Goal: Task Accomplishment & Management: Complete application form

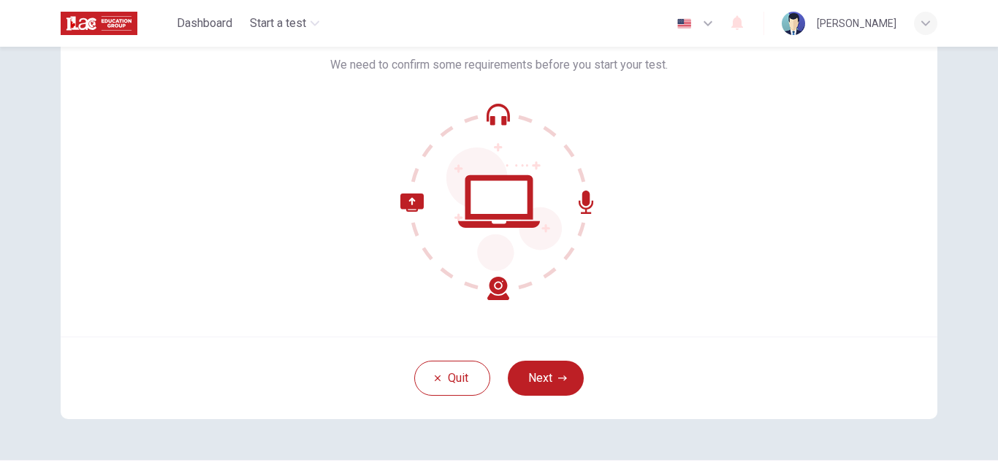
scroll to position [91, 0]
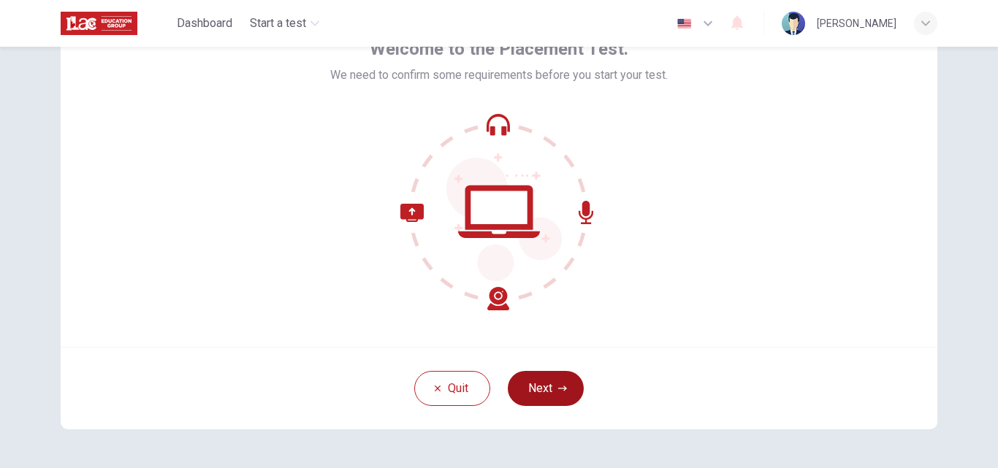
click at [558, 392] on icon "button" at bounding box center [562, 388] width 9 height 9
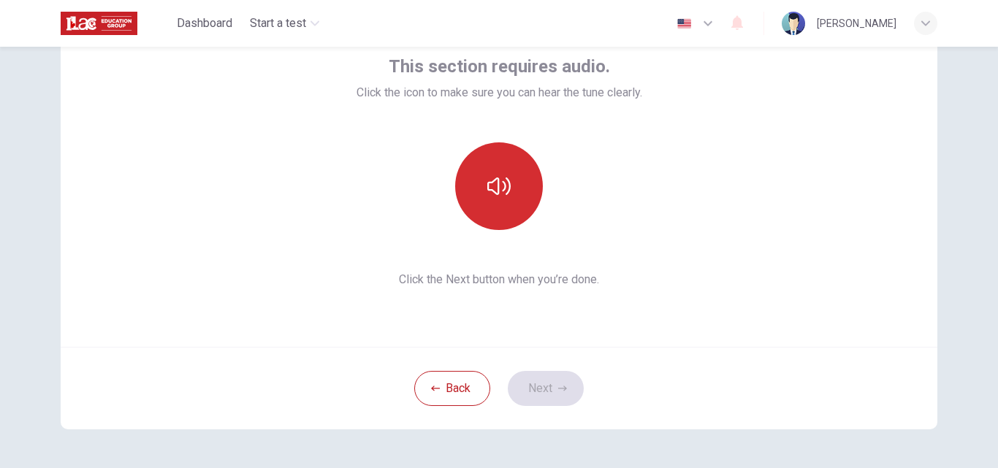
click at [473, 175] on button "button" at bounding box center [499, 186] width 88 height 88
click at [474, 177] on button "button" at bounding box center [499, 186] width 88 height 88
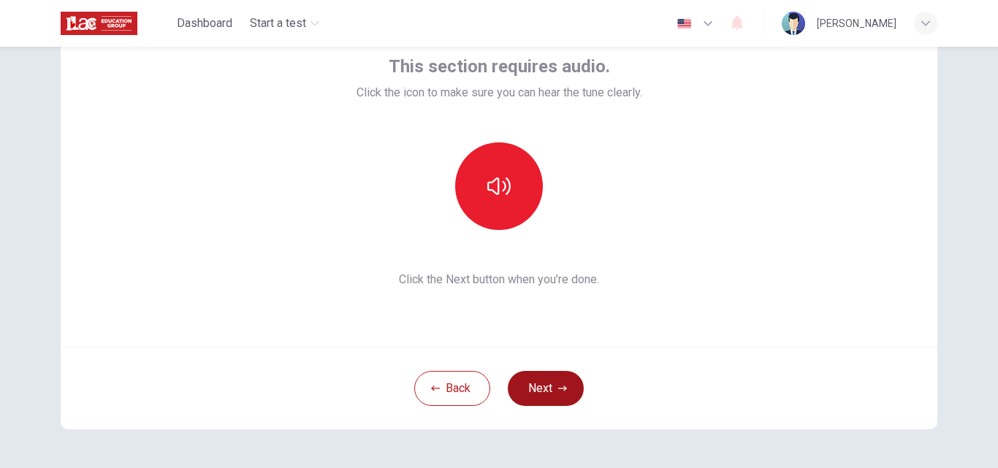
click at [549, 396] on button "Next" at bounding box center [546, 388] width 76 height 35
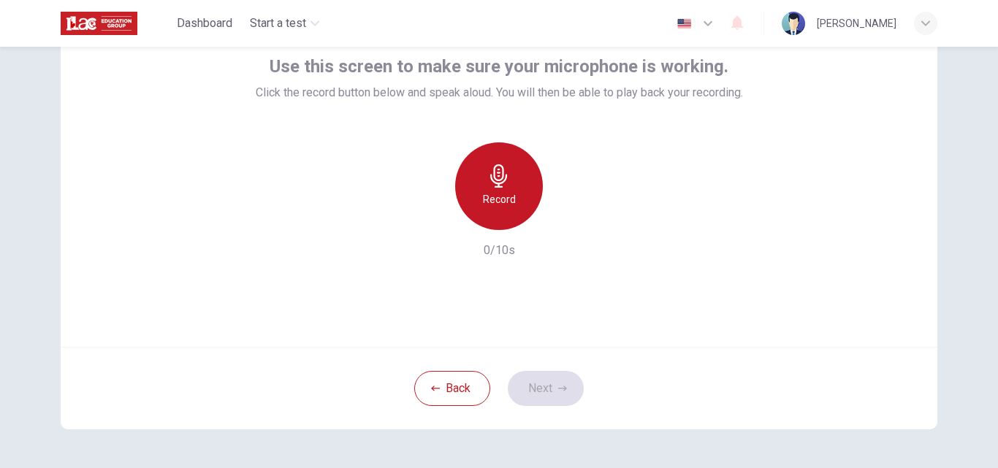
click at [523, 166] on div "Record" at bounding box center [499, 186] width 88 height 88
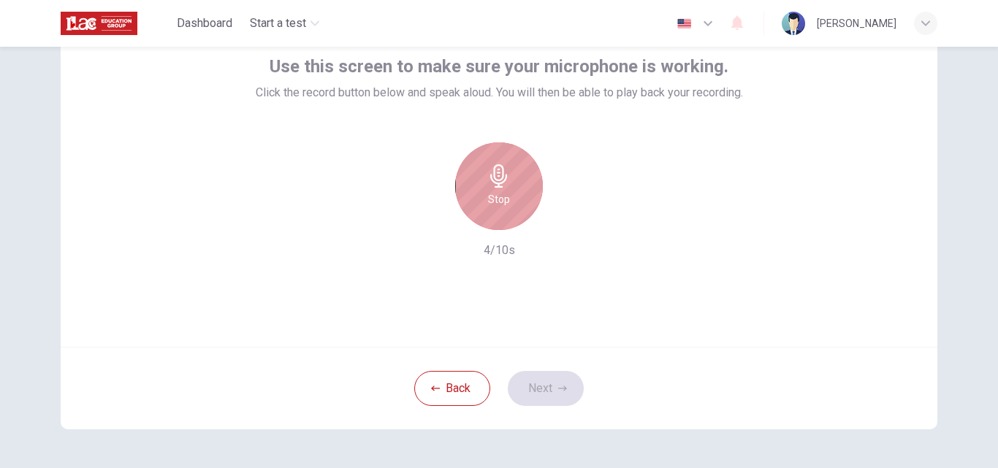
click at [495, 162] on div "Stop" at bounding box center [499, 186] width 88 height 88
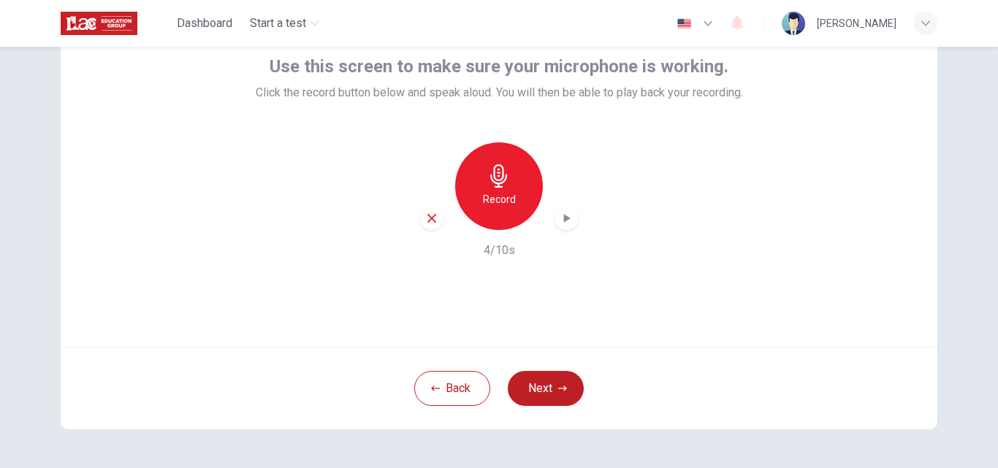
click at [487, 181] on icon "button" at bounding box center [498, 175] width 23 height 23
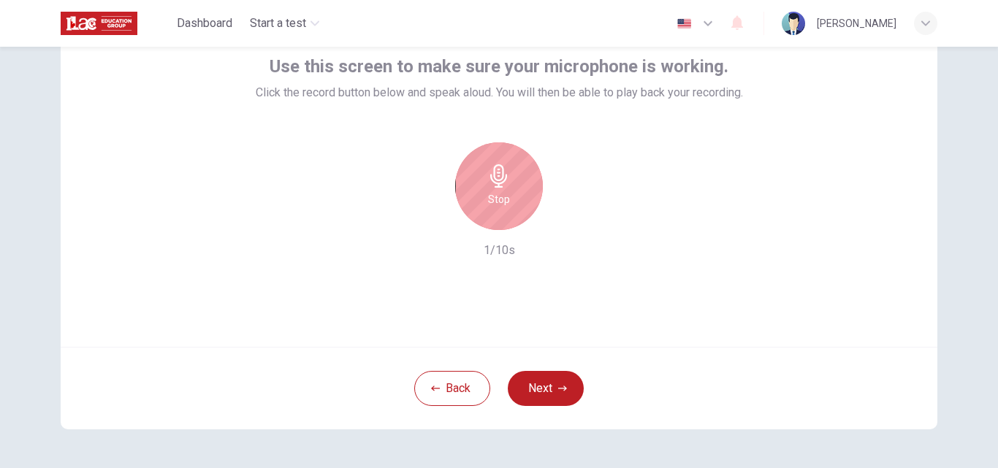
click at [487, 181] on icon "button" at bounding box center [498, 175] width 23 height 23
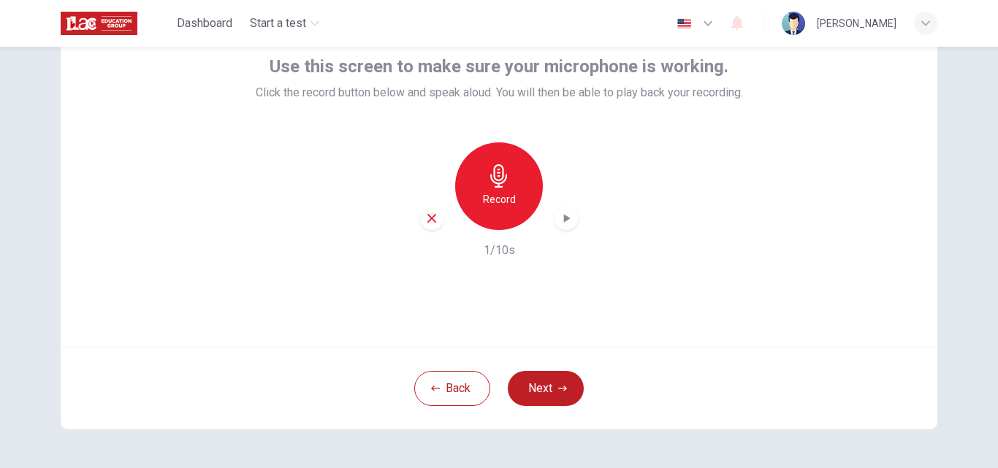
click at [482, 172] on div "Record" at bounding box center [499, 186] width 88 height 88
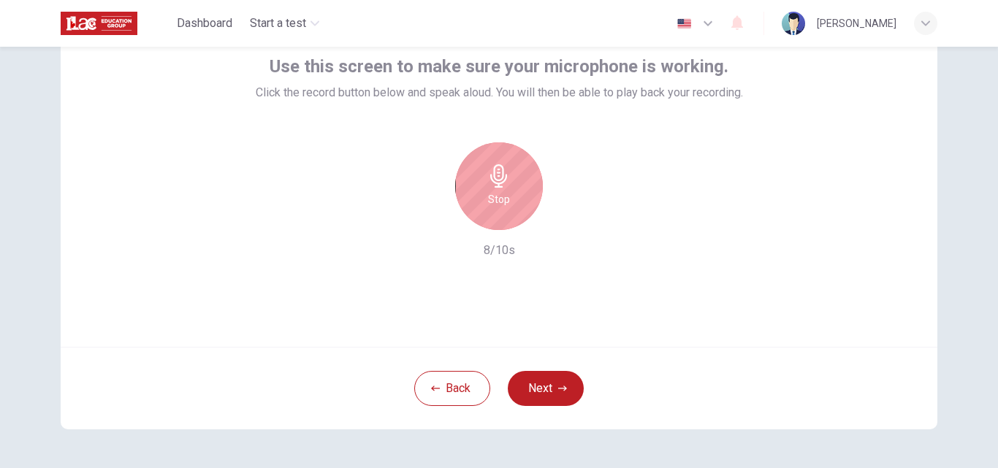
click at [530, 185] on div "Stop" at bounding box center [499, 186] width 88 height 88
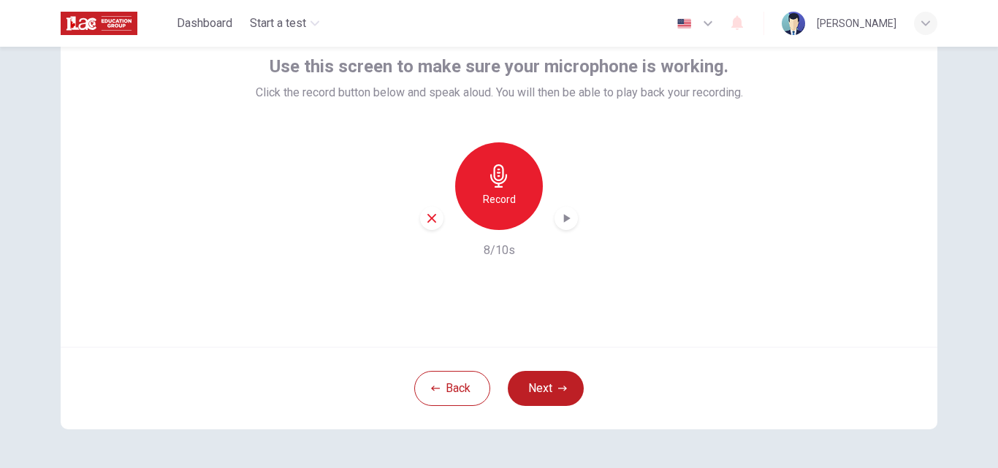
click at [564, 220] on icon "button" at bounding box center [567, 218] width 7 height 9
click at [427, 216] on icon "button" at bounding box center [431, 218] width 13 height 13
click at [544, 384] on button "Next" at bounding box center [546, 388] width 76 height 35
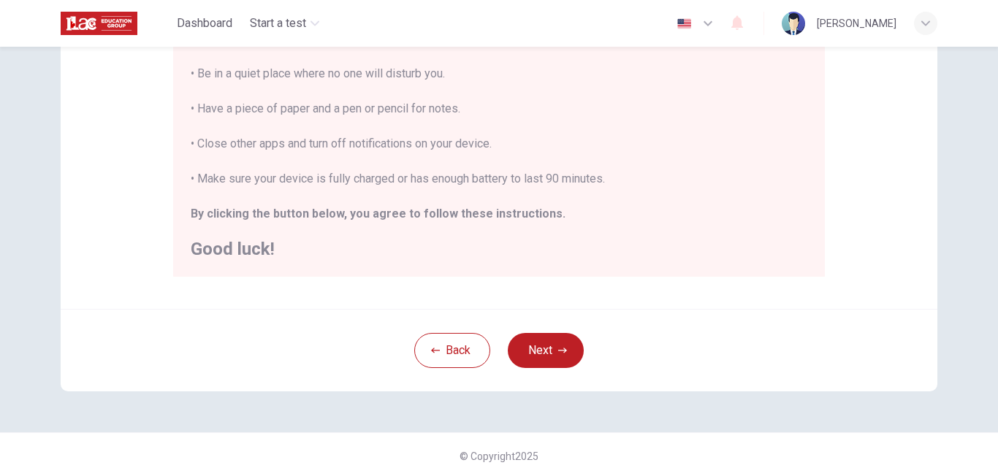
scroll to position [344, 0]
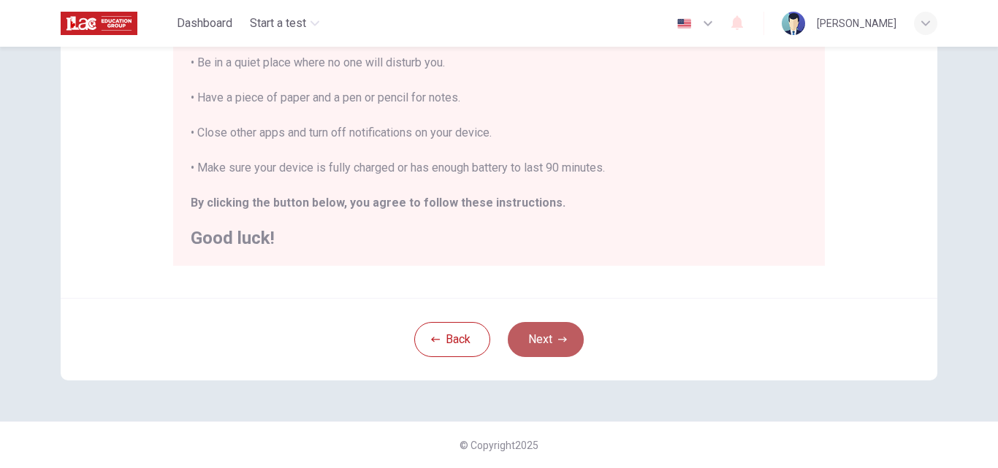
click at [530, 342] on button "Next" at bounding box center [546, 339] width 76 height 35
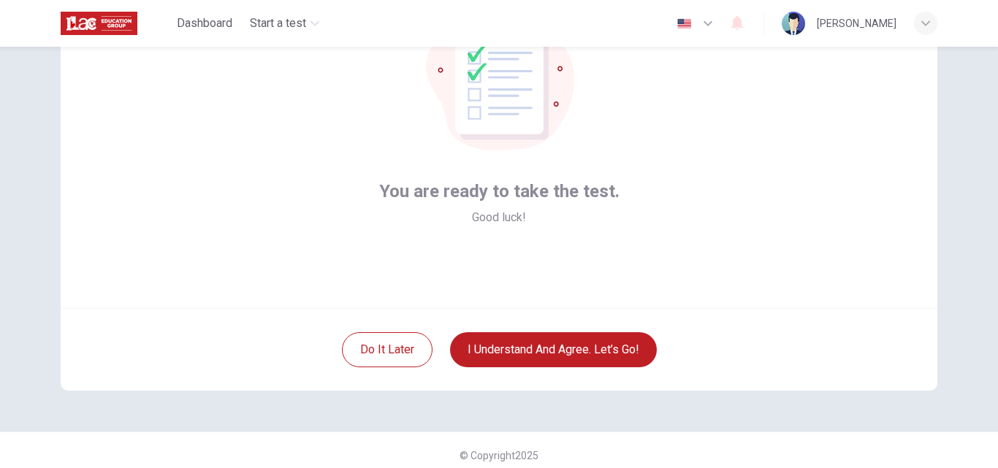
scroll to position [140, 0]
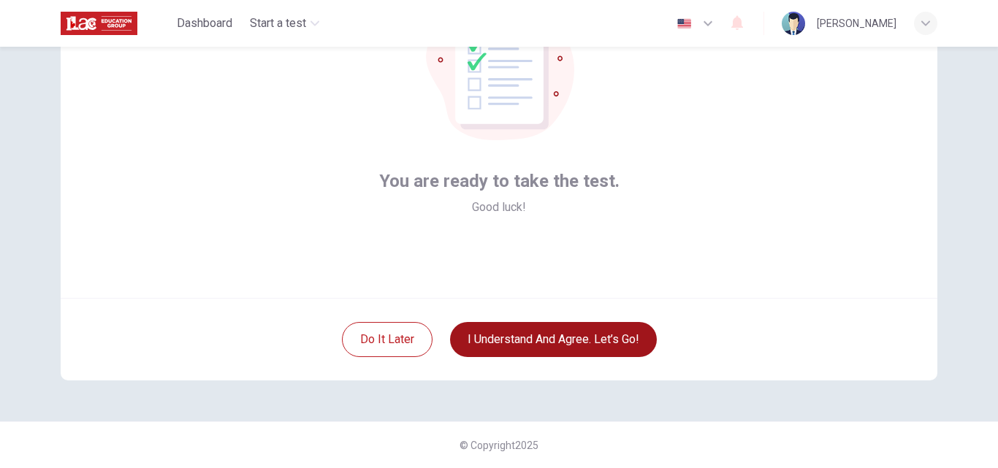
drag, startPoint x: 546, startPoint y: 339, endPoint x: 563, endPoint y: 325, distance: 21.2
click at [554, 331] on button "I understand and agree. Let’s go!" at bounding box center [553, 339] width 207 height 35
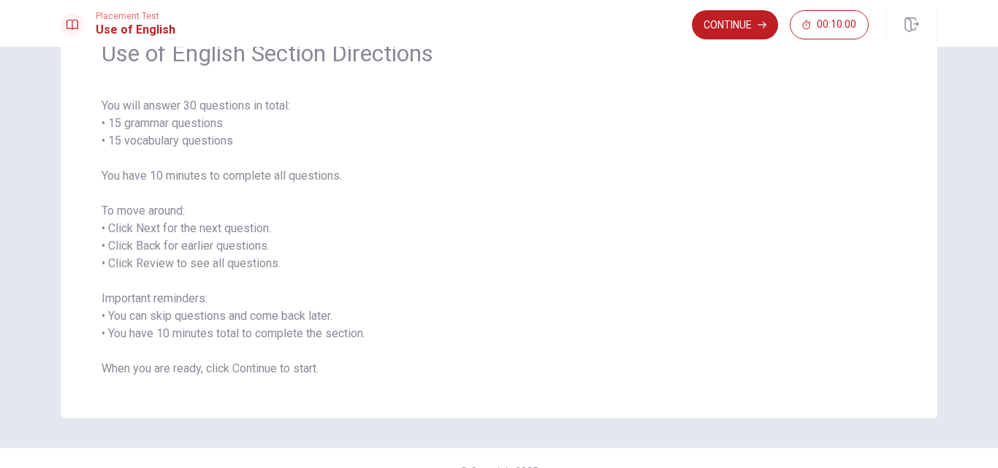
scroll to position [77, 0]
click at [739, 21] on button "Continue" at bounding box center [735, 24] width 86 height 29
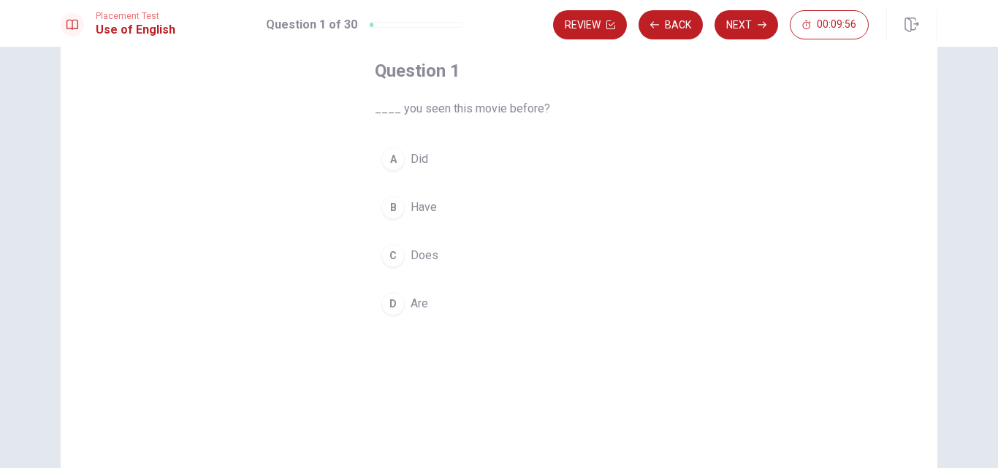
click at [384, 199] on div "B" at bounding box center [392, 207] width 23 height 23
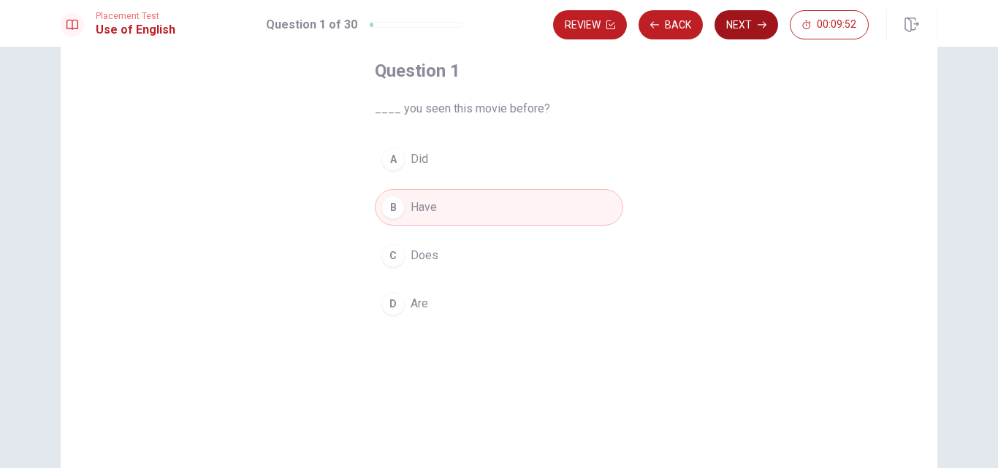
click at [747, 26] on button "Next" at bounding box center [746, 24] width 64 height 29
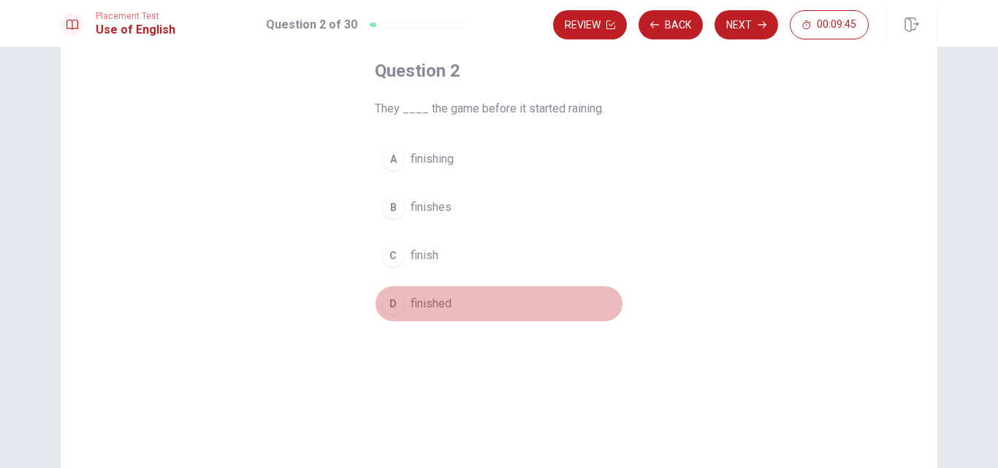
click at [386, 306] on div "D" at bounding box center [392, 303] width 23 height 23
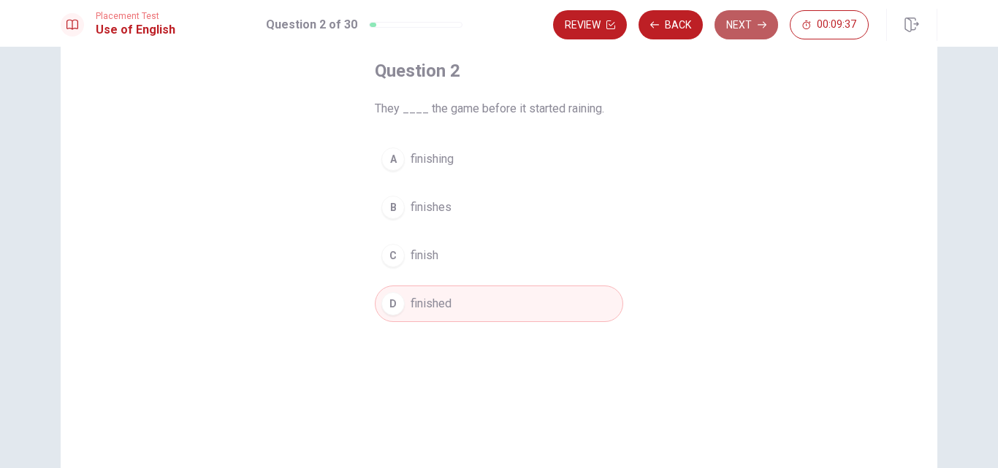
click at [758, 22] on icon "button" at bounding box center [762, 24] width 9 height 9
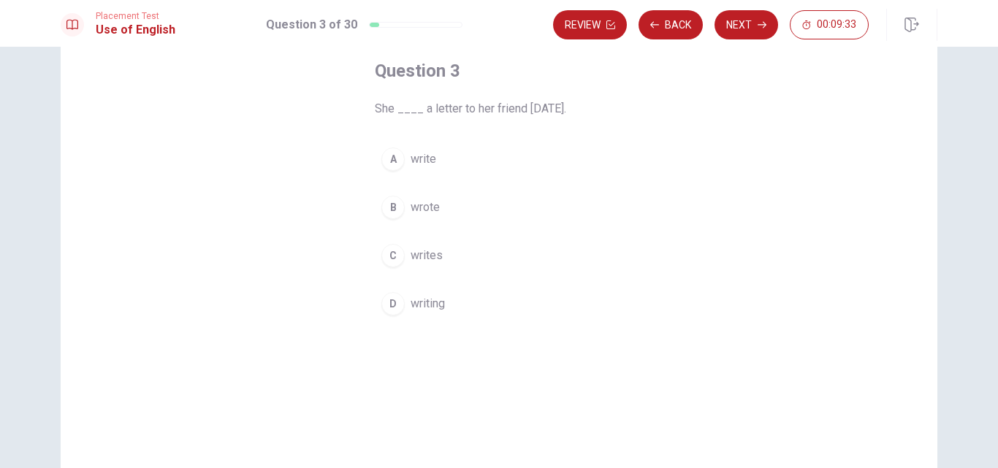
click at [387, 206] on div "B" at bounding box center [392, 207] width 23 height 23
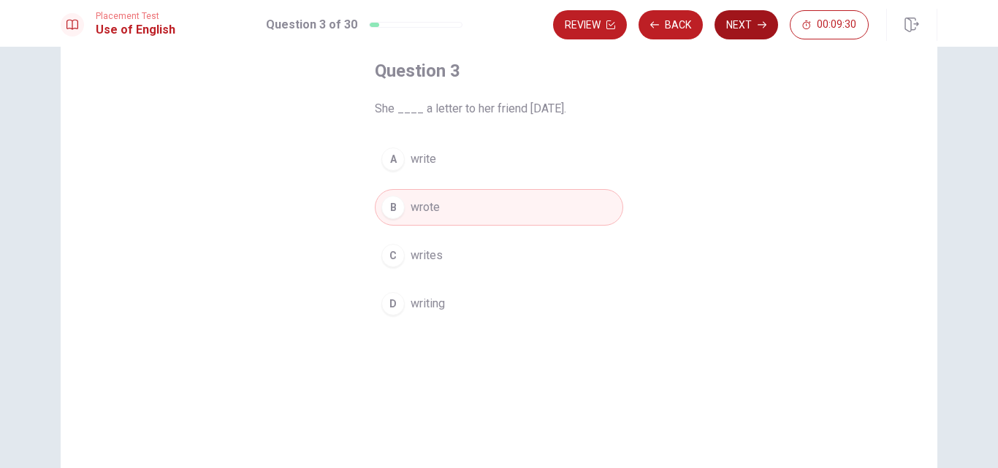
click at [759, 26] on icon "button" at bounding box center [762, 24] width 9 height 9
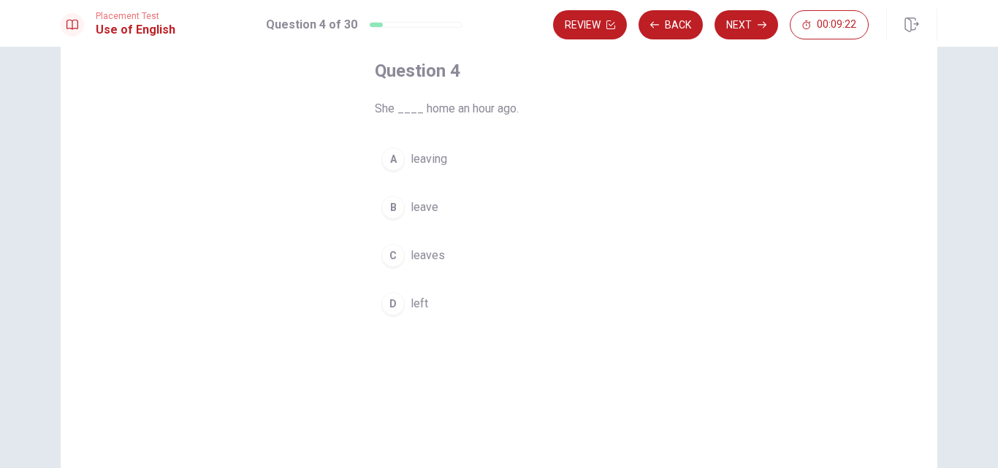
click at [390, 303] on div "D" at bounding box center [392, 303] width 23 height 23
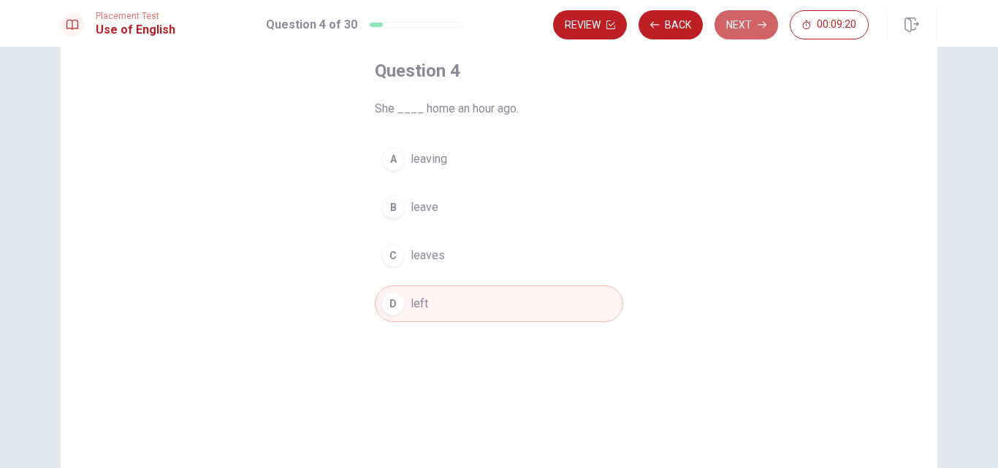
click at [742, 23] on button "Next" at bounding box center [746, 24] width 64 height 29
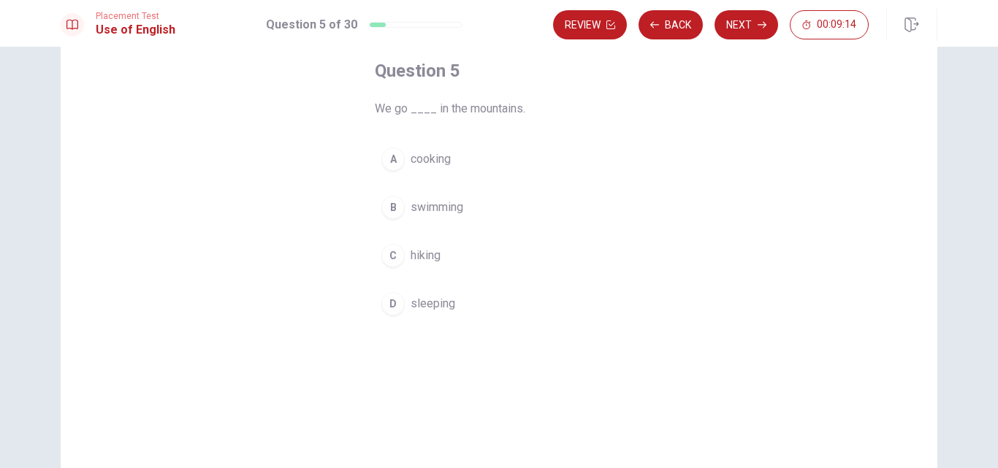
click at [389, 257] on div "C" at bounding box center [392, 255] width 23 height 23
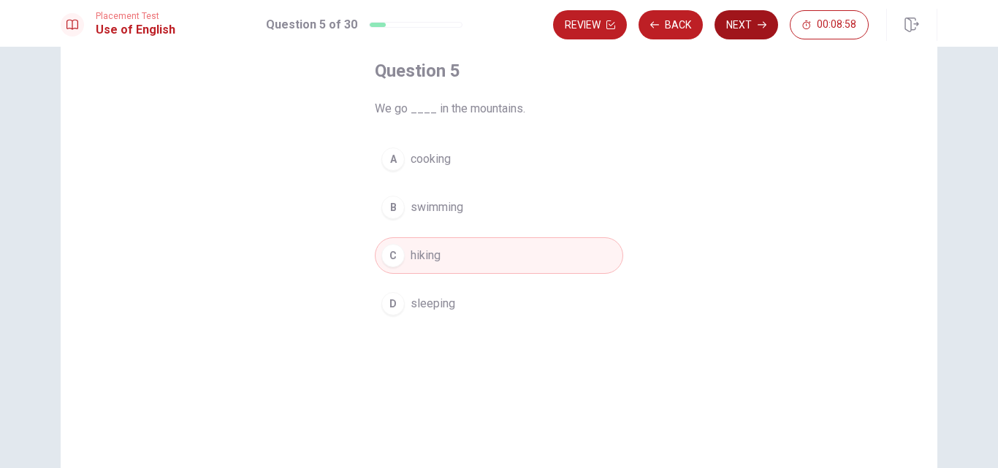
click at [747, 14] on button "Next" at bounding box center [746, 24] width 64 height 29
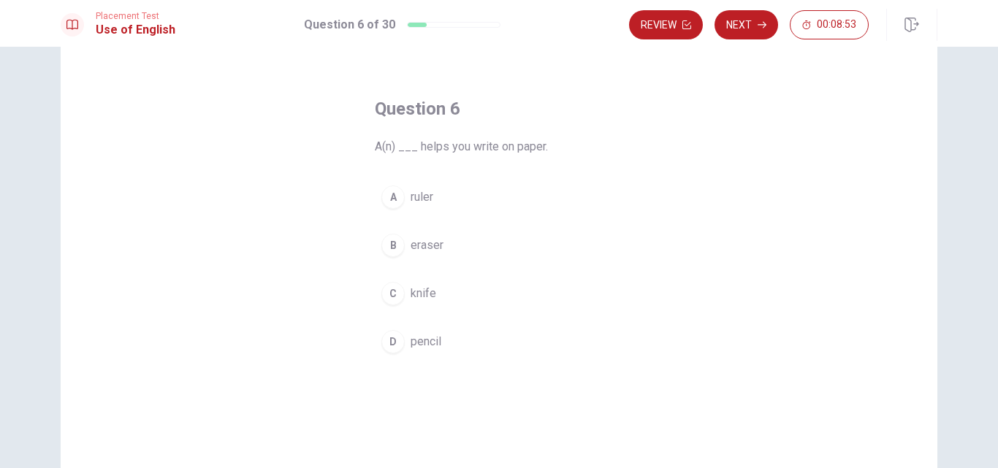
scroll to position [45, 0]
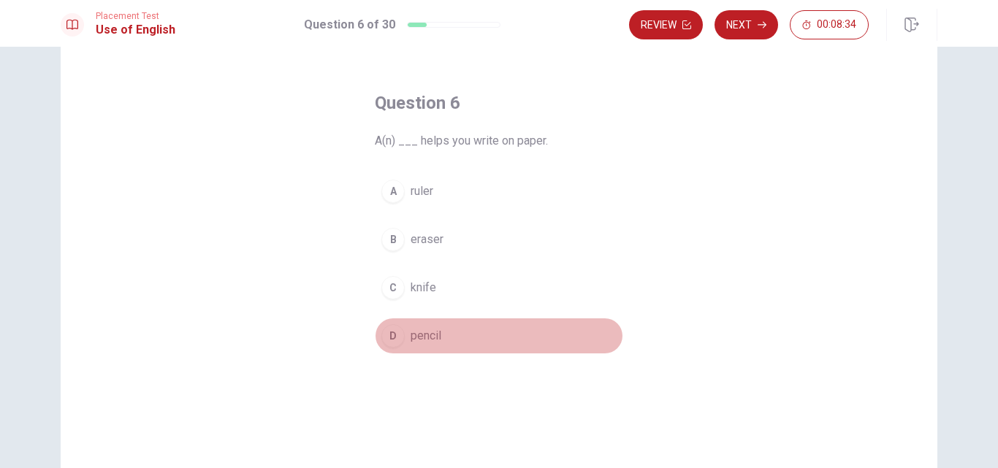
click at [393, 335] on div "D" at bounding box center [392, 335] width 23 height 23
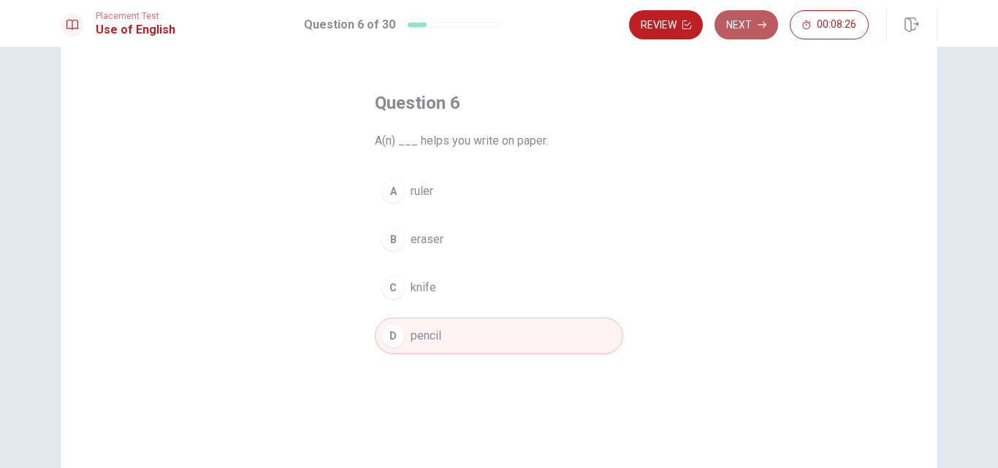
click at [744, 28] on button "Next" at bounding box center [746, 24] width 64 height 29
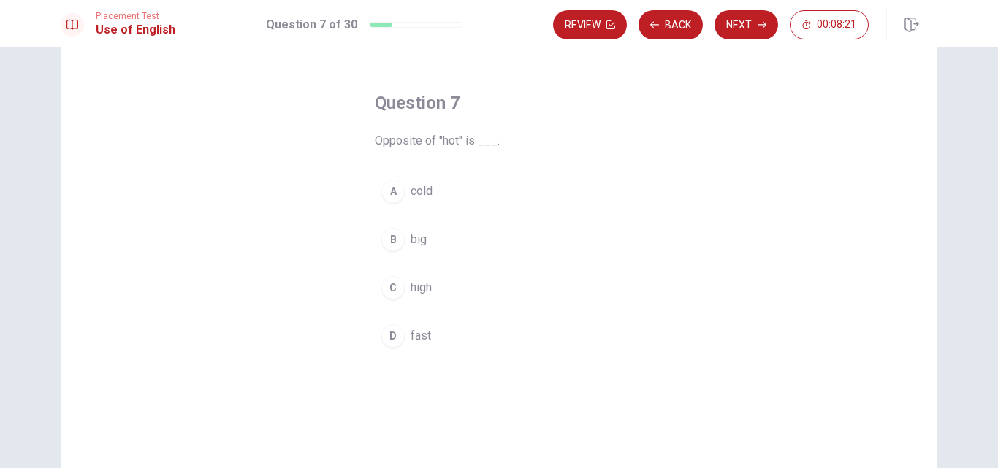
click at [382, 191] on div "A" at bounding box center [392, 191] width 23 height 23
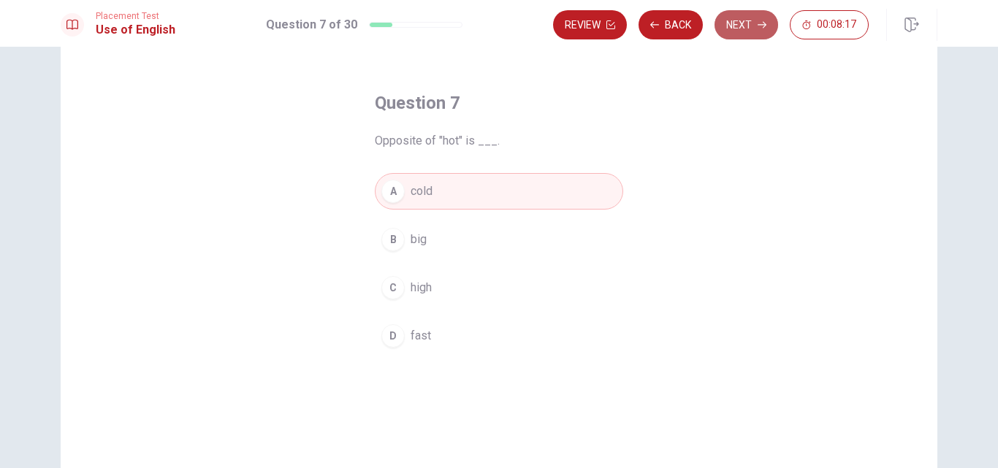
click at [756, 20] on button "Next" at bounding box center [746, 24] width 64 height 29
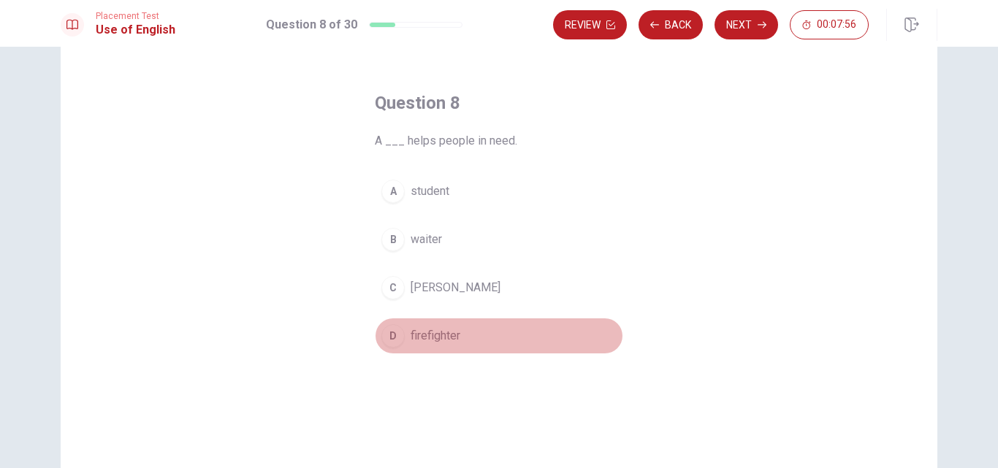
click at [384, 333] on div "D" at bounding box center [392, 335] width 23 height 23
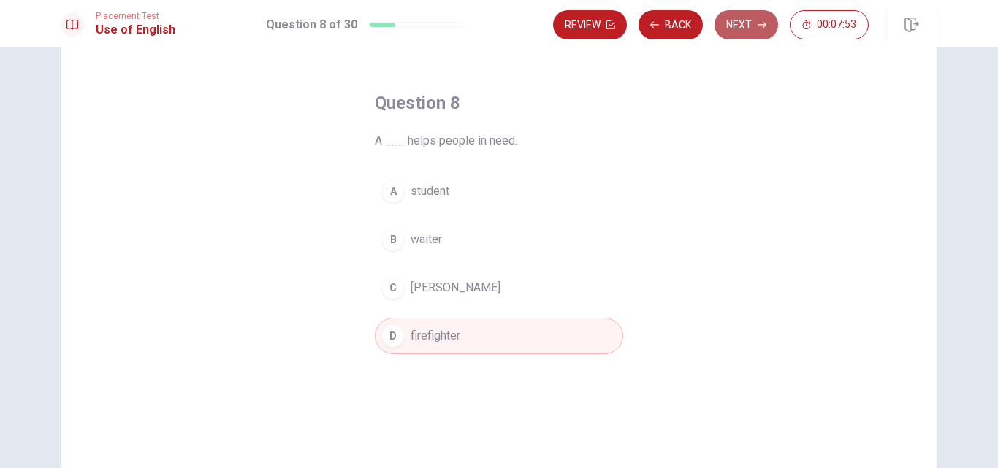
click at [761, 27] on icon "button" at bounding box center [762, 24] width 9 height 9
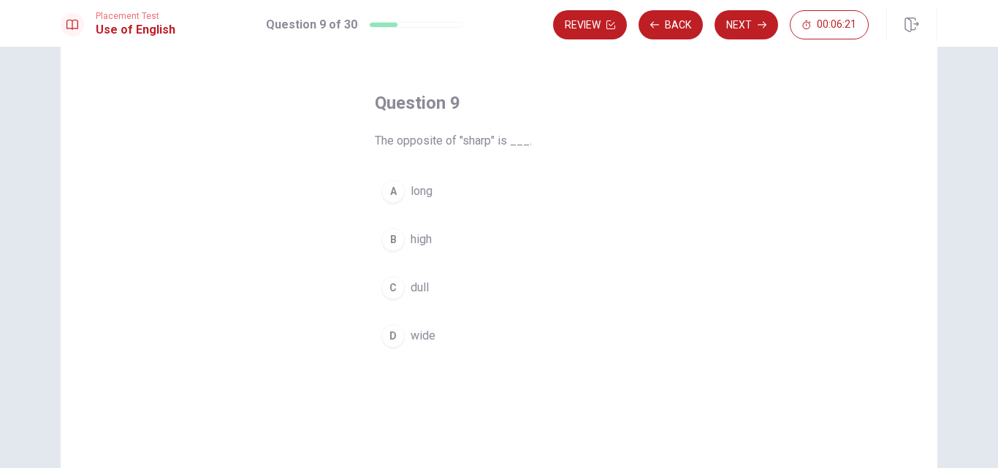
click at [393, 337] on div "D" at bounding box center [392, 335] width 23 height 23
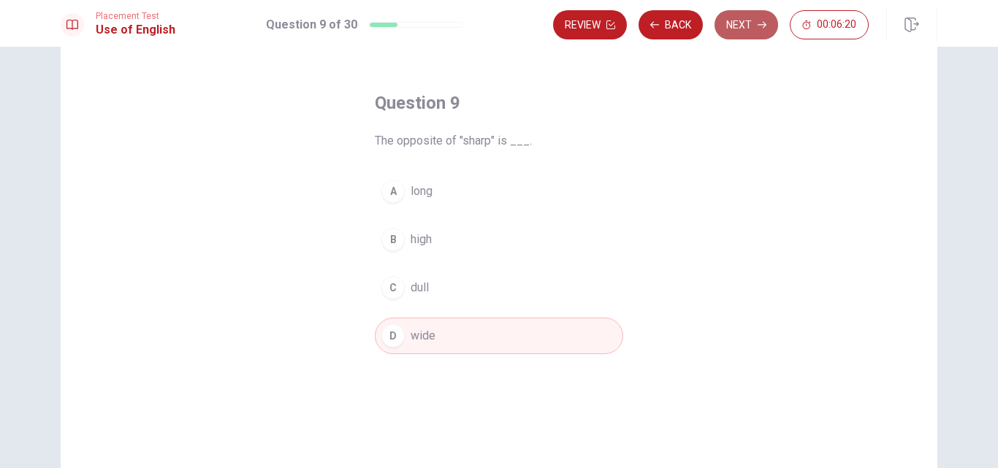
click at [747, 23] on button "Next" at bounding box center [746, 24] width 64 height 29
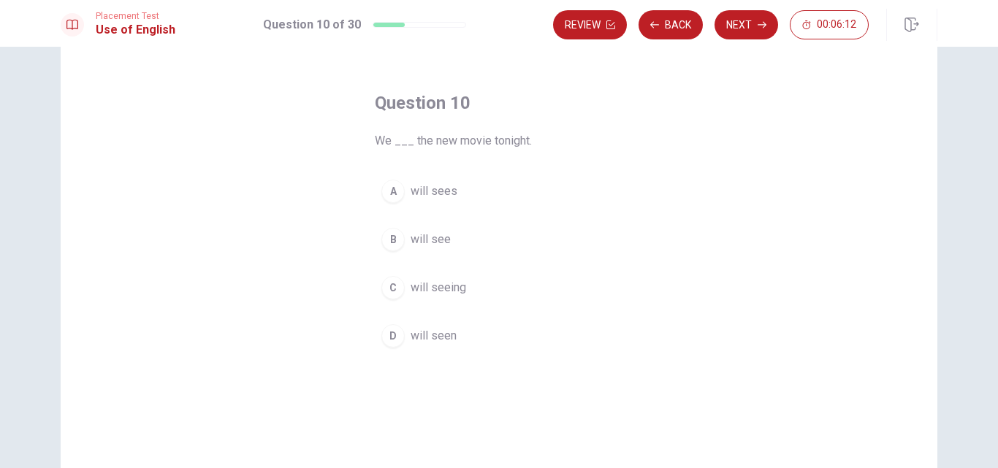
click at [386, 238] on div "B" at bounding box center [392, 239] width 23 height 23
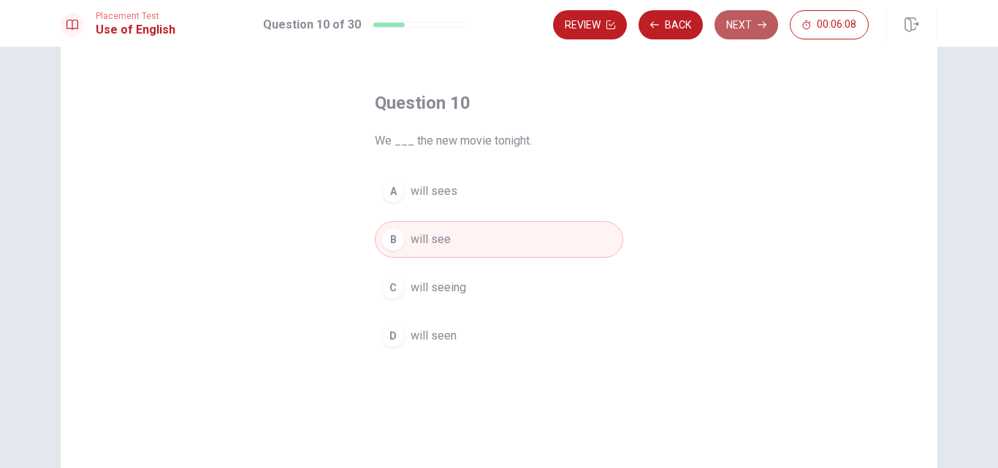
click at [742, 28] on button "Next" at bounding box center [746, 24] width 64 height 29
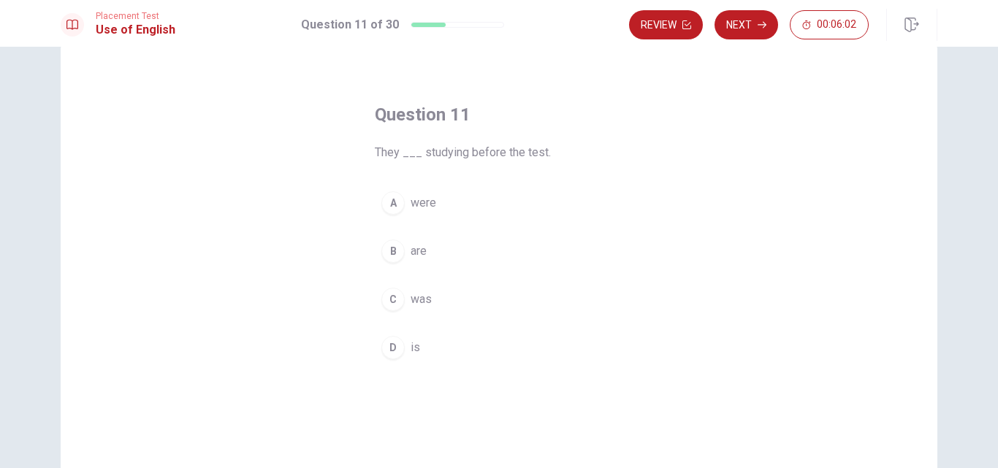
scroll to position [50, 0]
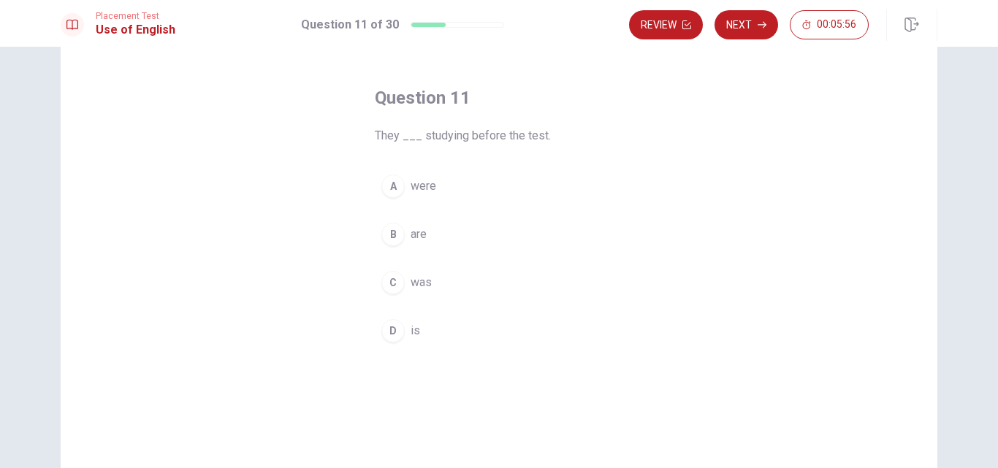
click at [389, 184] on div "A" at bounding box center [392, 186] width 23 height 23
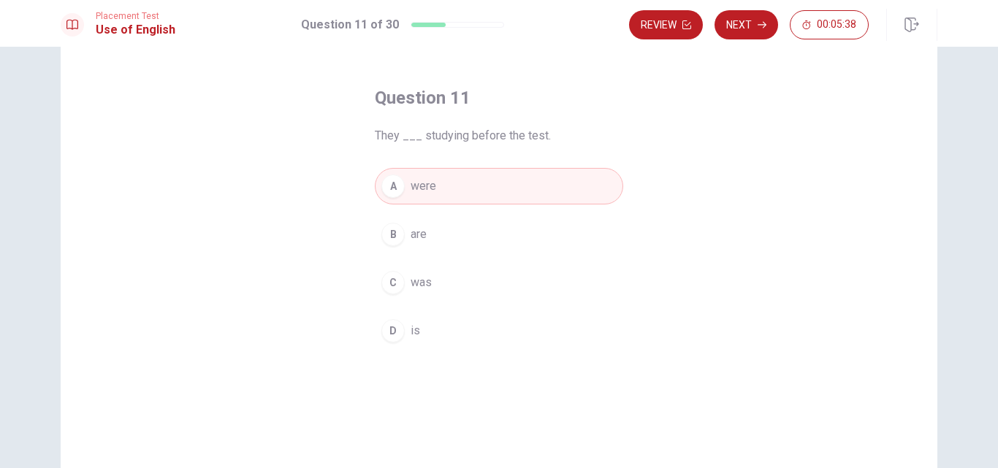
click at [406, 215] on div "A were B are C was D is" at bounding box center [499, 258] width 248 height 181
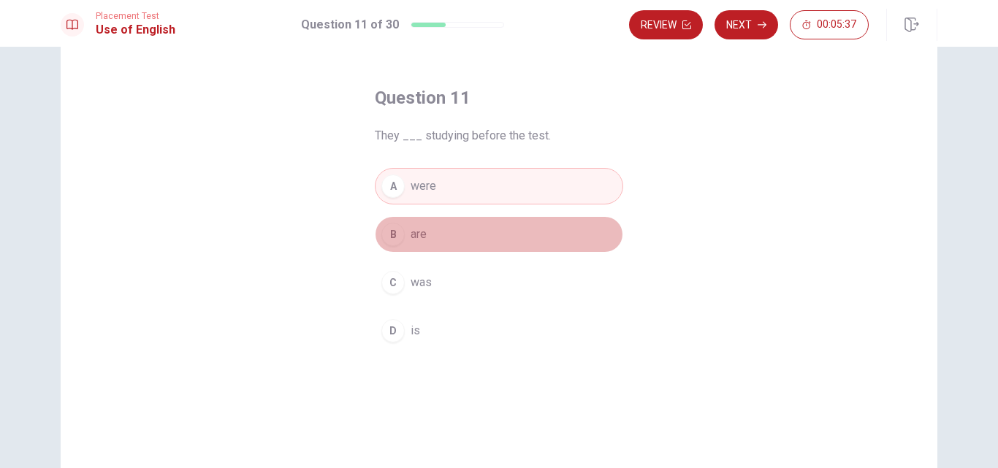
click at [411, 236] on span "are" at bounding box center [419, 235] width 16 height 18
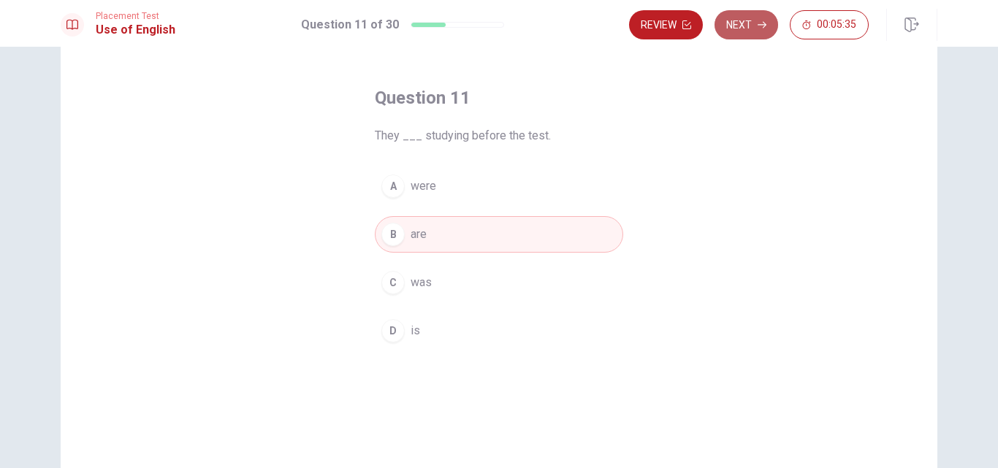
click at [752, 15] on button "Next" at bounding box center [746, 24] width 64 height 29
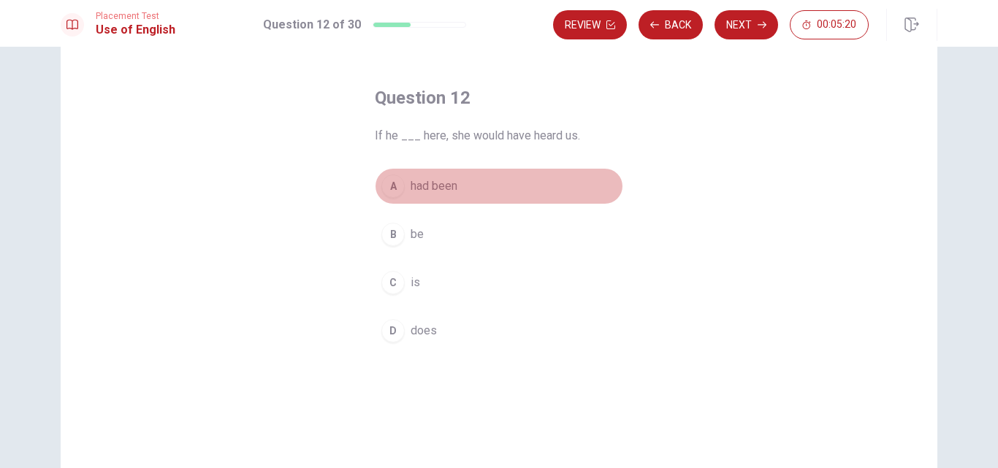
click at [393, 178] on div "A" at bounding box center [392, 186] width 23 height 23
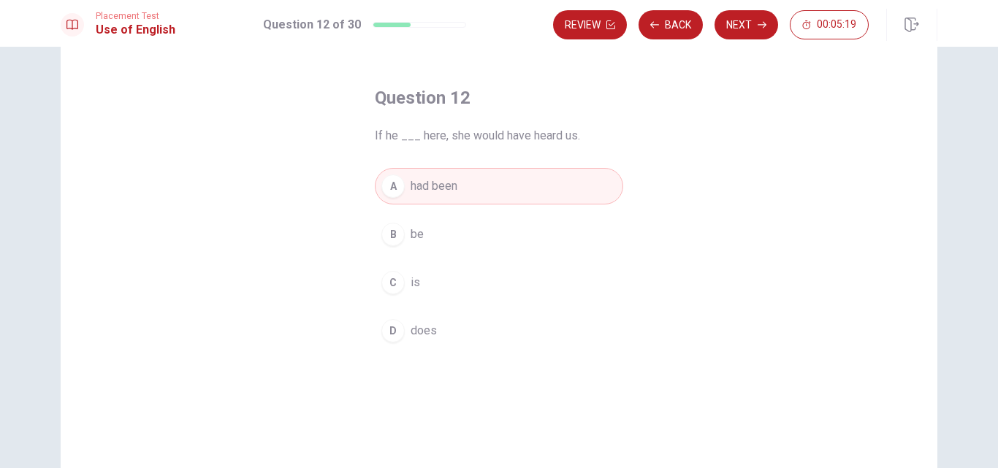
click at [761, 23] on icon "button" at bounding box center [762, 24] width 9 height 9
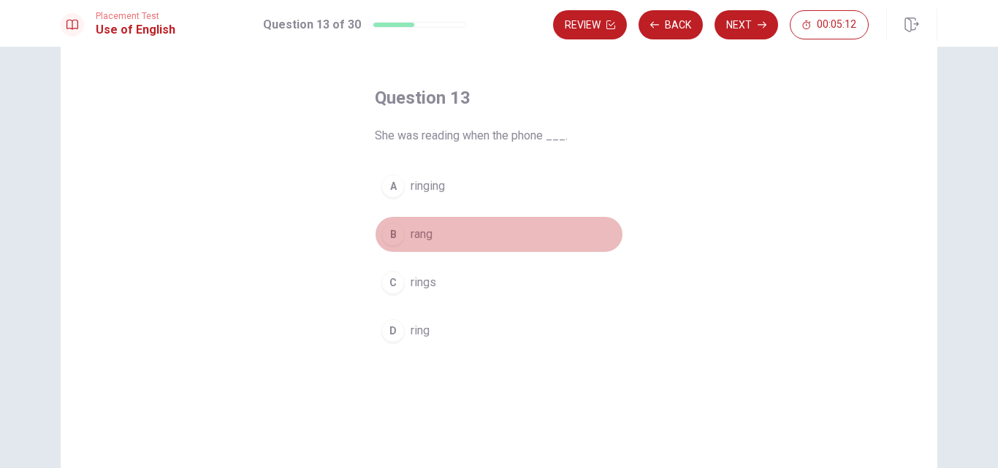
click at [388, 235] on div "B" at bounding box center [392, 234] width 23 height 23
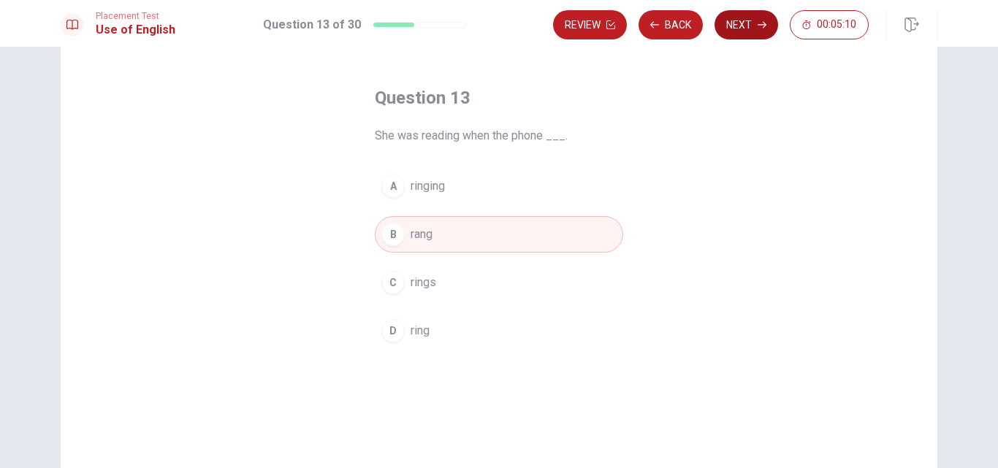
click at [750, 22] on button "Next" at bounding box center [746, 24] width 64 height 29
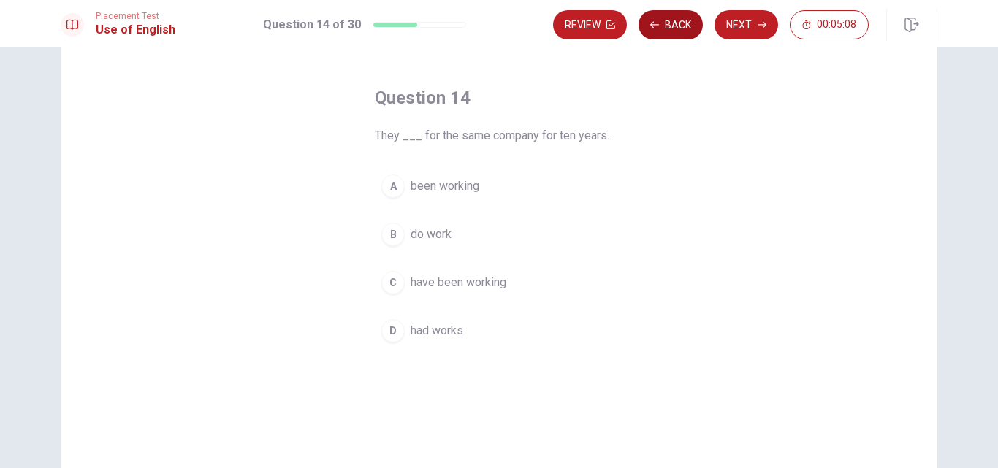
click at [682, 18] on button "Back" at bounding box center [670, 24] width 64 height 29
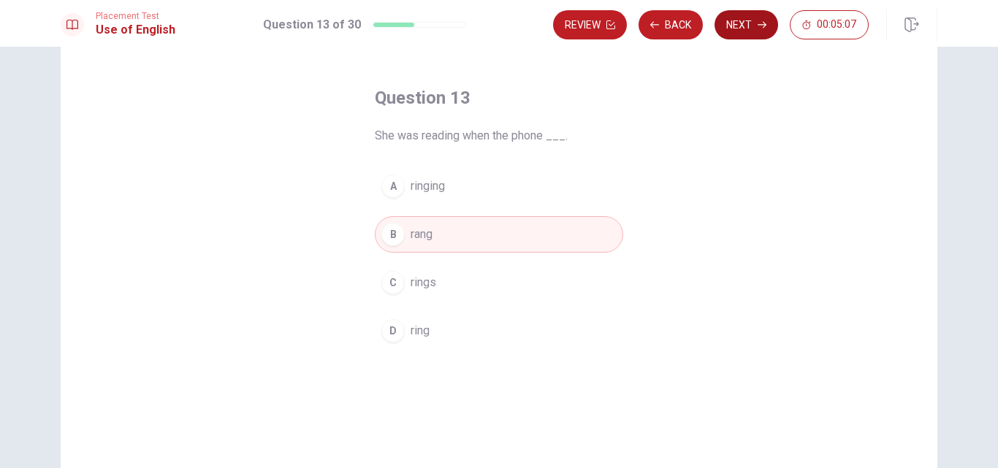
click at [739, 23] on button "Next" at bounding box center [746, 24] width 64 height 29
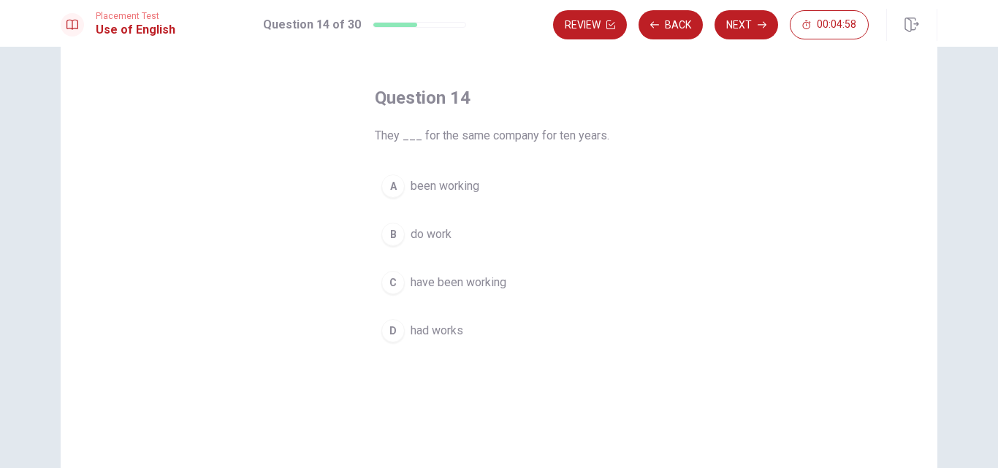
click at [389, 275] on div "C" at bounding box center [392, 282] width 23 height 23
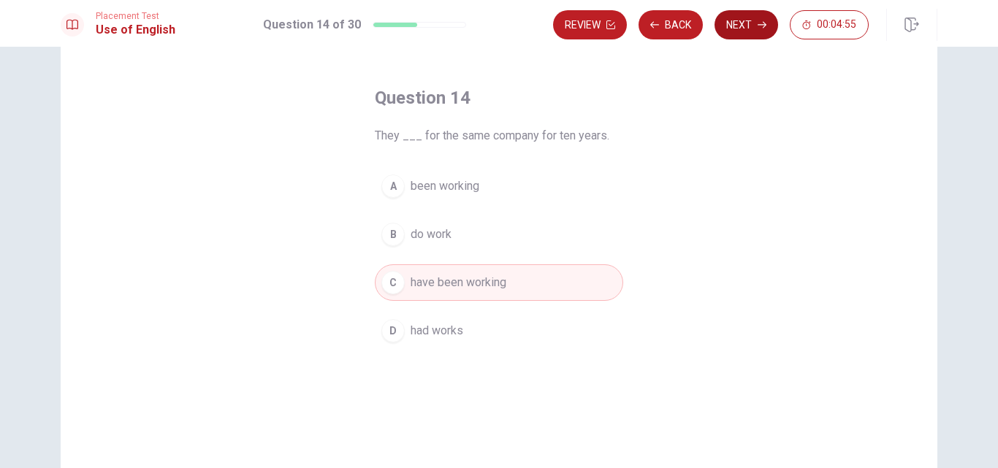
click at [755, 21] on button "Next" at bounding box center [746, 24] width 64 height 29
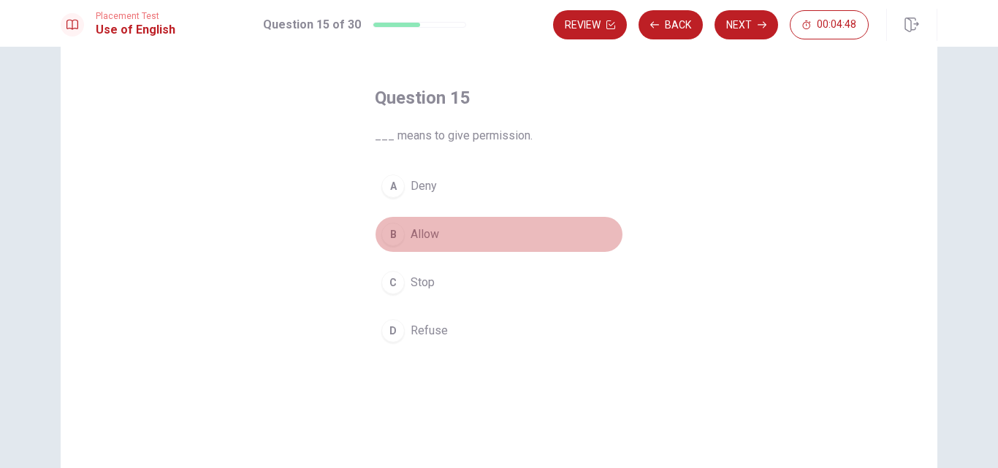
click at [391, 235] on div "B" at bounding box center [392, 234] width 23 height 23
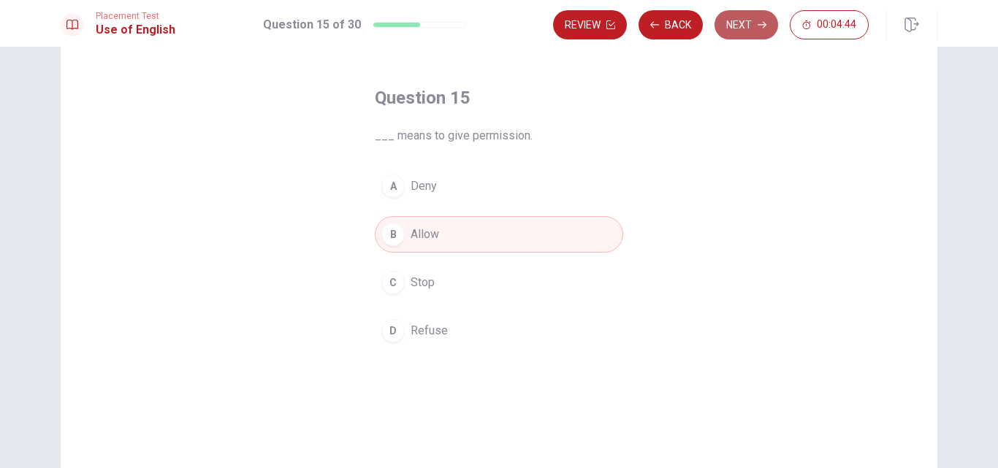
click at [746, 25] on button "Next" at bounding box center [746, 24] width 64 height 29
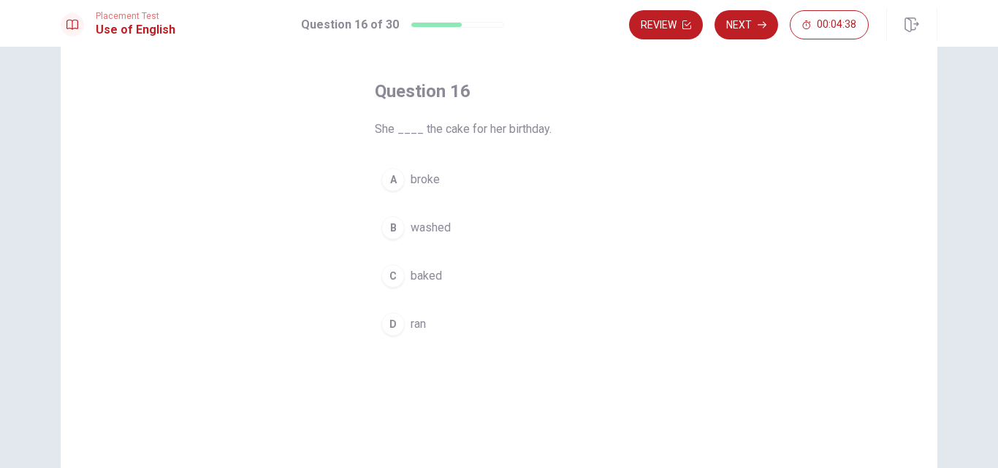
scroll to position [58, 0]
click at [386, 275] on div "C" at bounding box center [392, 274] width 23 height 23
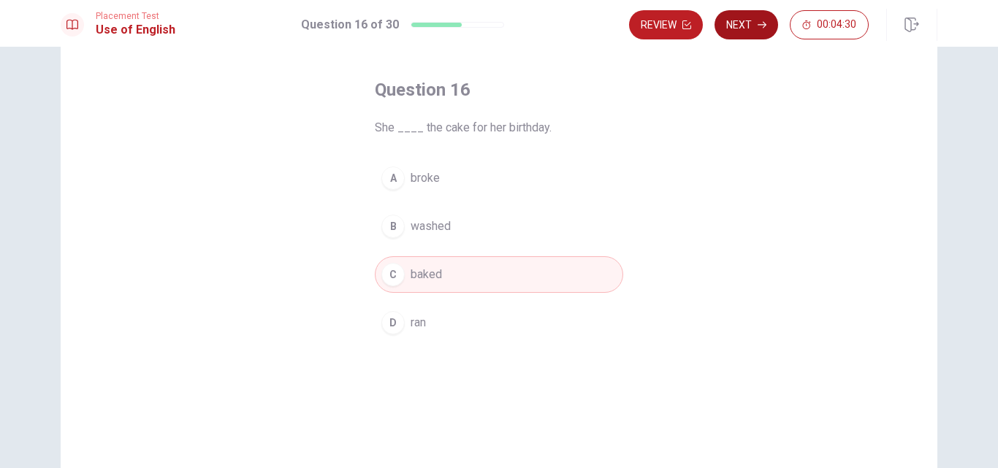
click at [749, 26] on button "Next" at bounding box center [746, 24] width 64 height 29
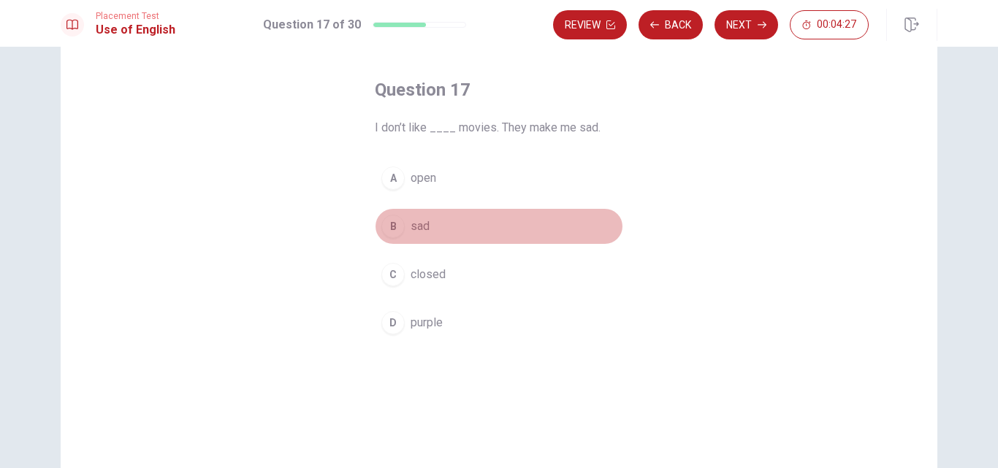
click at [389, 225] on div "B" at bounding box center [392, 226] width 23 height 23
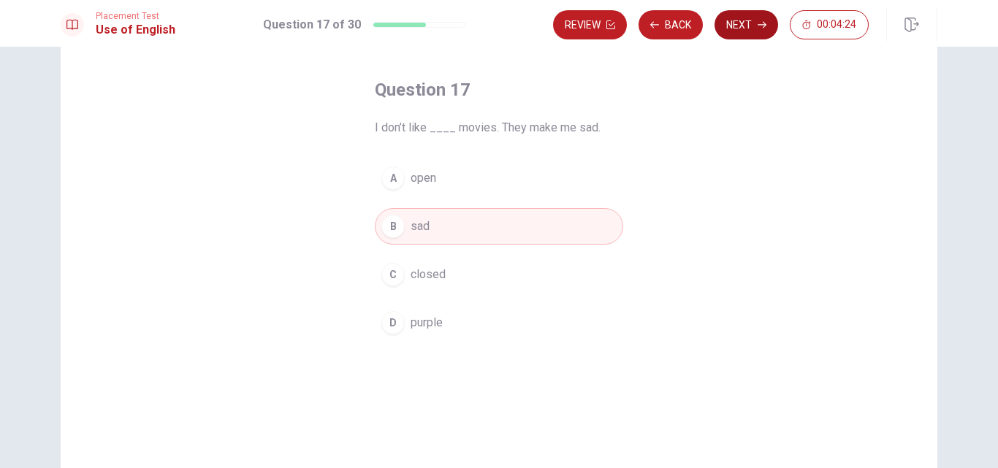
click at [748, 27] on button "Next" at bounding box center [746, 24] width 64 height 29
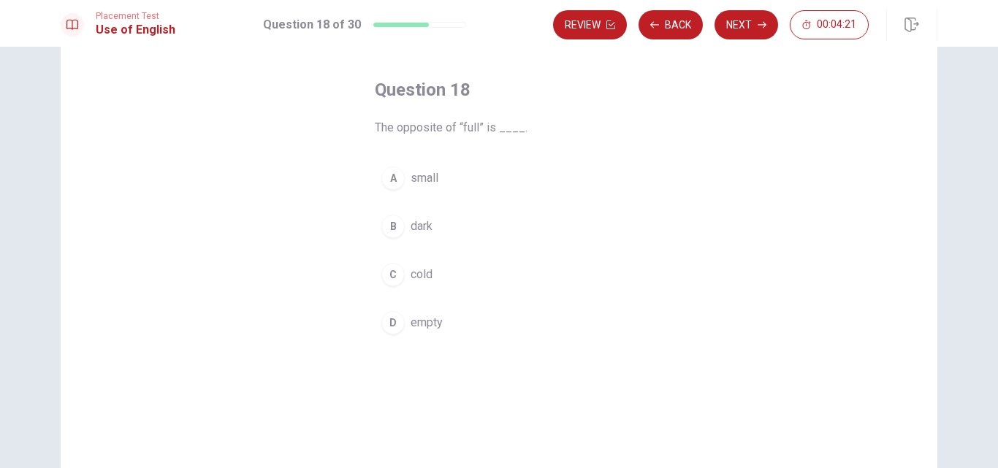
click at [392, 323] on div "D" at bounding box center [392, 322] width 23 height 23
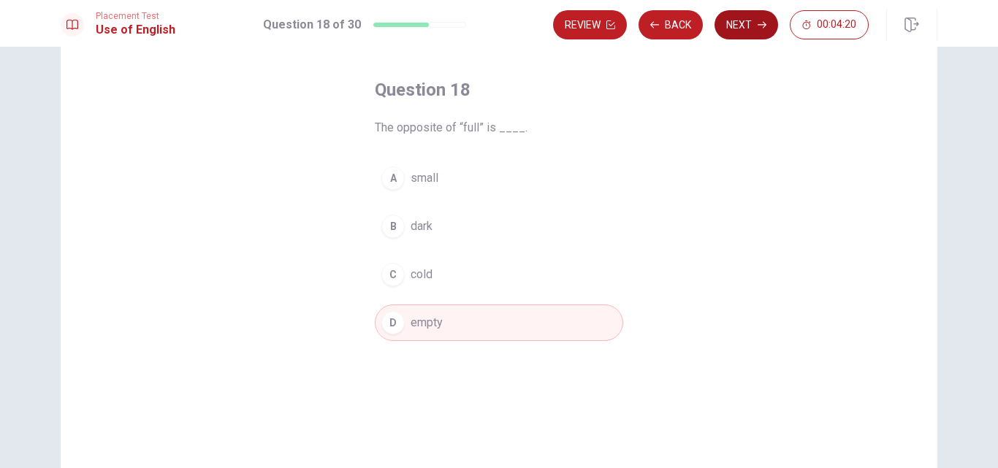
click at [738, 28] on button "Next" at bounding box center [746, 24] width 64 height 29
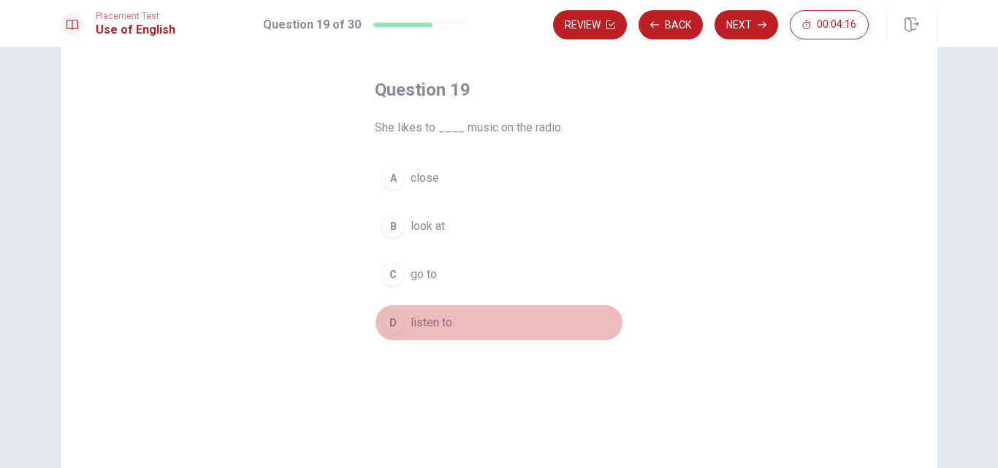
click at [397, 320] on div "D" at bounding box center [392, 322] width 23 height 23
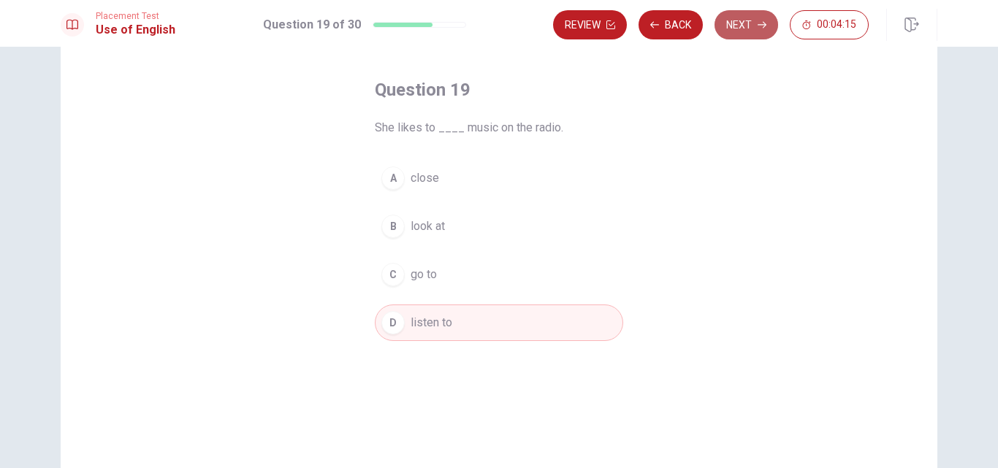
click at [744, 26] on button "Next" at bounding box center [746, 24] width 64 height 29
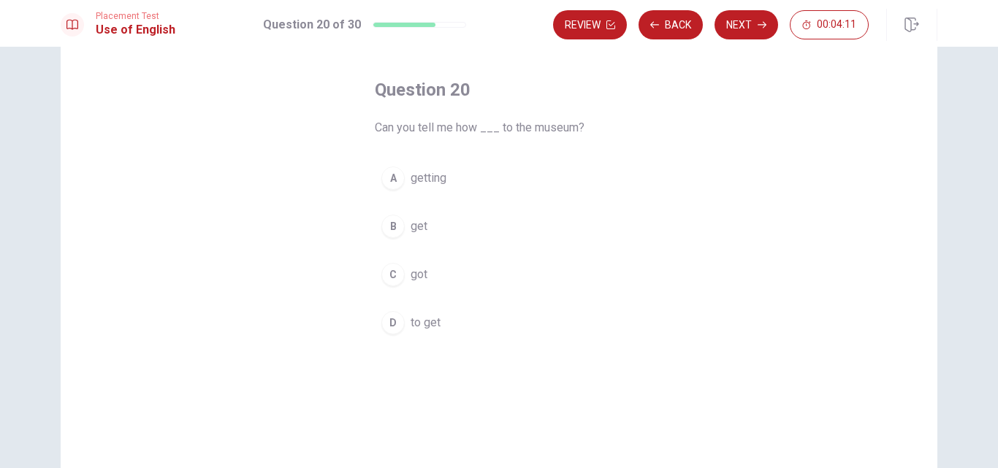
click at [386, 323] on div "D" at bounding box center [392, 322] width 23 height 23
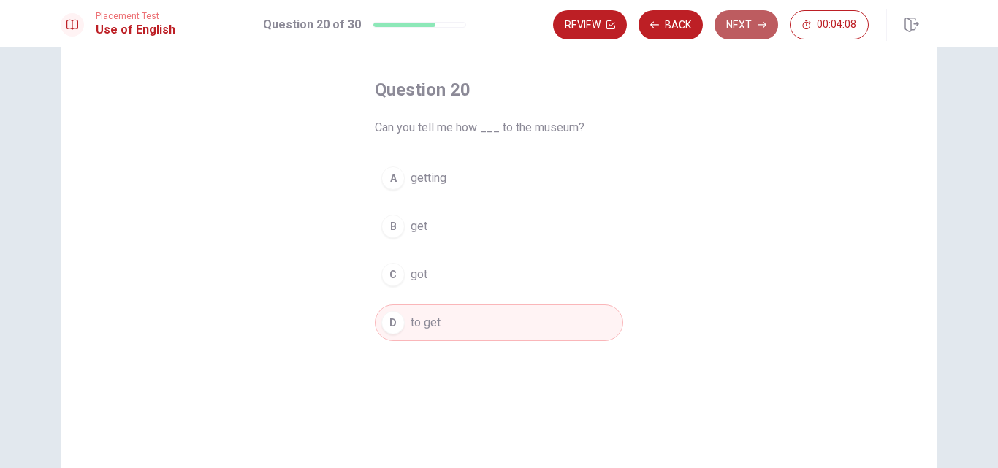
click at [747, 24] on button "Next" at bounding box center [746, 24] width 64 height 29
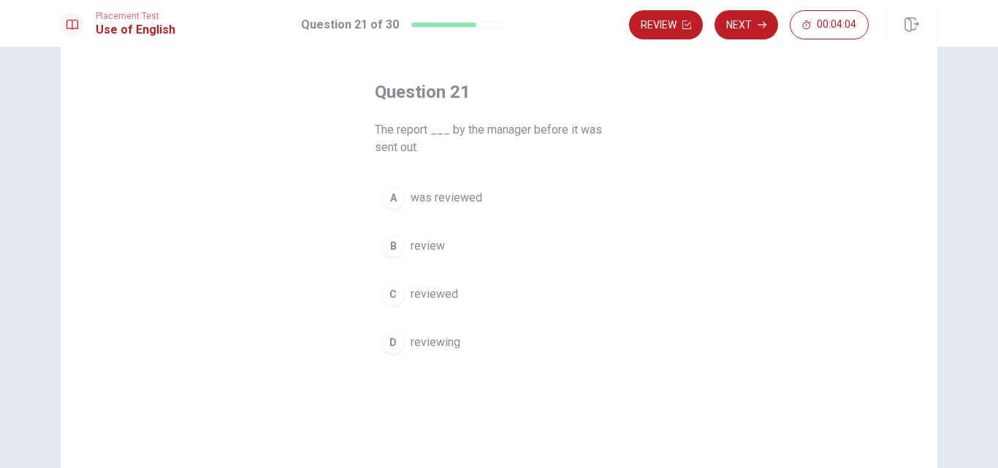
scroll to position [71, 0]
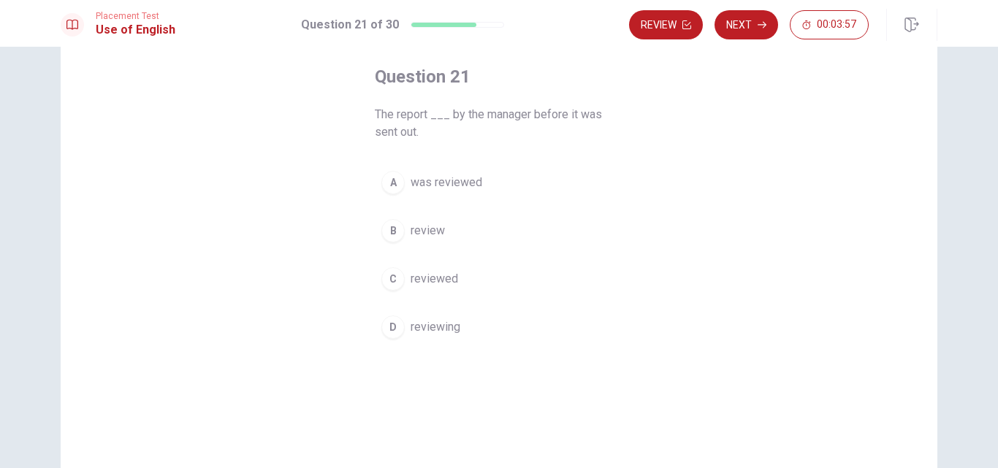
click at [392, 186] on div "A" at bounding box center [392, 182] width 23 height 23
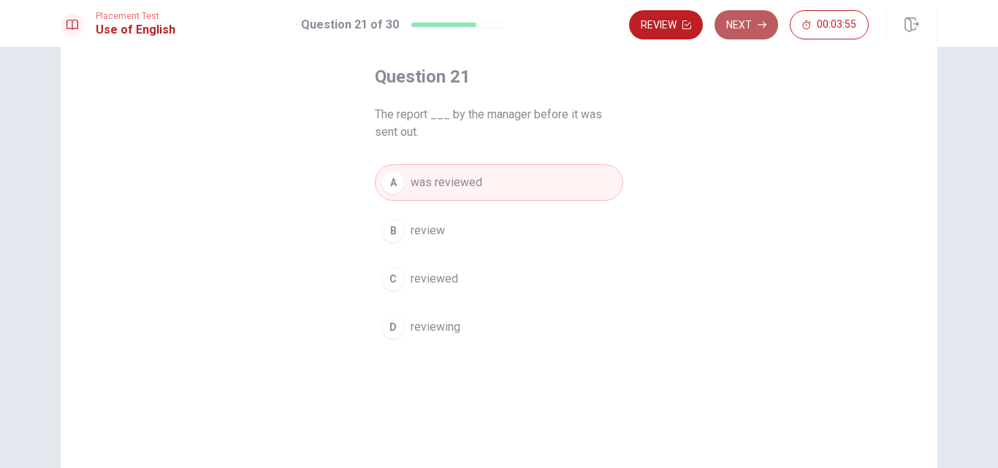
click at [743, 29] on button "Next" at bounding box center [746, 24] width 64 height 29
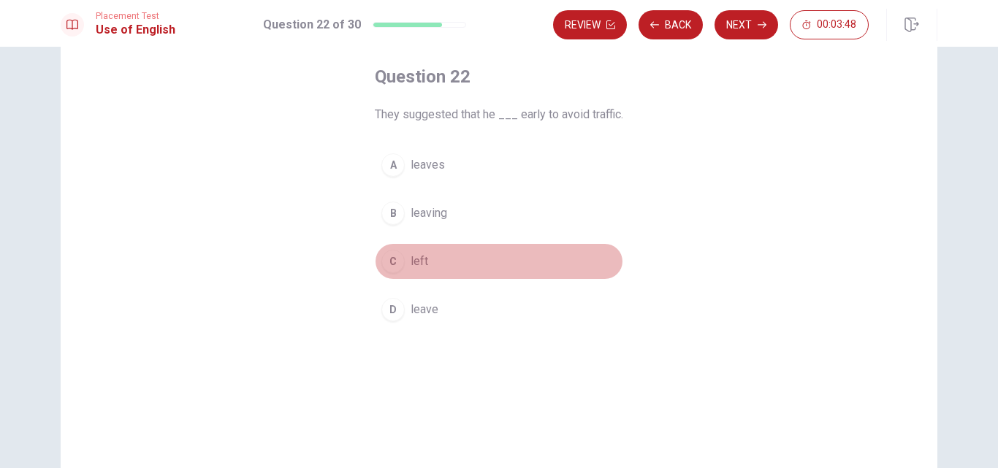
click at [392, 257] on div "C" at bounding box center [392, 261] width 23 height 23
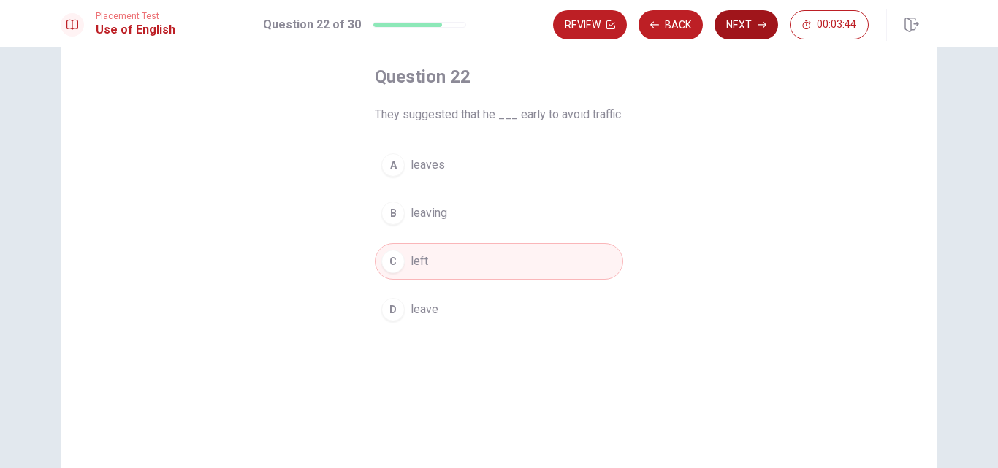
click at [746, 32] on button "Next" at bounding box center [746, 24] width 64 height 29
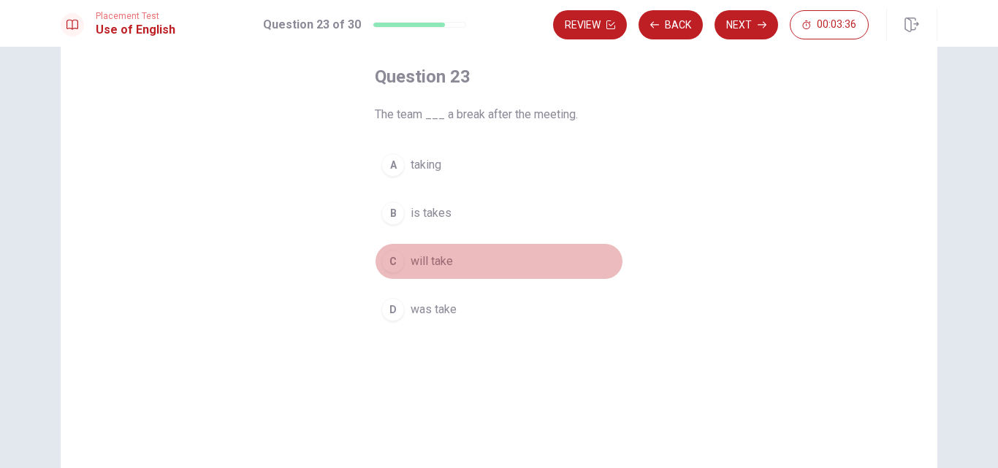
click at [390, 264] on div "C" at bounding box center [392, 261] width 23 height 23
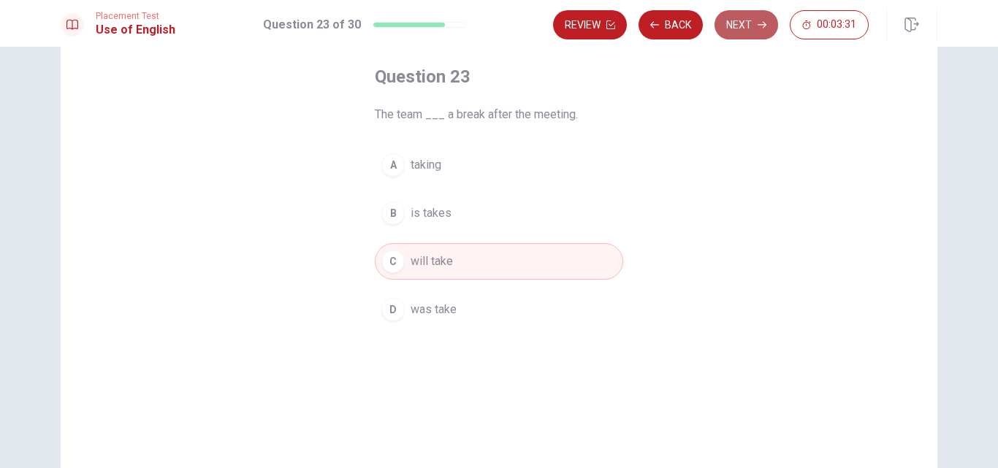
click at [731, 20] on button "Next" at bounding box center [746, 24] width 64 height 29
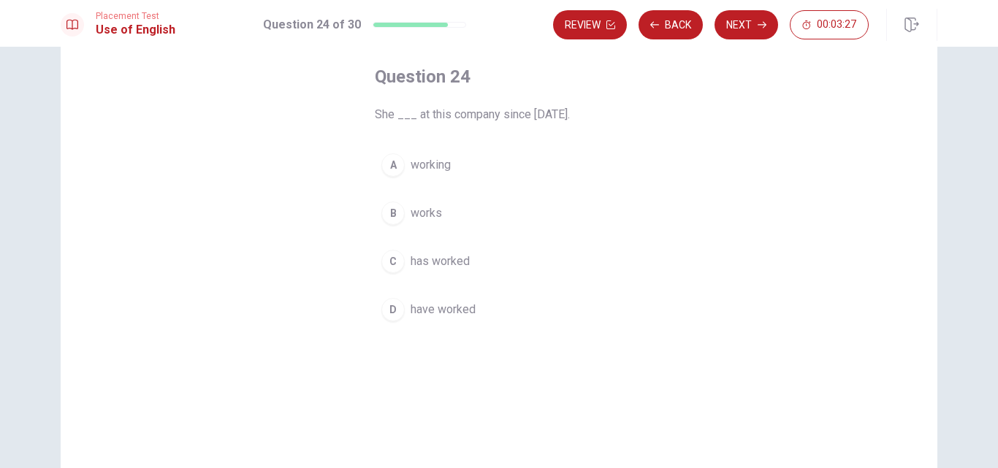
click at [387, 206] on div "B" at bounding box center [392, 213] width 23 height 23
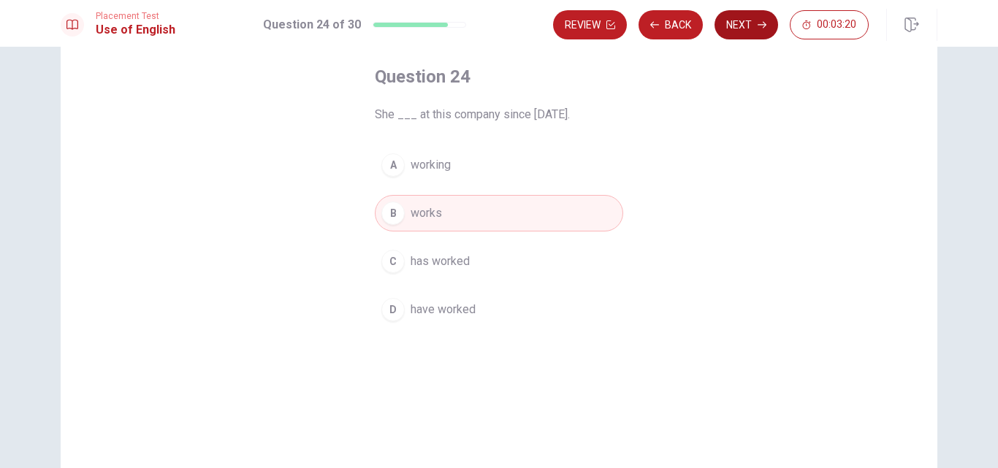
click at [738, 31] on button "Next" at bounding box center [746, 24] width 64 height 29
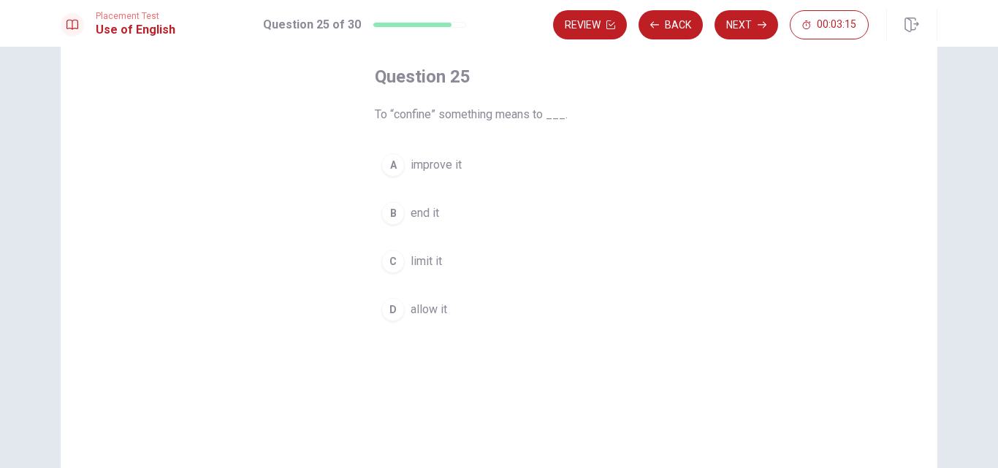
click at [386, 254] on div "C" at bounding box center [392, 261] width 23 height 23
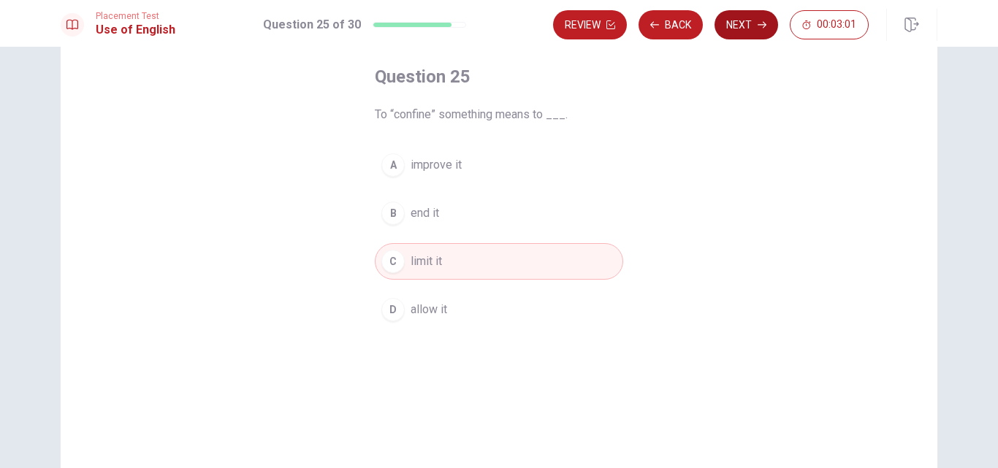
click at [732, 31] on button "Next" at bounding box center [746, 24] width 64 height 29
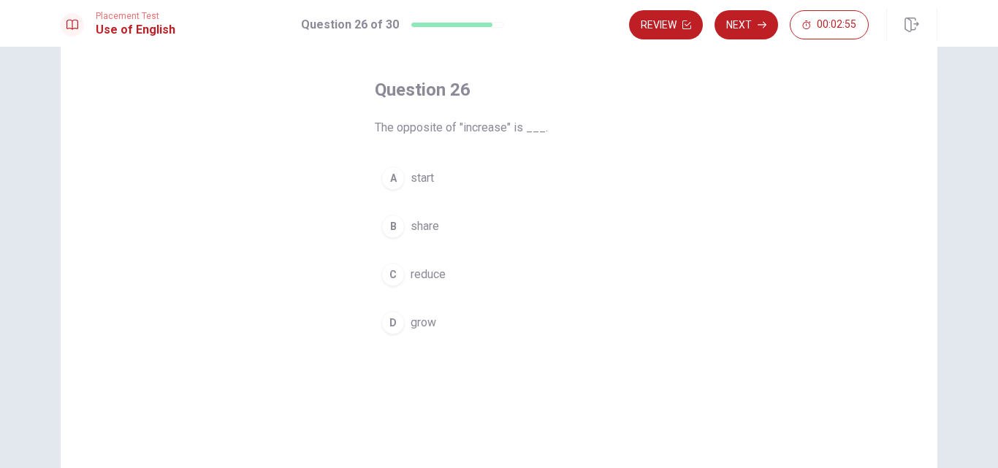
scroll to position [60, 0]
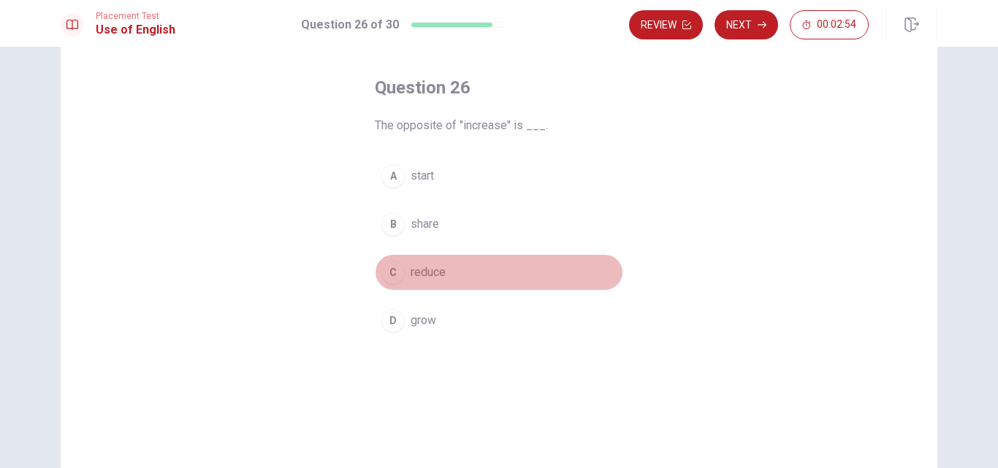
click at [383, 270] on div "C" at bounding box center [392, 272] width 23 height 23
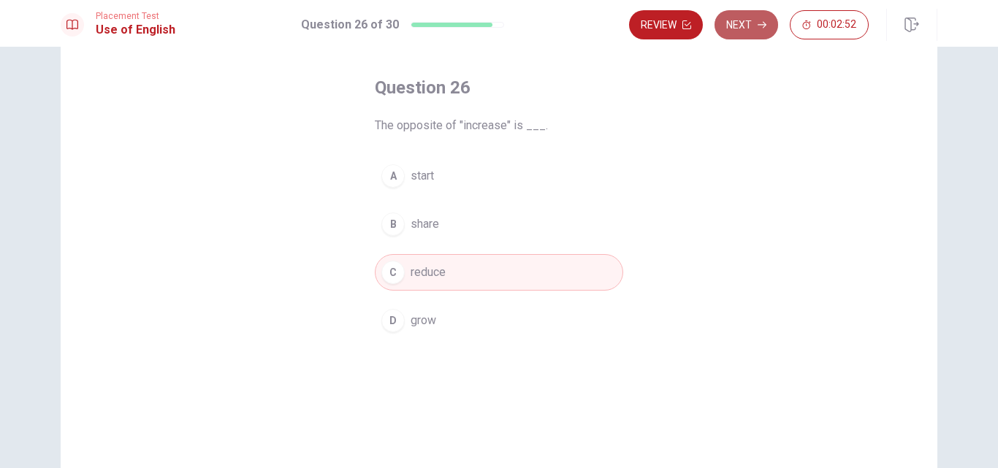
click at [743, 28] on button "Next" at bounding box center [746, 24] width 64 height 29
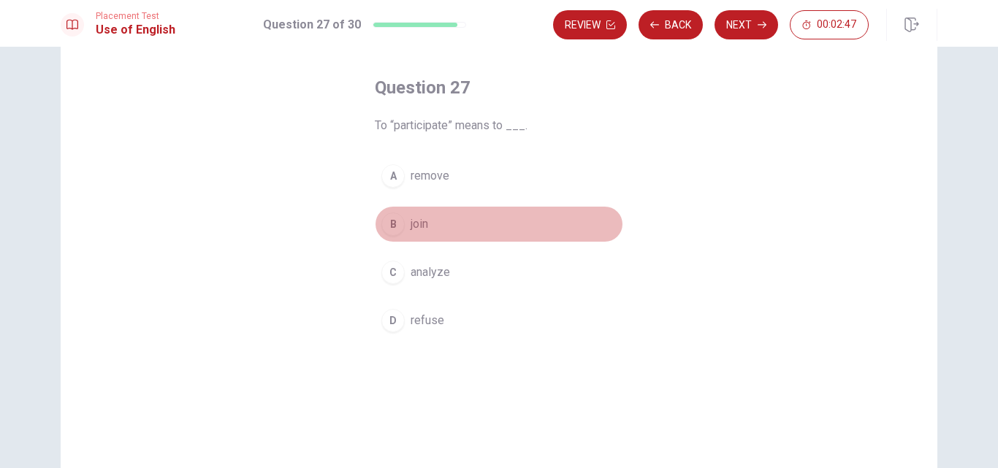
click at [389, 213] on div "B" at bounding box center [392, 224] width 23 height 23
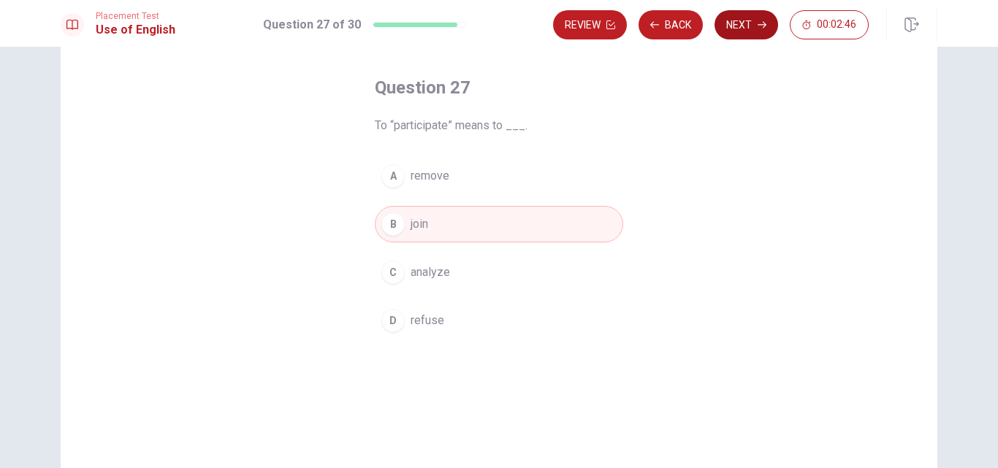
click at [737, 24] on button "Next" at bounding box center [746, 24] width 64 height 29
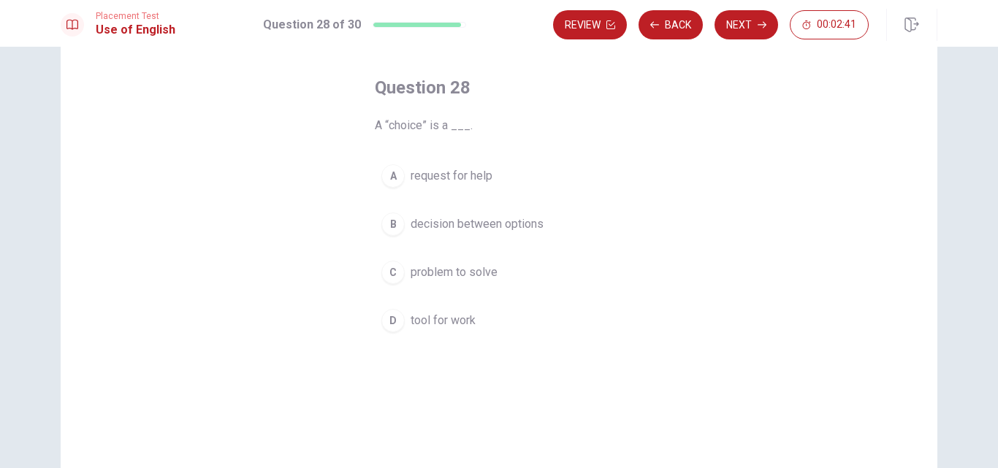
click at [387, 227] on div "B" at bounding box center [392, 224] width 23 height 23
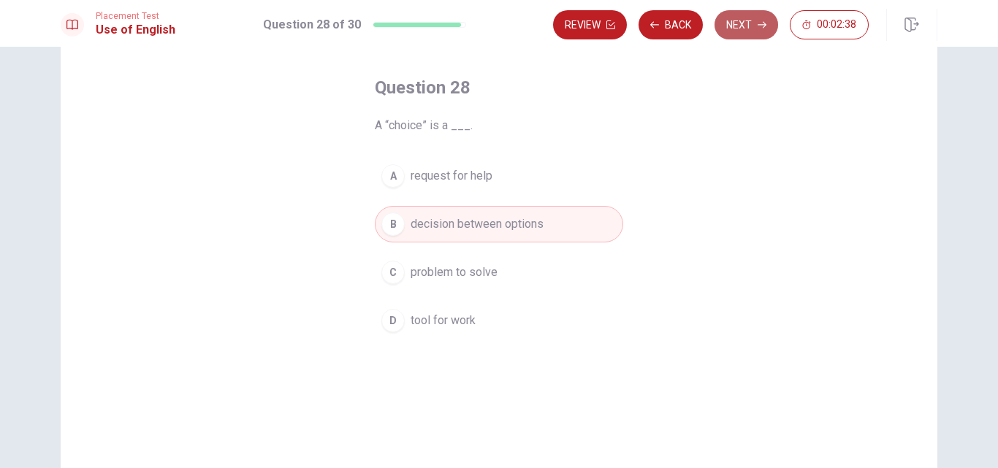
click at [744, 27] on button "Next" at bounding box center [746, 24] width 64 height 29
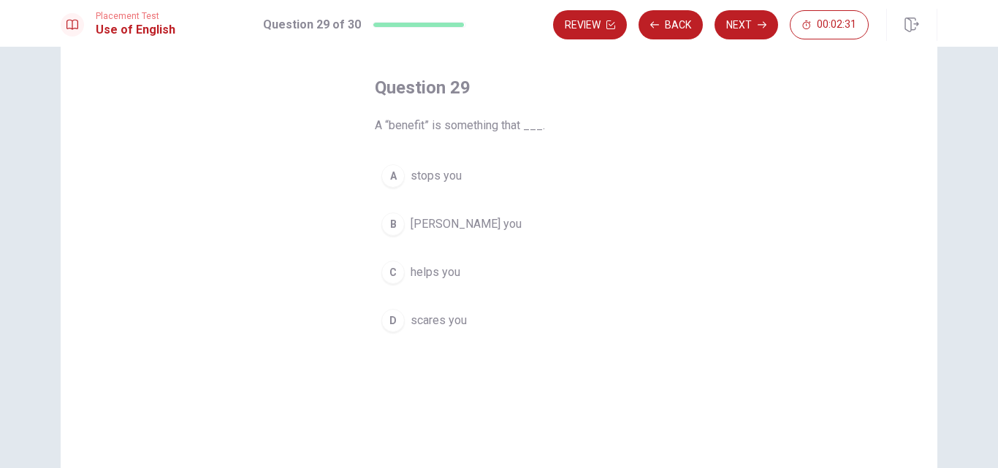
click at [390, 273] on div "C" at bounding box center [392, 272] width 23 height 23
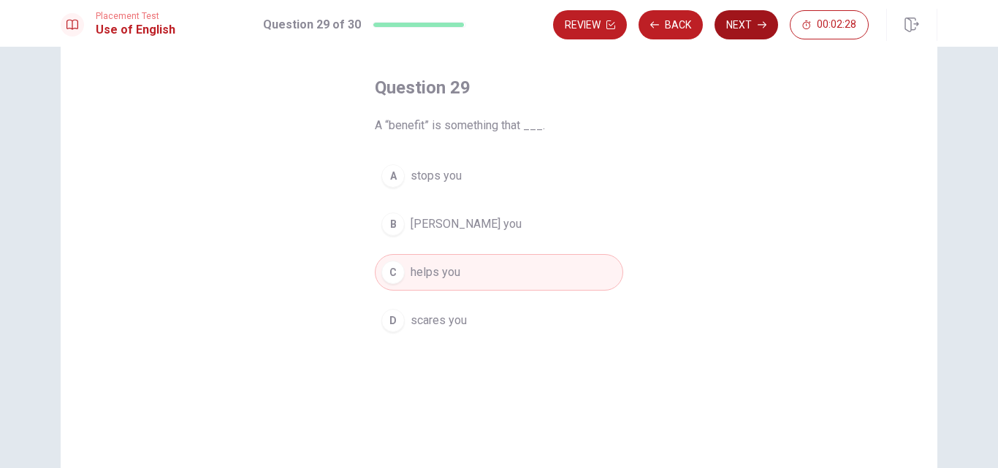
click at [750, 33] on button "Next" at bounding box center [746, 24] width 64 height 29
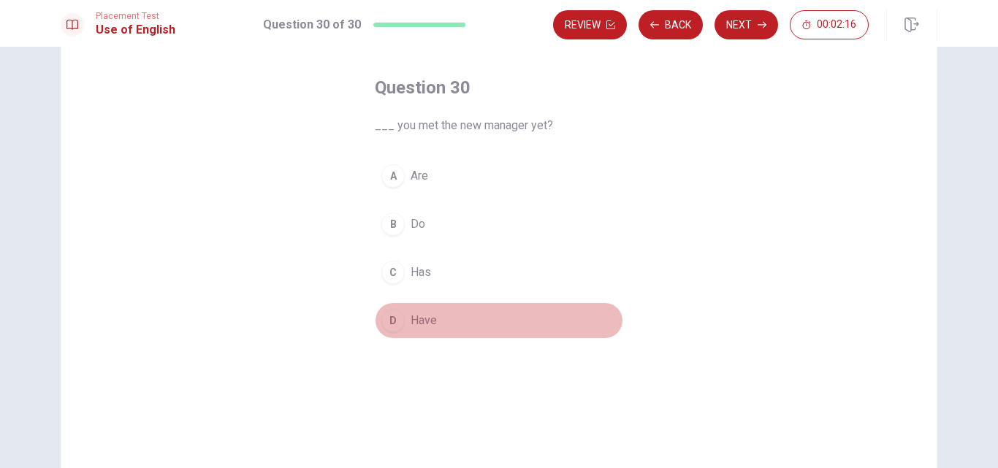
click at [384, 324] on div "D" at bounding box center [392, 320] width 23 height 23
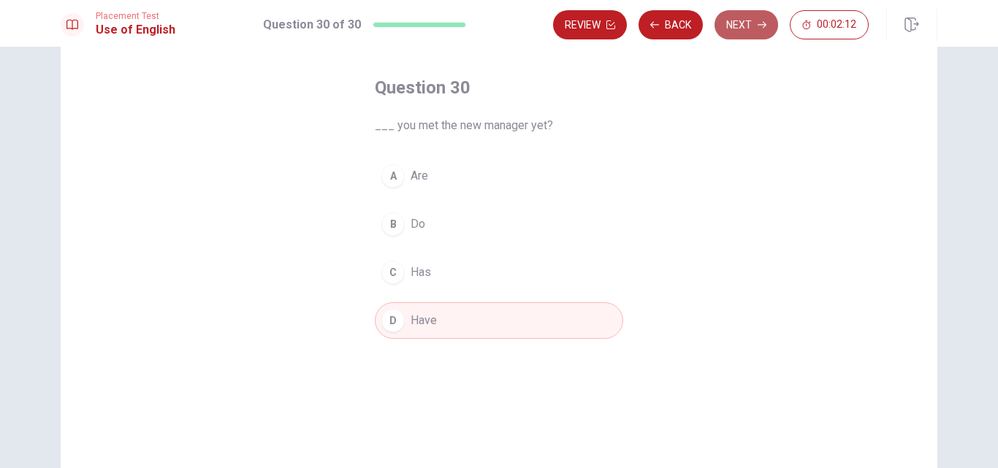
click at [755, 21] on button "Next" at bounding box center [746, 24] width 64 height 29
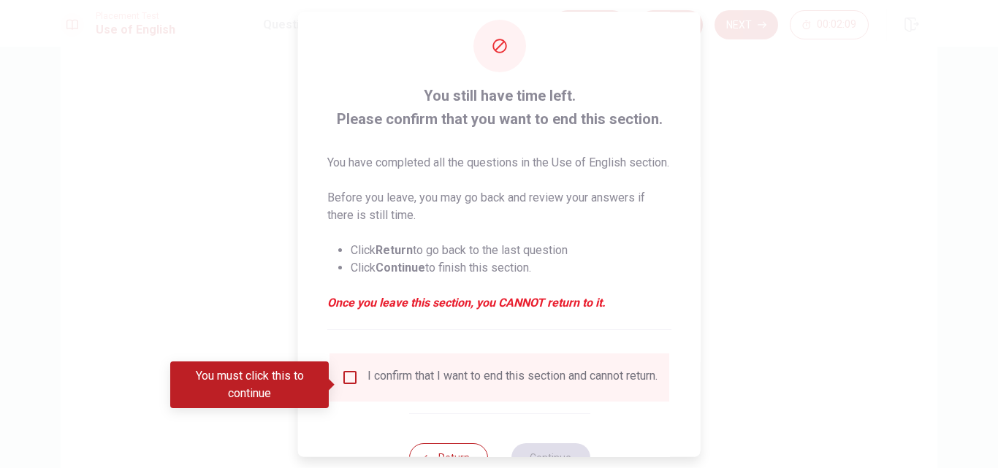
scroll to position [94, 0]
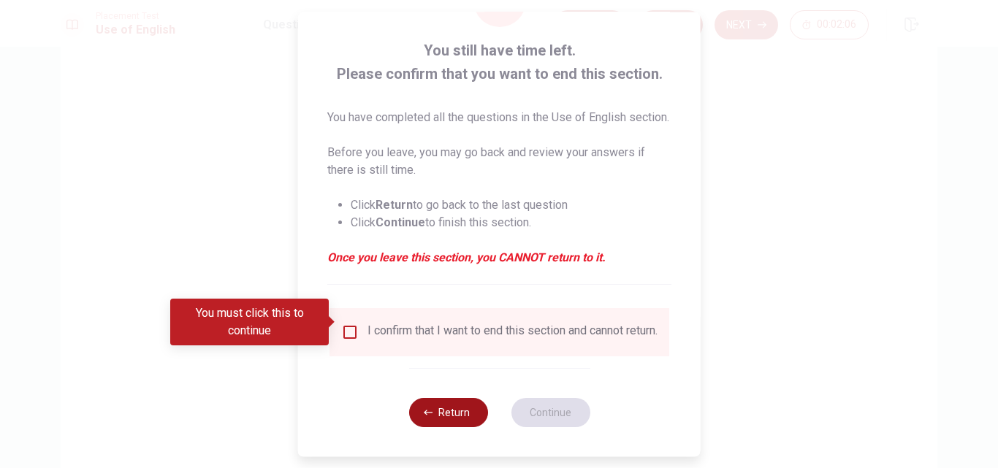
click at [446, 408] on button "Return" at bounding box center [447, 412] width 79 height 29
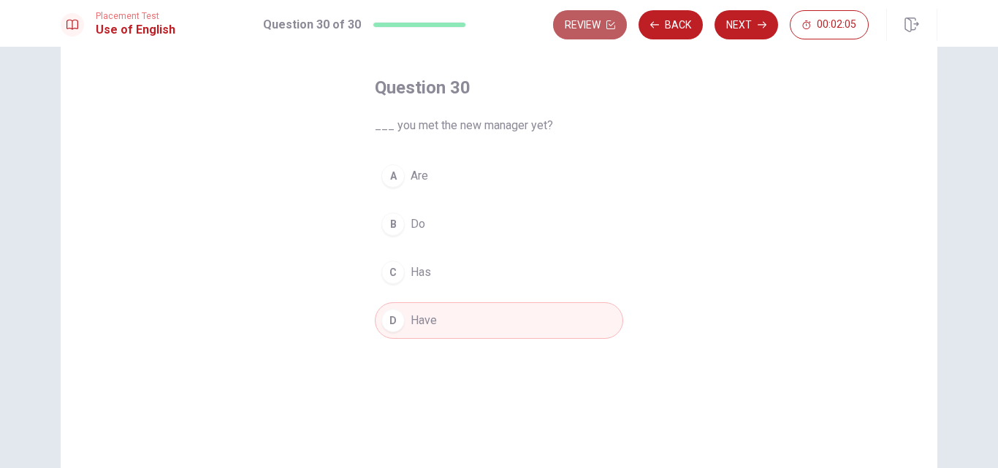
click at [592, 20] on button "Review" at bounding box center [590, 24] width 74 height 29
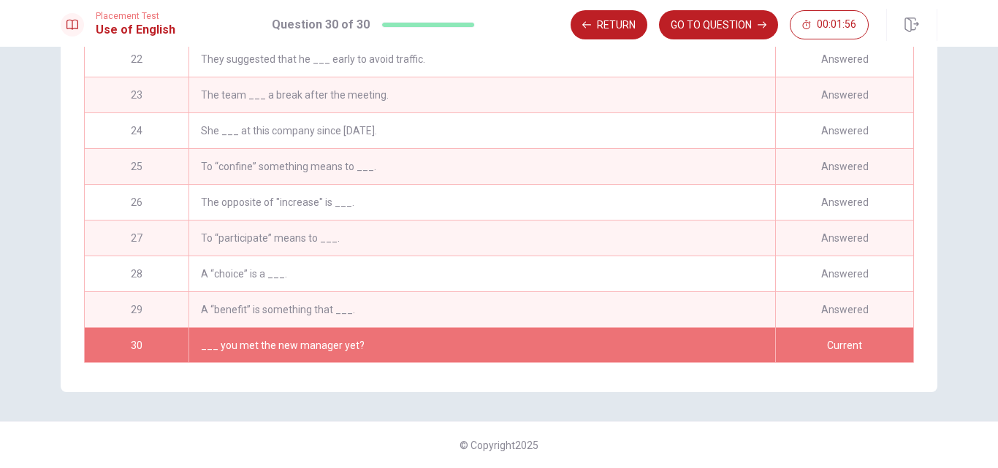
scroll to position [753, 0]
click at [702, 18] on button "GO TO QUESTION" at bounding box center [718, 24] width 119 height 29
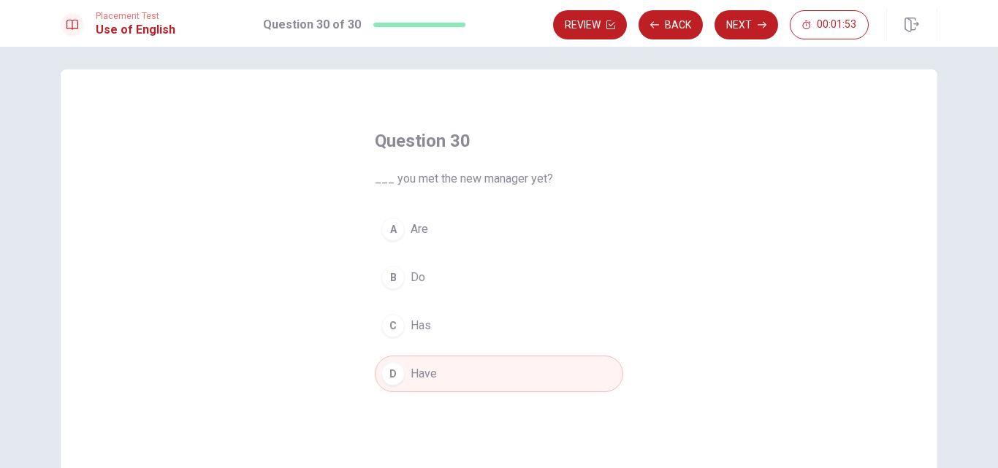
scroll to position [0, 0]
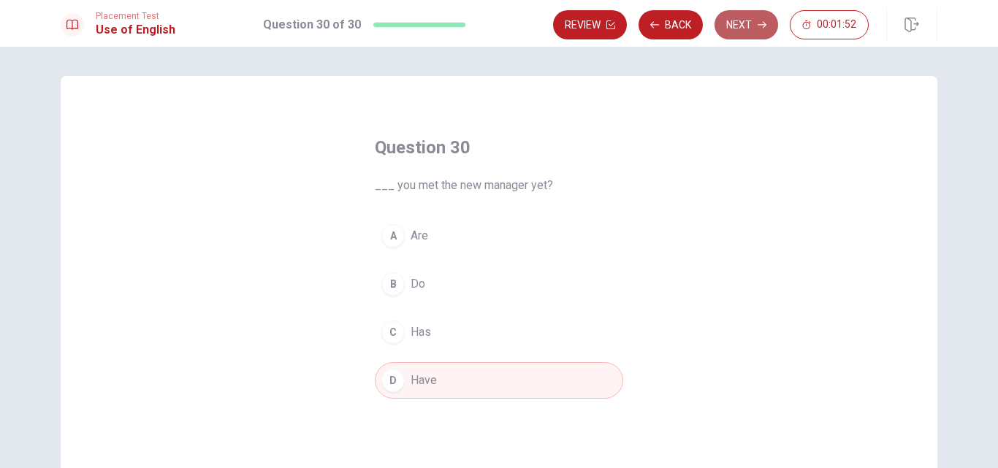
click at [737, 26] on button "Next" at bounding box center [746, 24] width 64 height 29
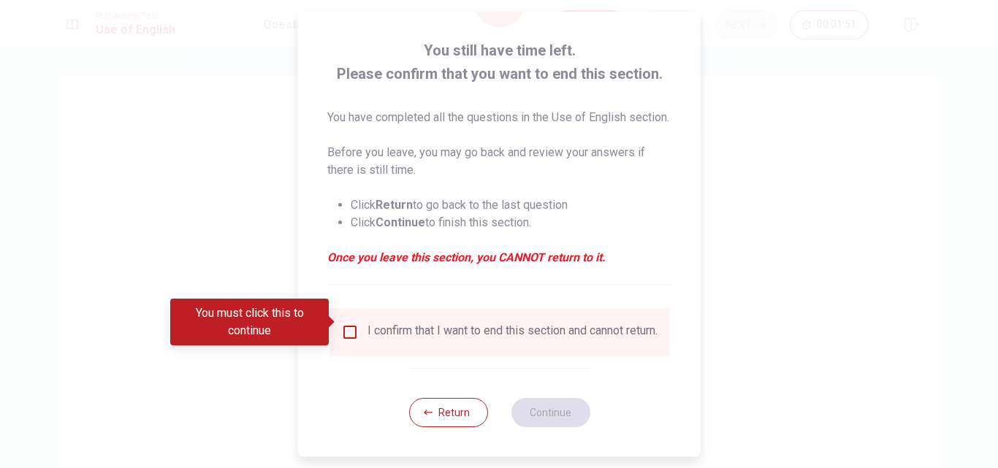
scroll to position [94, 0]
click at [354, 324] on input "You must click this to continue" at bounding box center [350, 333] width 18 height 18
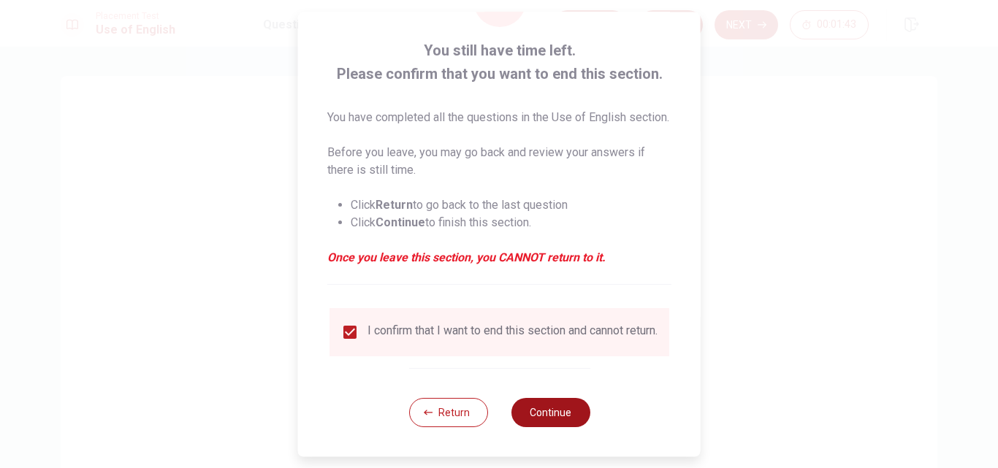
click at [539, 411] on button "Continue" at bounding box center [550, 412] width 79 height 29
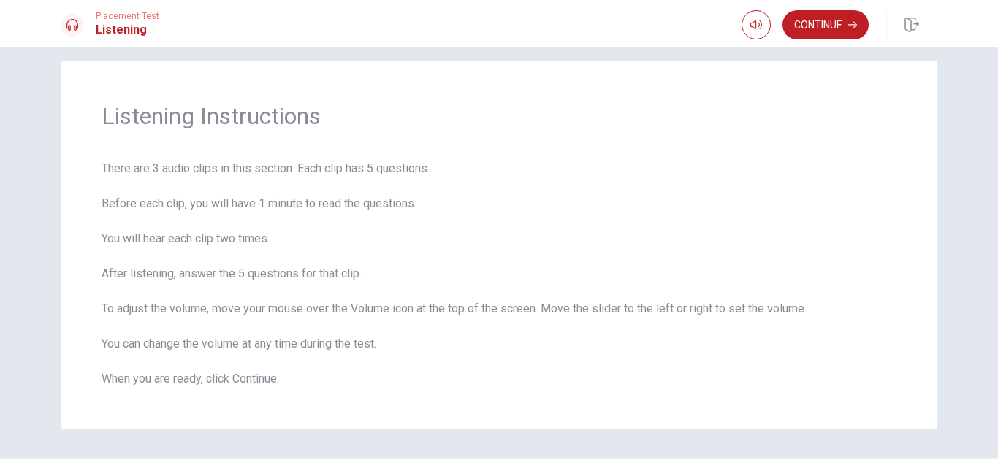
scroll to position [4, 0]
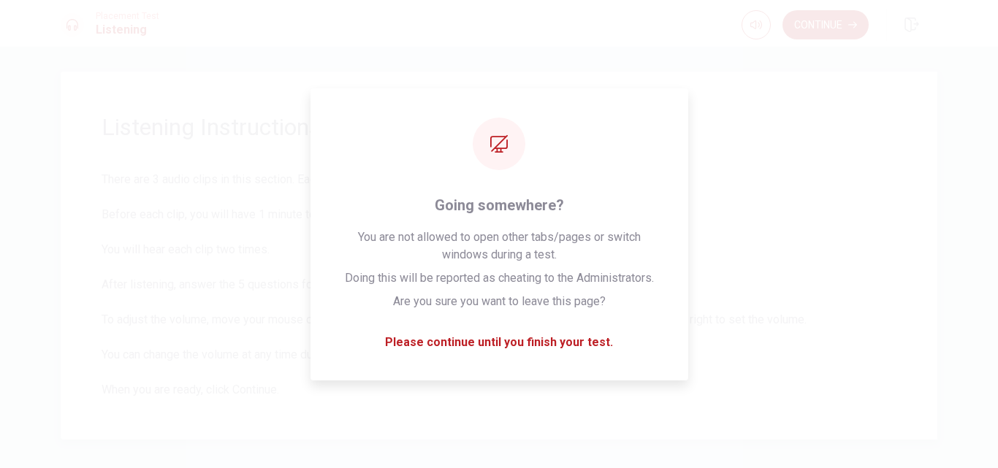
click at [908, 302] on div "Listening Instructions There are 3 audio clips in this section. Each clip has 5…" at bounding box center [499, 256] width 877 height 368
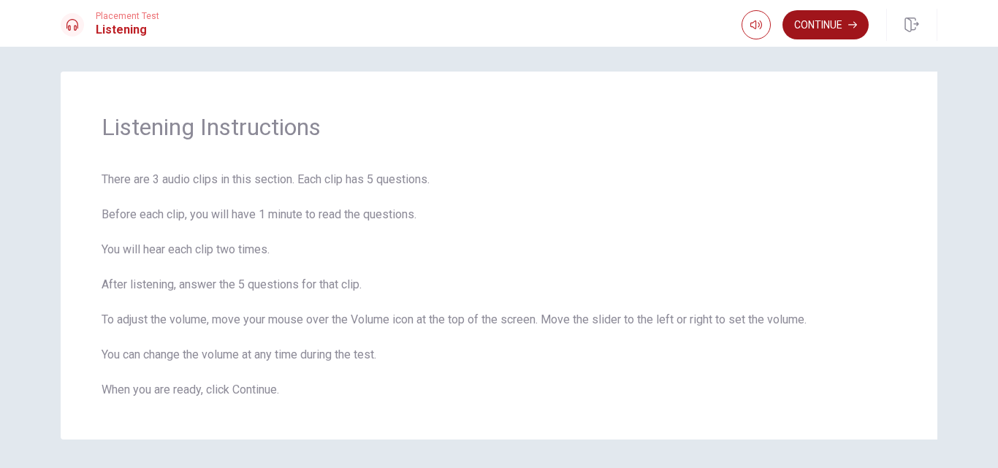
click at [845, 23] on button "Continue" at bounding box center [825, 24] width 86 height 29
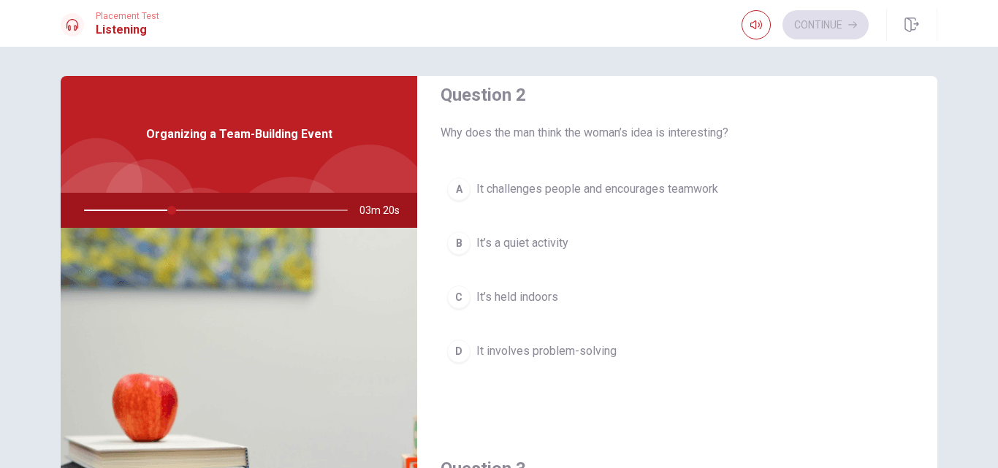
scroll to position [404, 0]
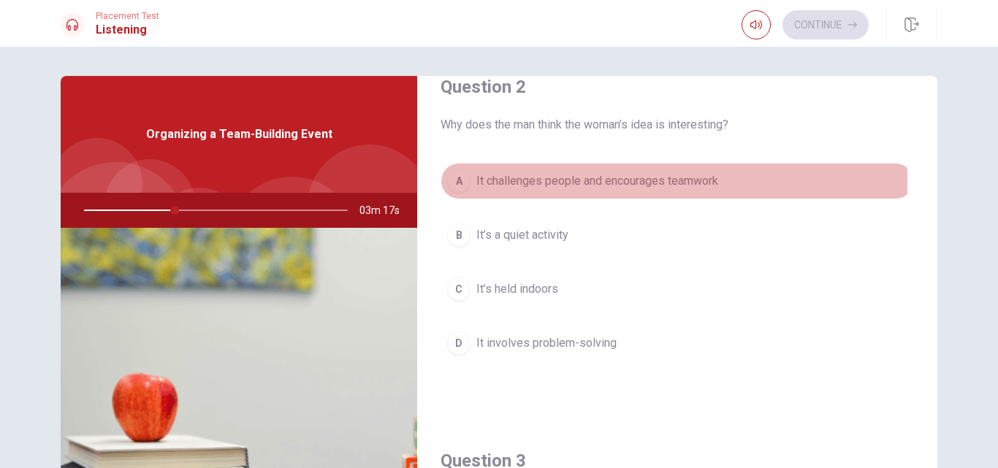
click at [458, 185] on div "A" at bounding box center [458, 180] width 23 height 23
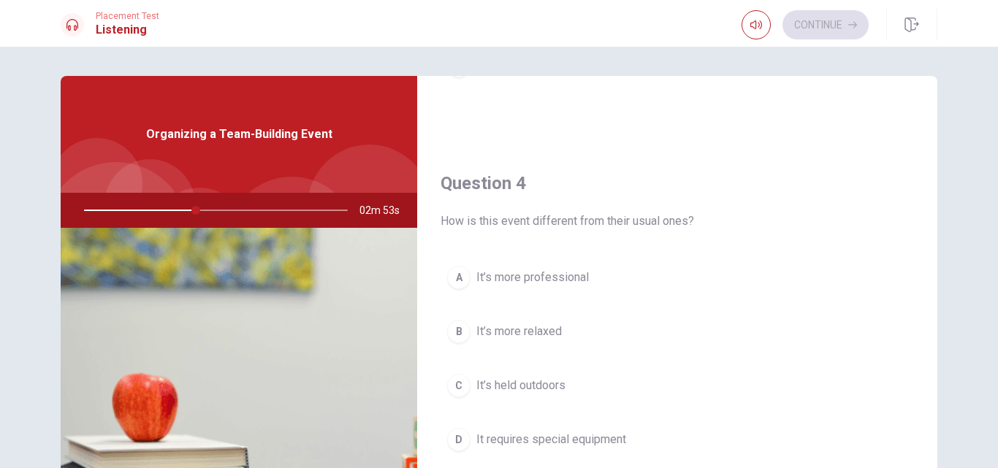
scroll to position [953, 0]
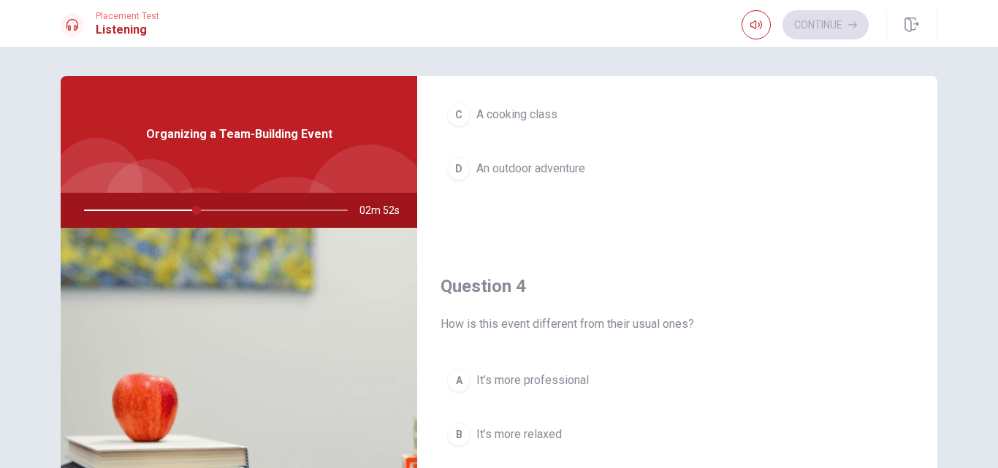
click at [449, 170] on div "D" at bounding box center [458, 168] width 23 height 23
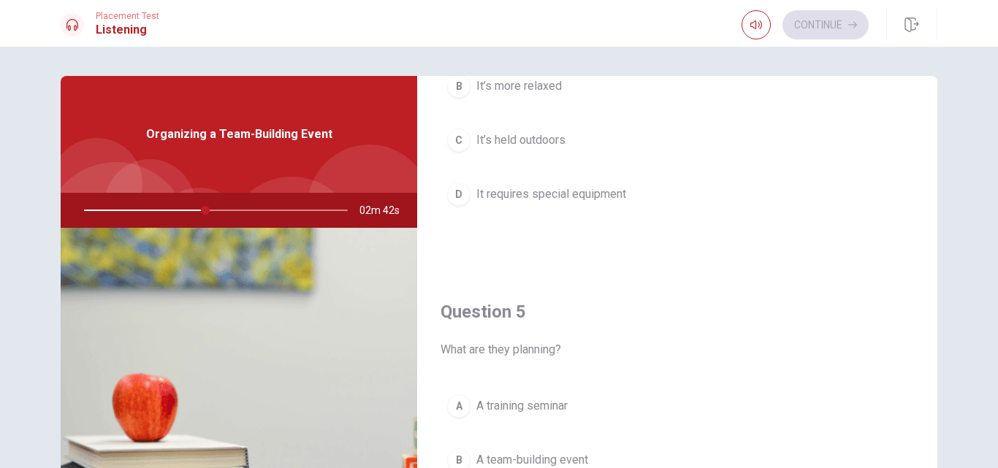
scroll to position [1362, 0]
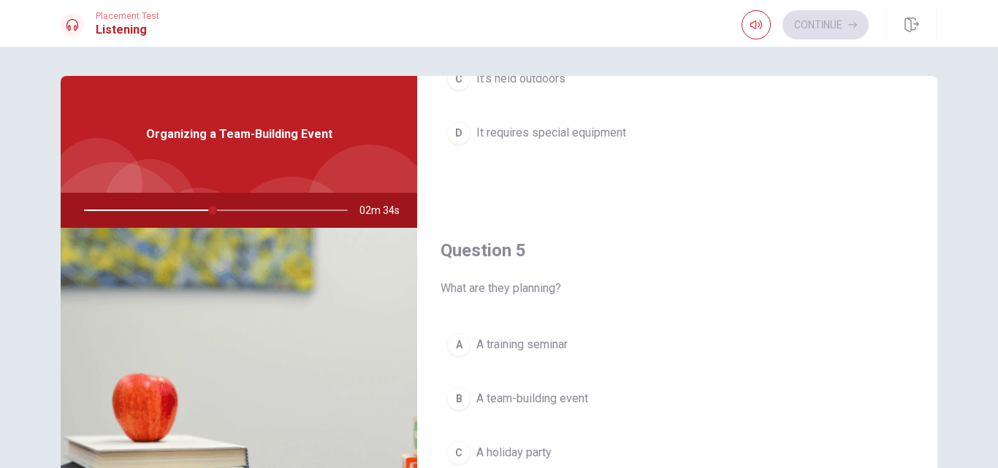
drag, startPoint x: 207, startPoint y: 210, endPoint x: 144, endPoint y: 216, distance: 63.1
click at [144, 216] on div at bounding box center [212, 210] width 293 height 35
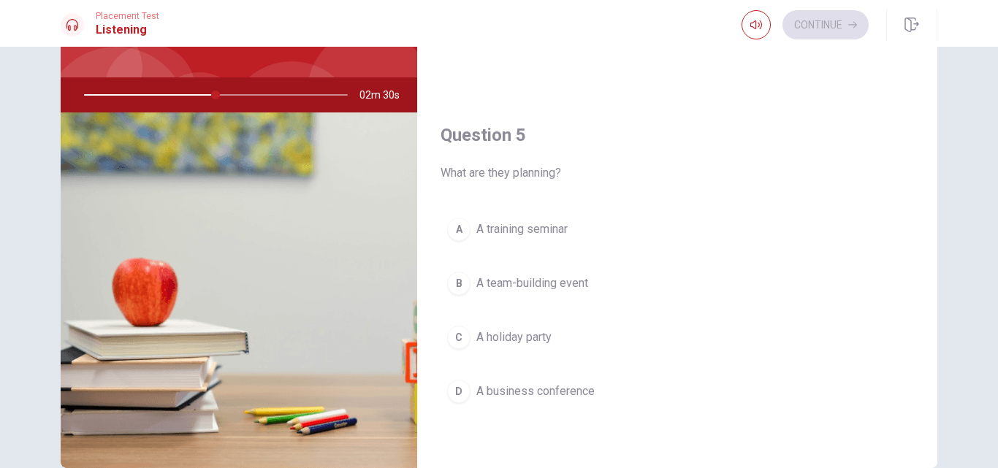
scroll to position [116, 0]
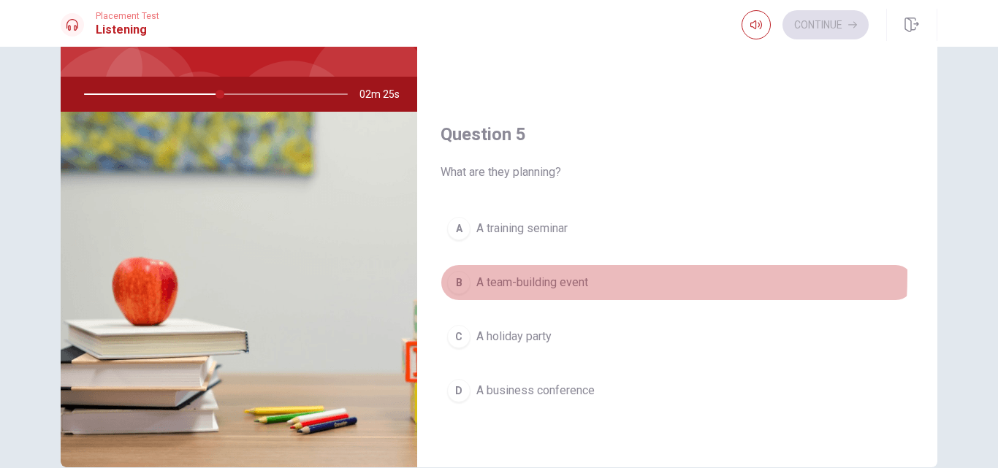
click at [454, 274] on div "B" at bounding box center [458, 282] width 23 height 23
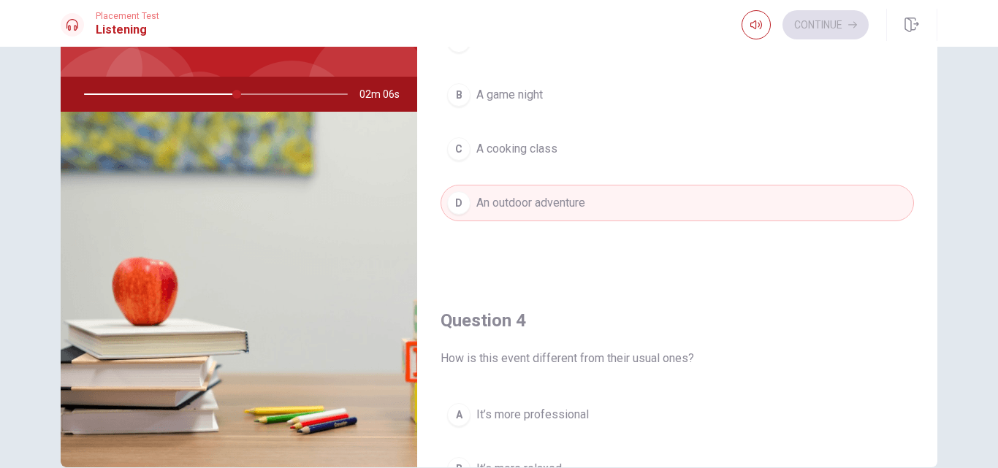
scroll to position [797, 0]
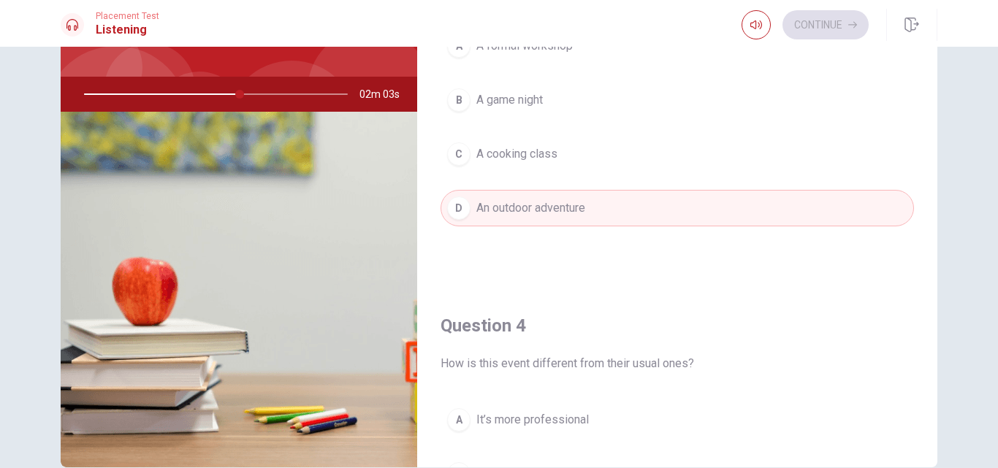
drag, startPoint x: 235, startPoint y: 95, endPoint x: 81, endPoint y: 99, distance: 153.5
click at [81, 99] on div at bounding box center [212, 94] width 293 height 35
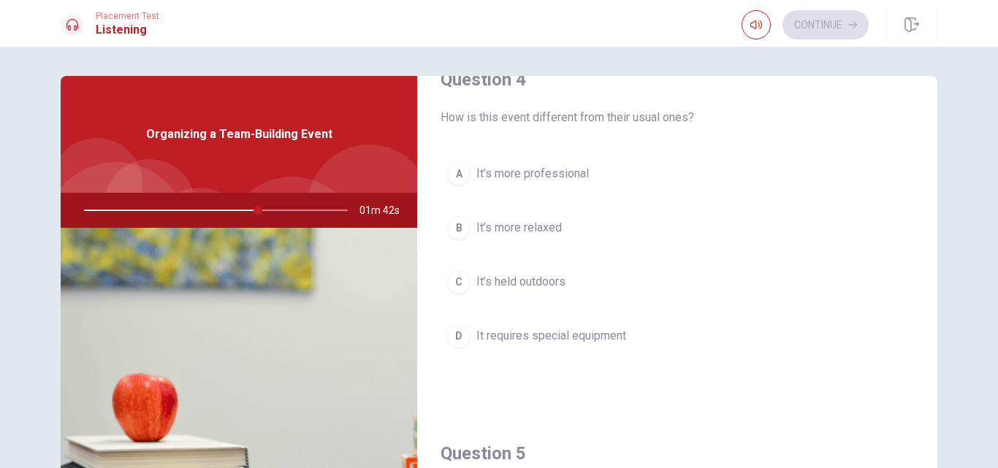
scroll to position [1162, 0]
click at [456, 279] on div "C" at bounding box center [458, 279] width 23 height 23
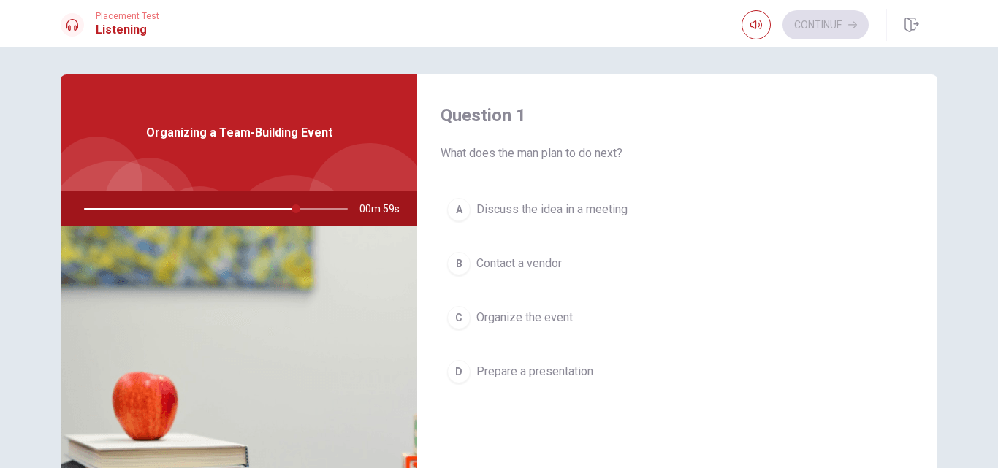
scroll to position [4, 0]
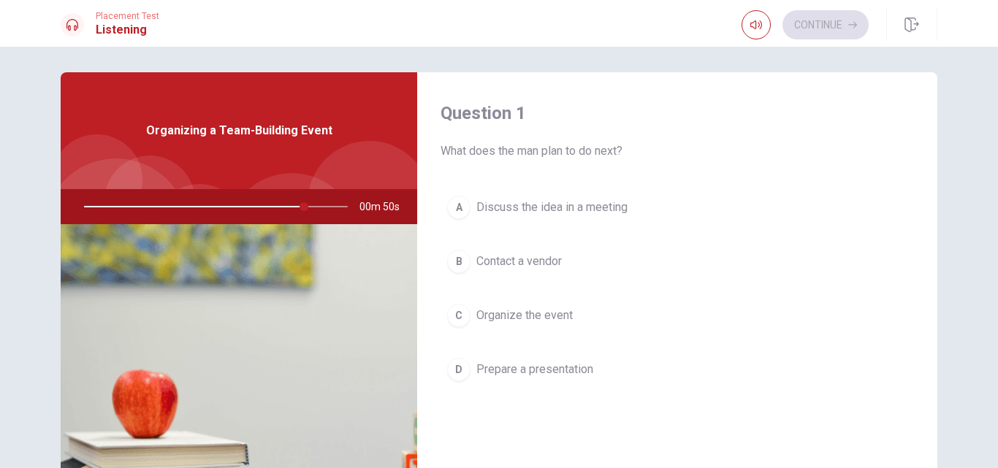
click at [572, 315] on button "C Organize the event" at bounding box center [677, 315] width 473 height 37
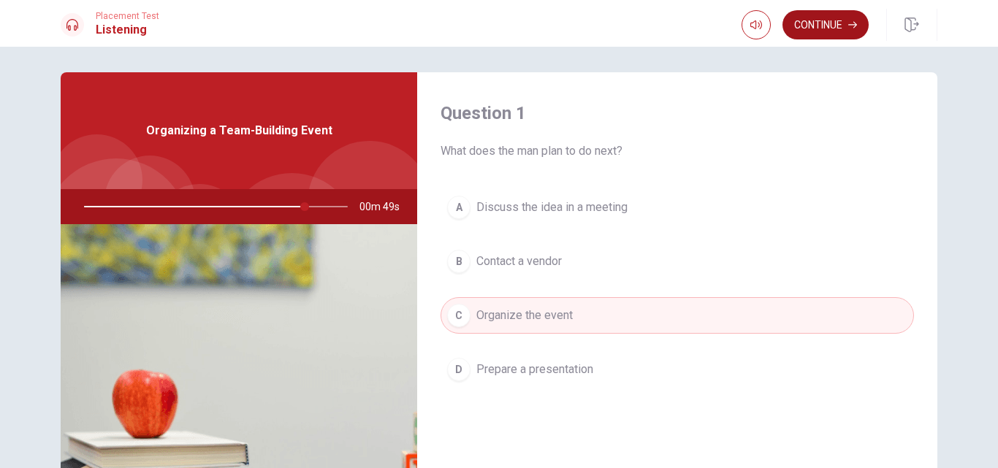
click at [807, 15] on button "Continue" at bounding box center [825, 24] width 86 height 29
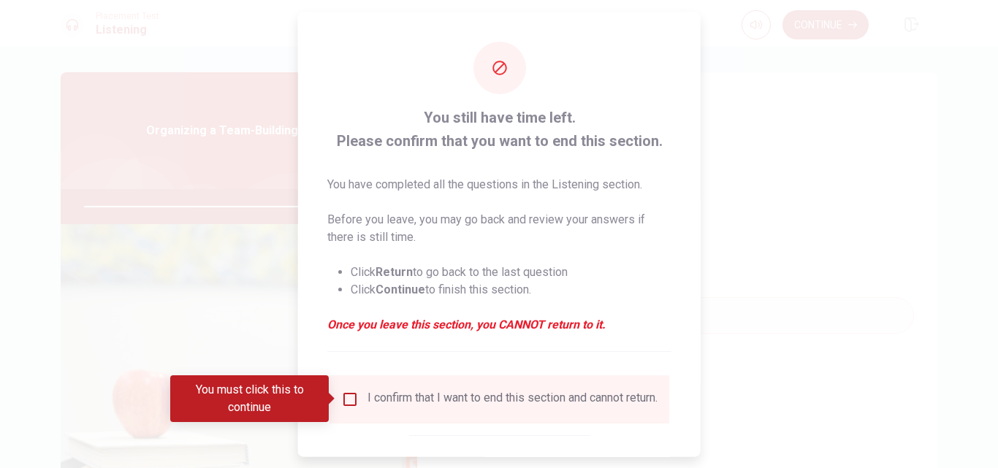
click at [343, 391] on input "You must click this to continue" at bounding box center [350, 399] width 18 height 18
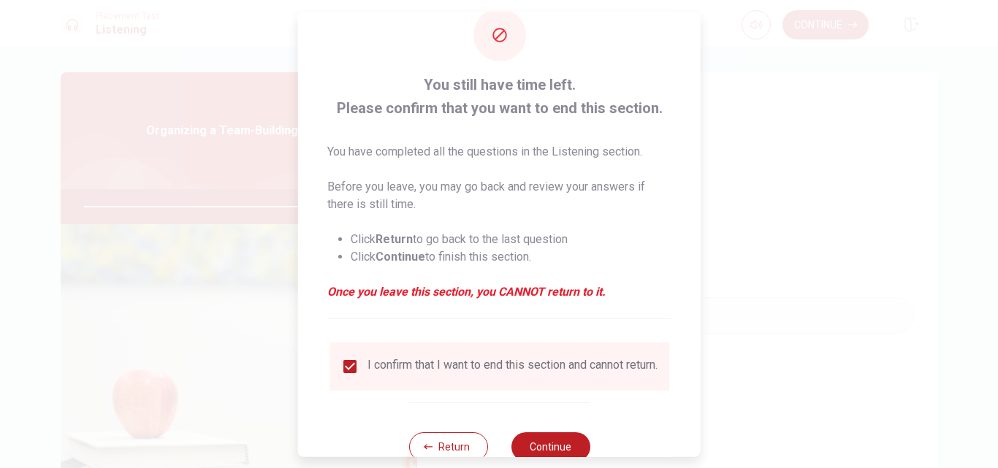
scroll to position [77, 0]
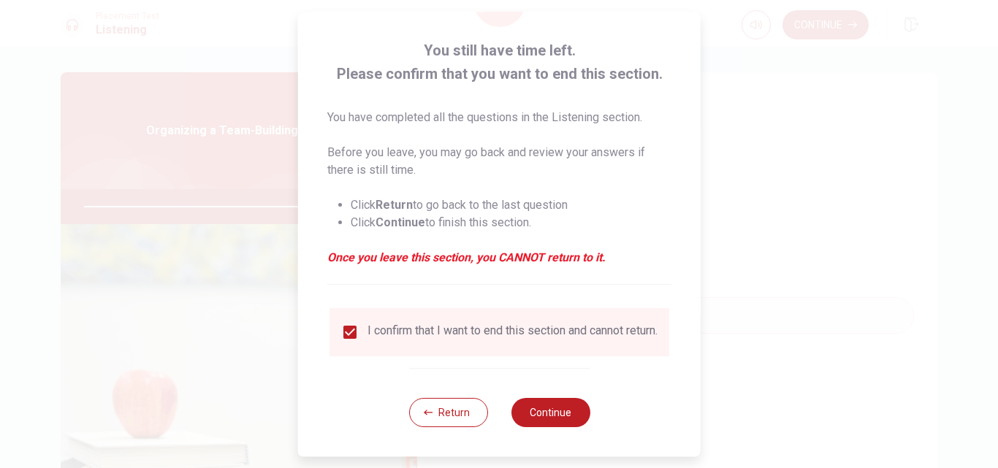
click at [830, 141] on div at bounding box center [499, 234] width 998 height 468
click at [447, 409] on button "Return" at bounding box center [447, 412] width 79 height 29
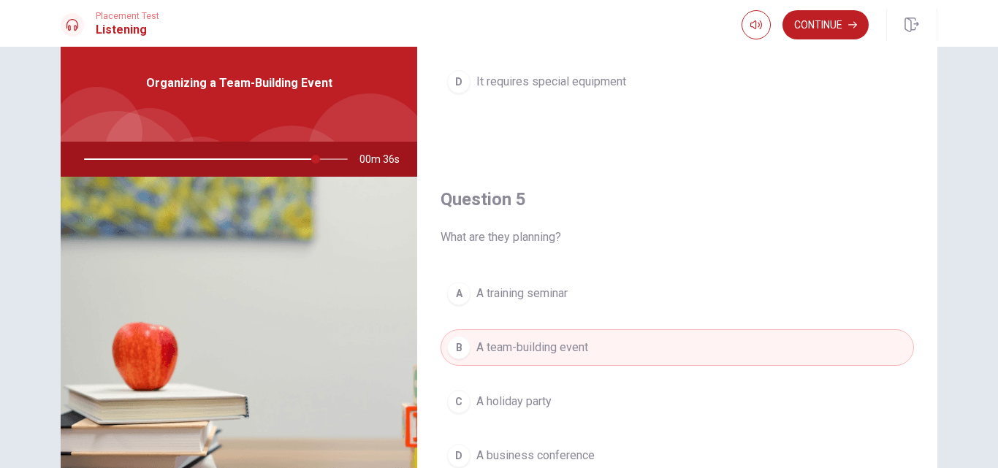
scroll to position [0, 0]
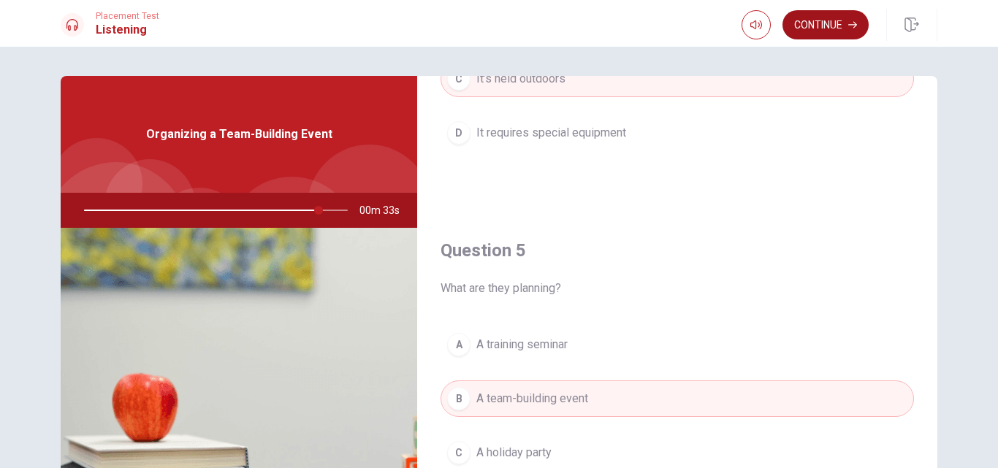
click at [832, 26] on button "Continue" at bounding box center [825, 24] width 86 height 29
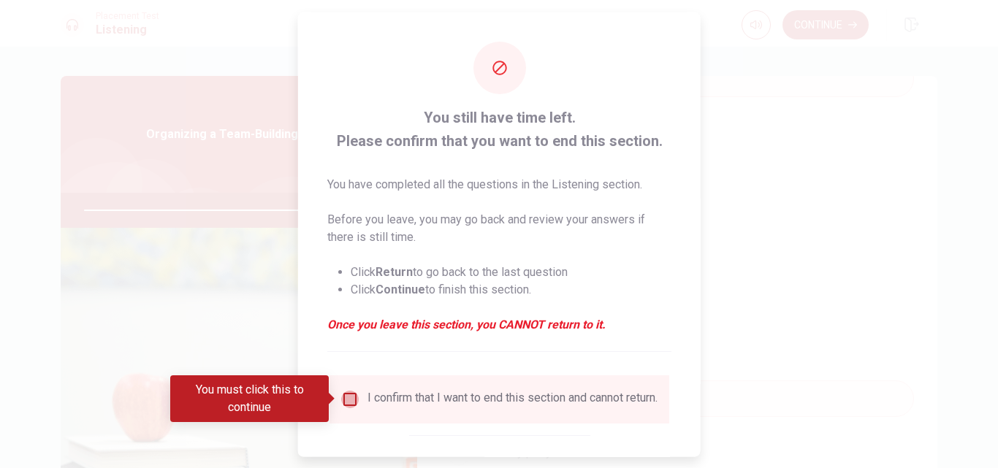
click at [356, 400] on input "You must click this to continue" at bounding box center [350, 399] width 18 height 18
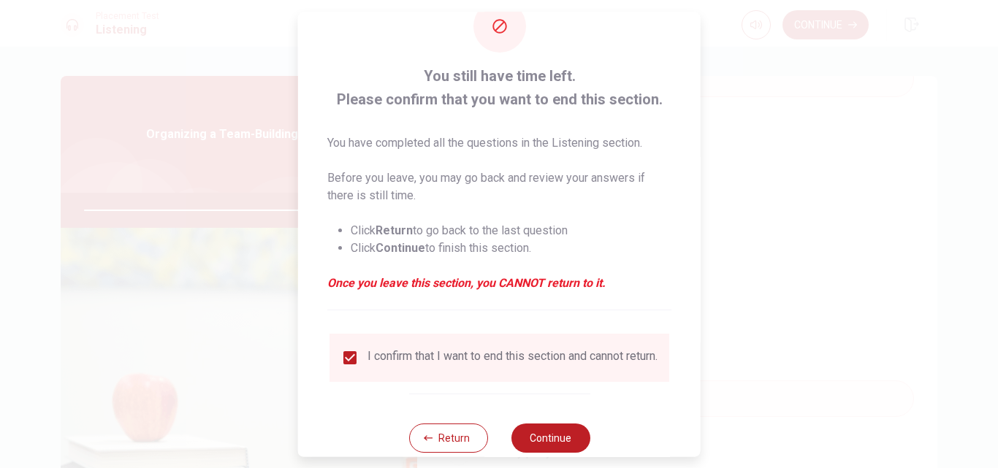
scroll to position [77, 0]
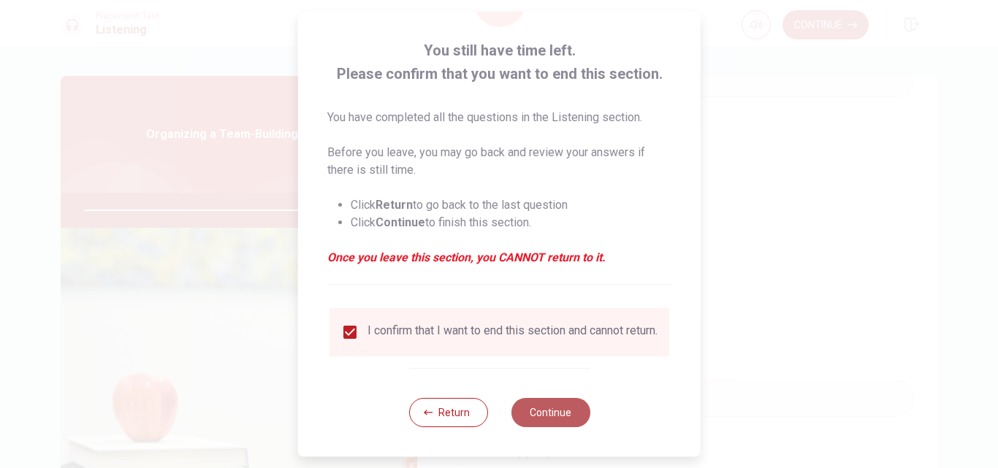
click at [565, 410] on button "Continue" at bounding box center [550, 412] width 79 height 29
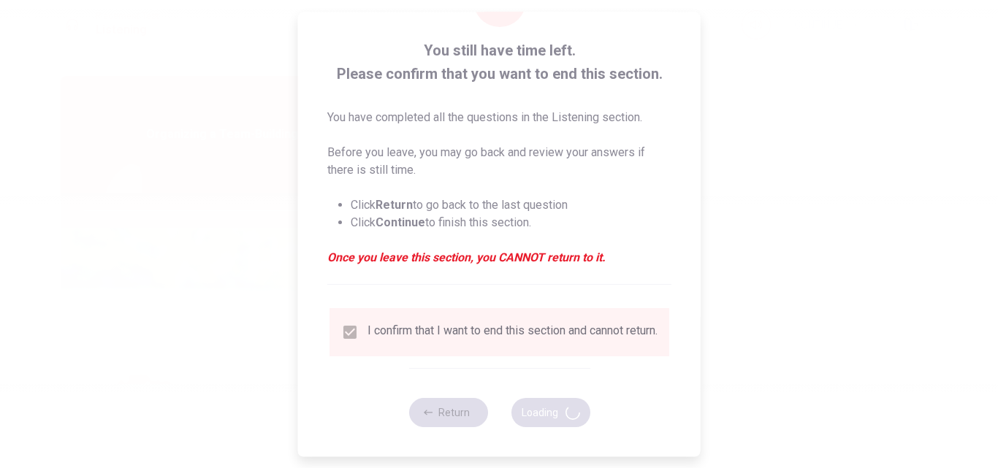
type input "91"
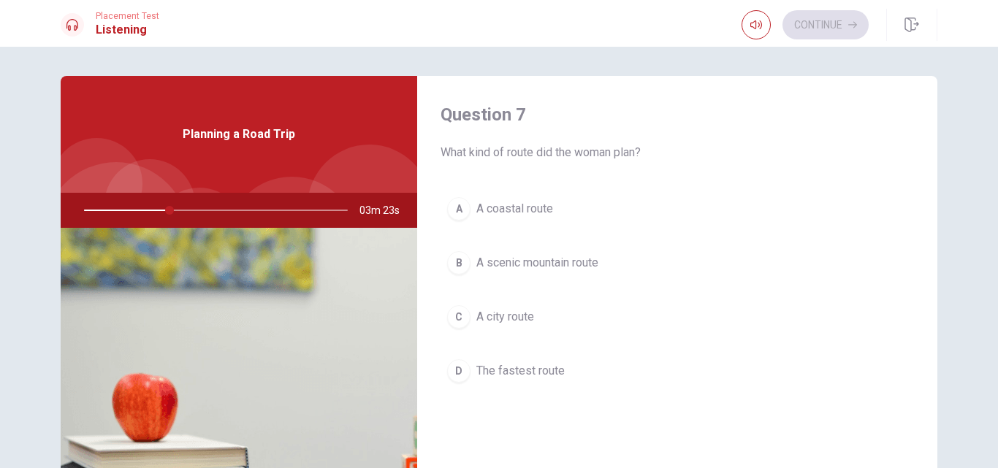
scroll to position [373, 0]
click at [456, 264] on div "B" at bounding box center [458, 265] width 23 height 23
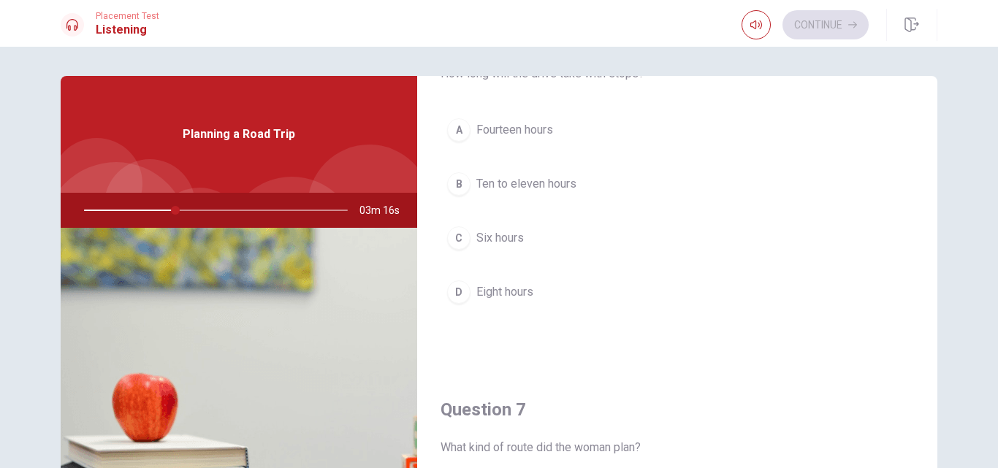
scroll to position [0, 0]
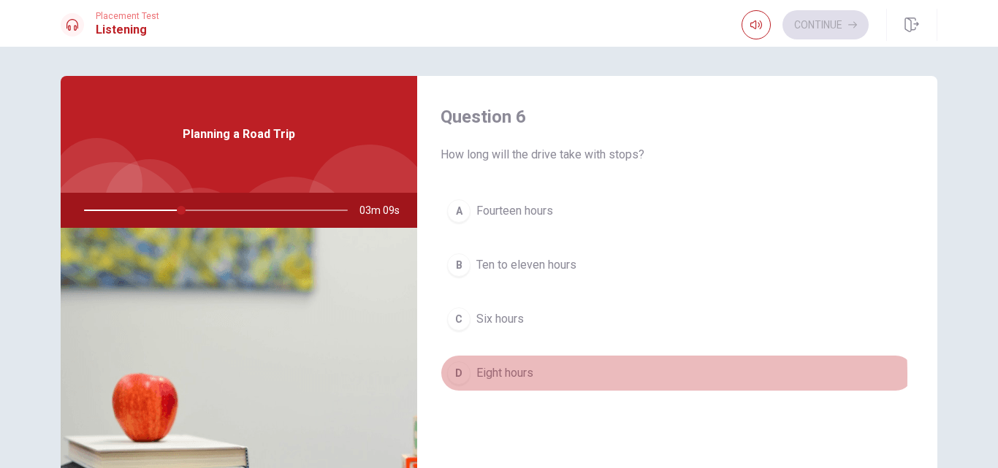
click at [457, 376] on div "D" at bounding box center [458, 373] width 23 height 23
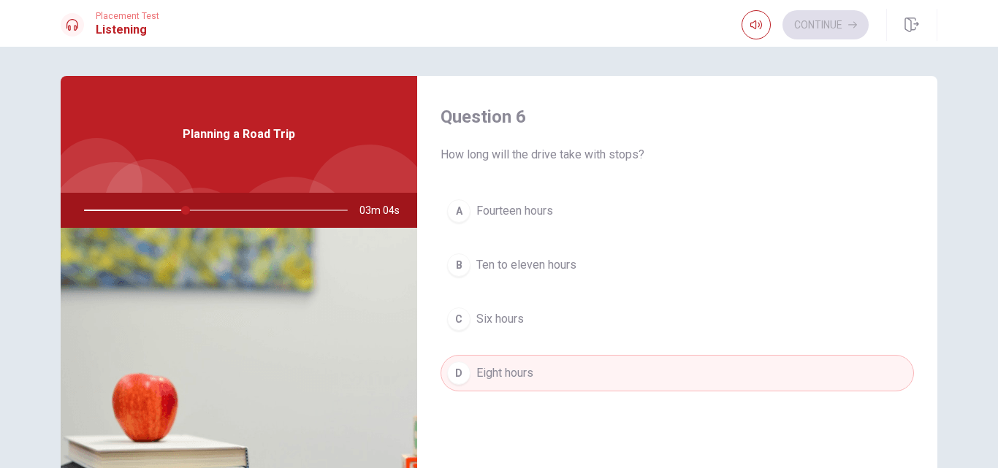
click at [516, 260] on span "Ten to eleven hours" at bounding box center [526, 265] width 100 height 18
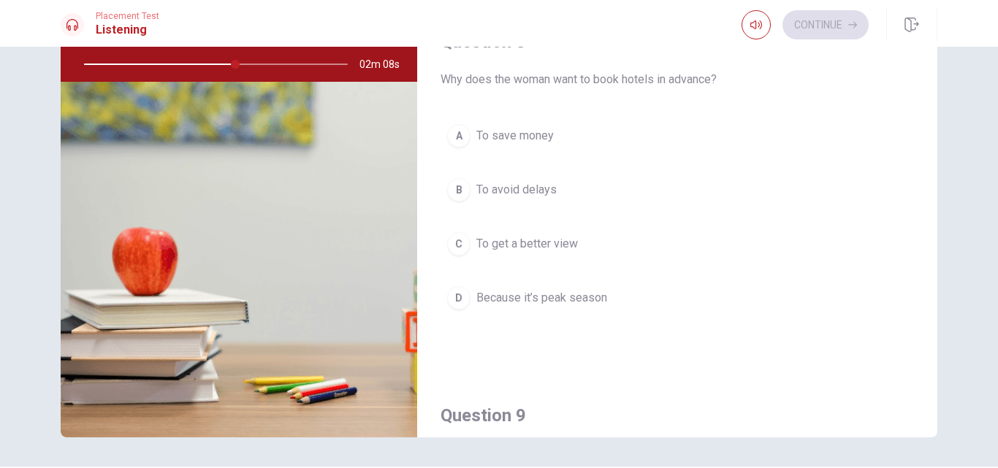
scroll to position [680, 0]
click at [455, 291] on div "D" at bounding box center [458, 294] width 23 height 23
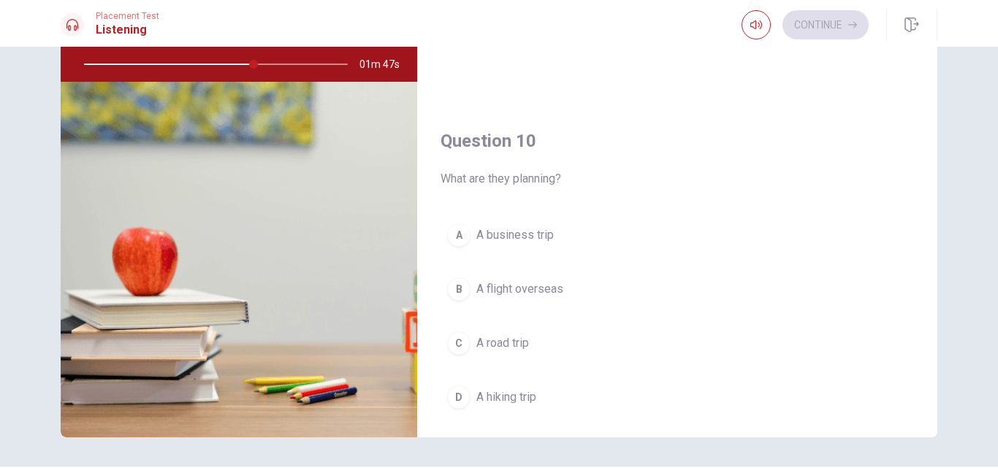
scroll to position [1362, 0]
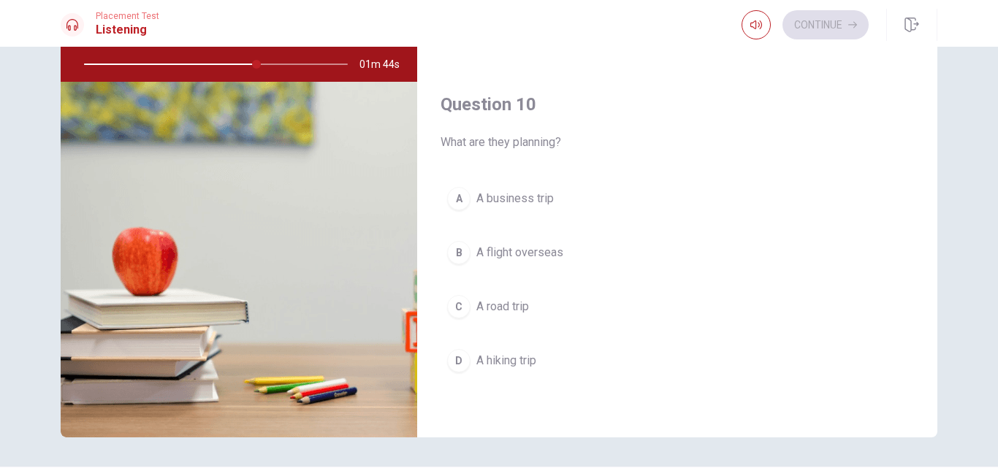
click at [455, 292] on button "C A road trip" at bounding box center [677, 307] width 473 height 37
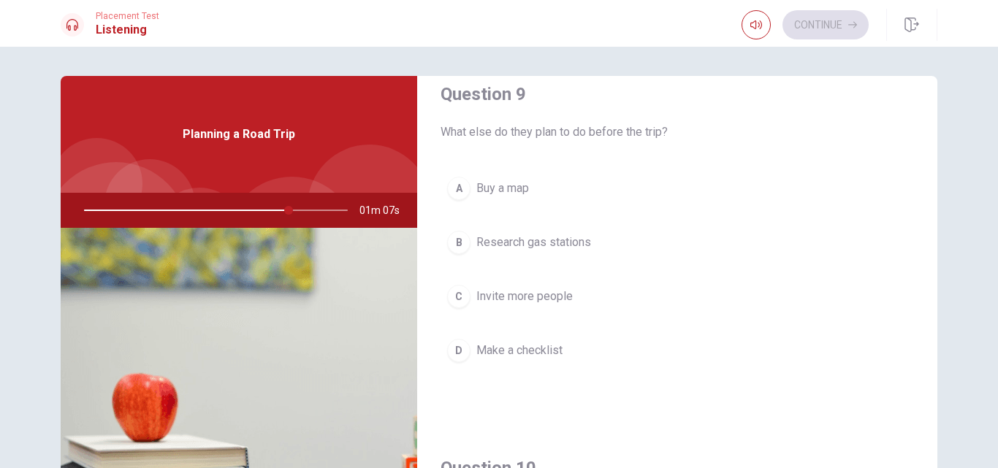
scroll to position [1139, 0]
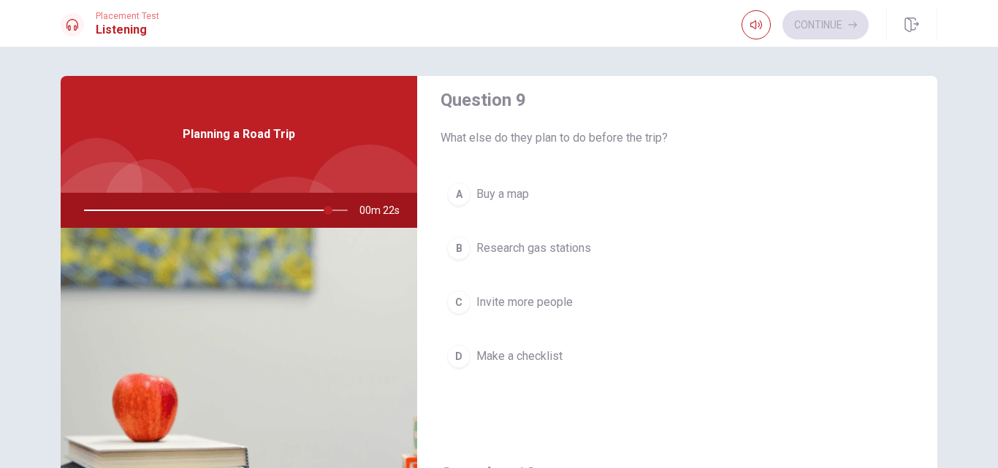
click at [454, 190] on div "A" at bounding box center [458, 194] width 23 height 23
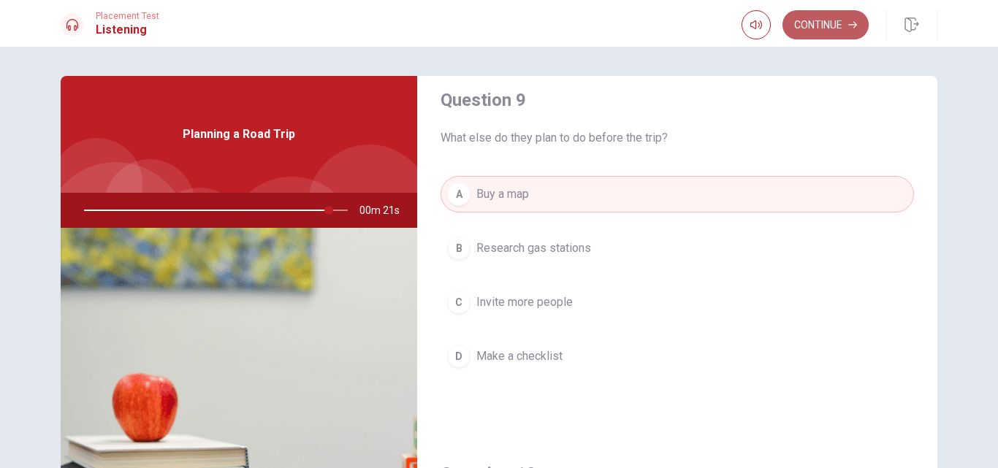
click at [828, 27] on button "Continue" at bounding box center [825, 24] width 86 height 29
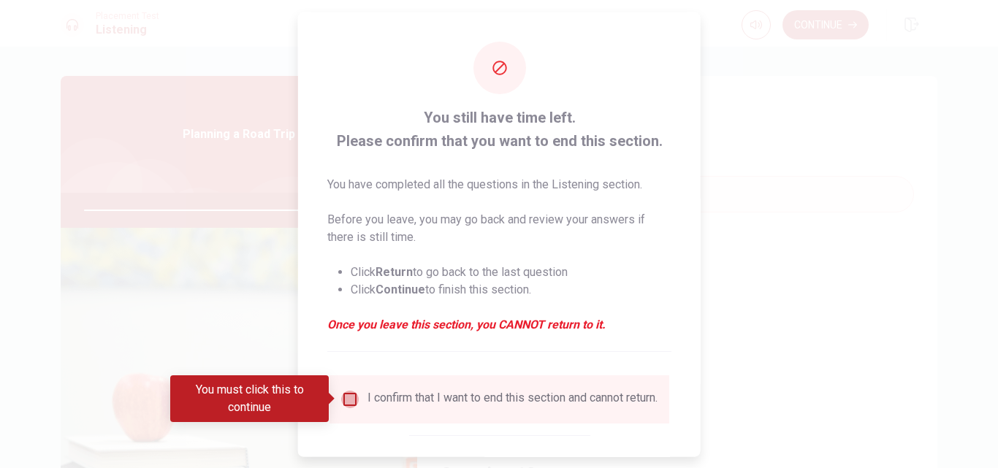
click at [351, 397] on input "You must click this to continue" at bounding box center [350, 399] width 18 height 18
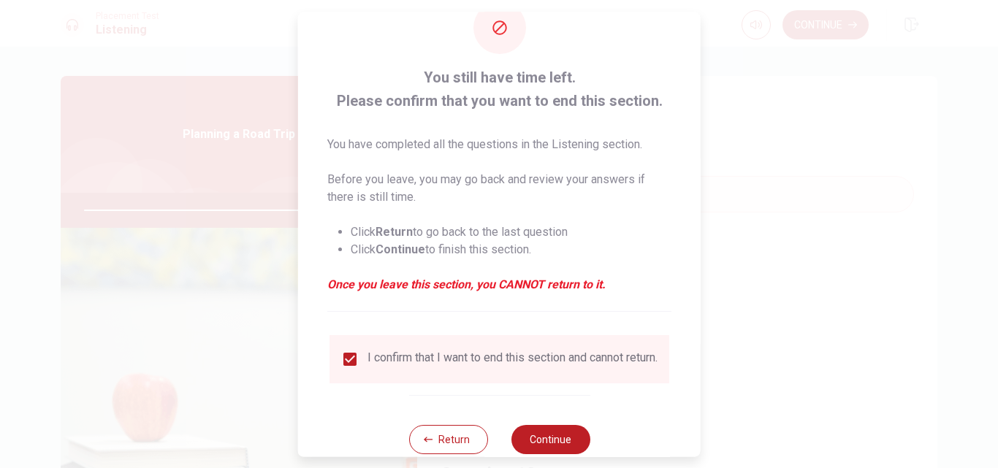
scroll to position [77, 0]
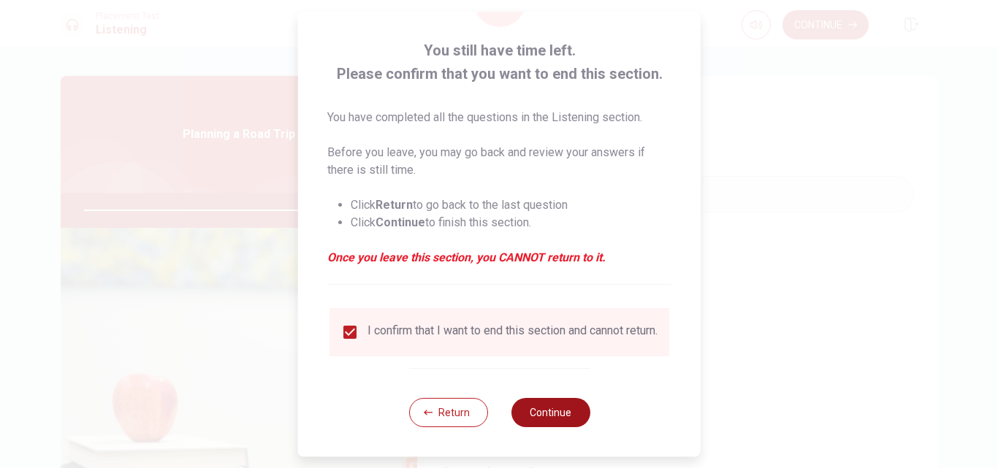
click at [558, 413] on button "Continue" at bounding box center [550, 412] width 79 height 29
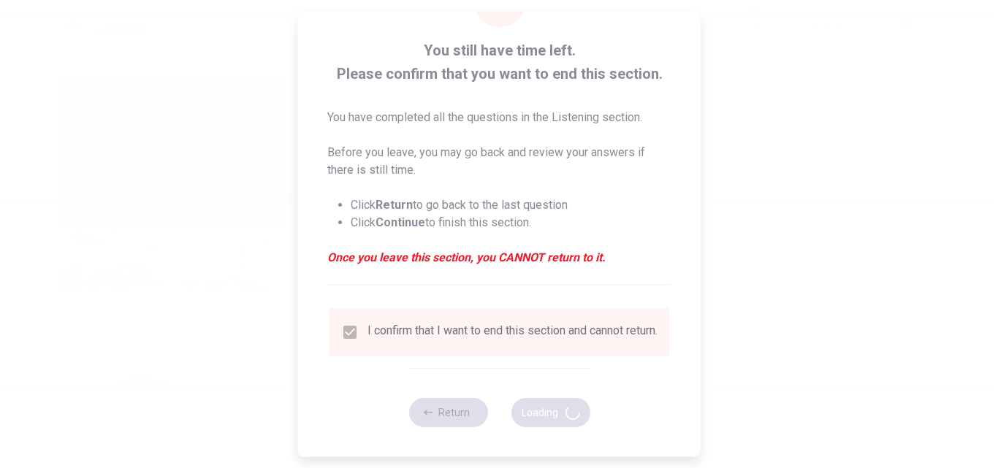
type input "95"
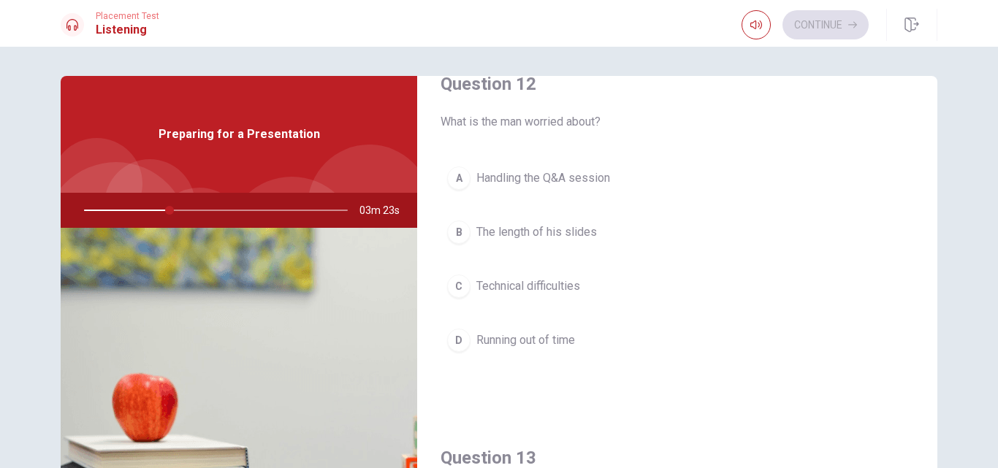
scroll to position [359, 0]
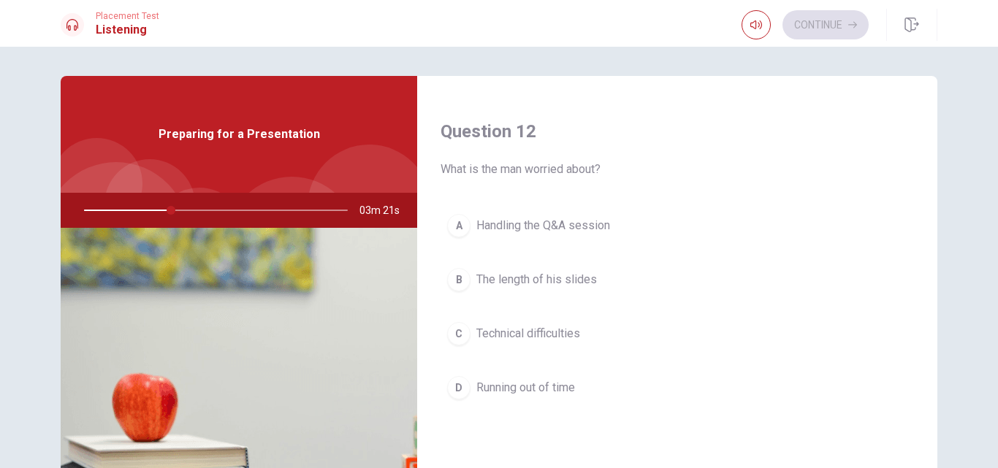
click at [450, 220] on div "A" at bounding box center [458, 225] width 23 height 23
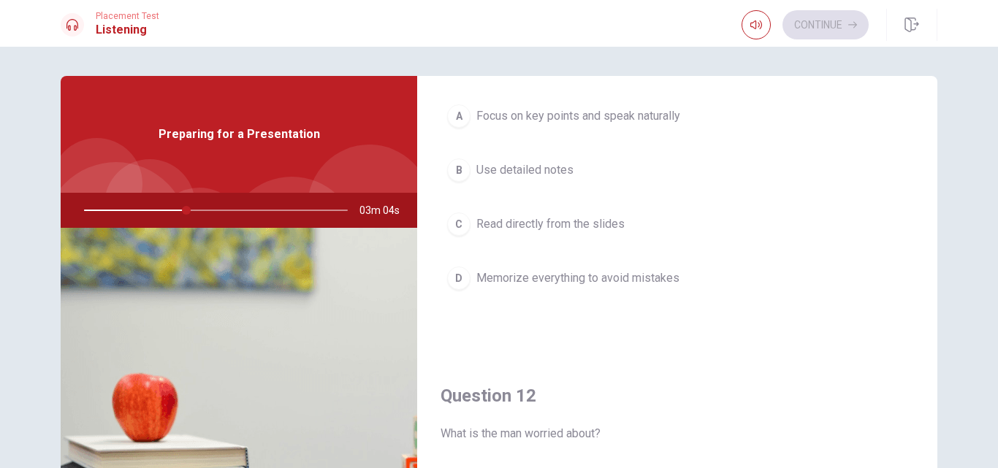
scroll to position [75, 0]
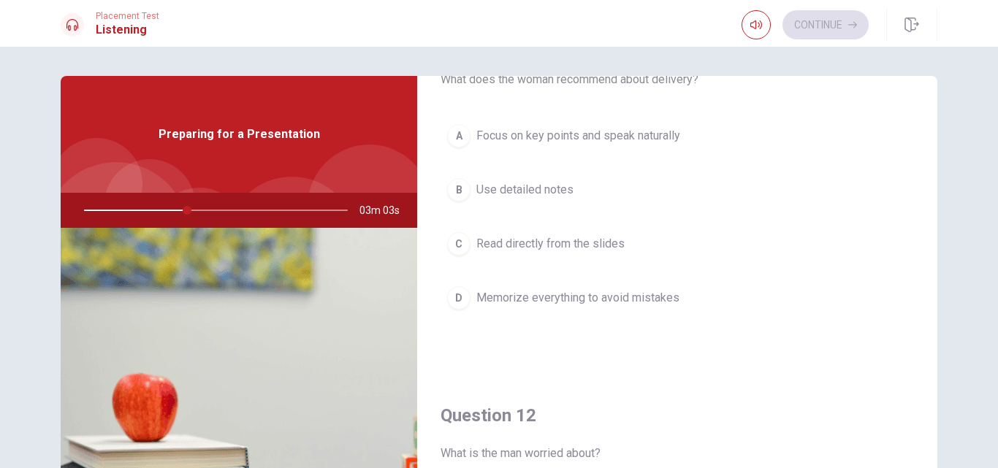
click at [465, 137] on div "A" at bounding box center [458, 135] width 23 height 23
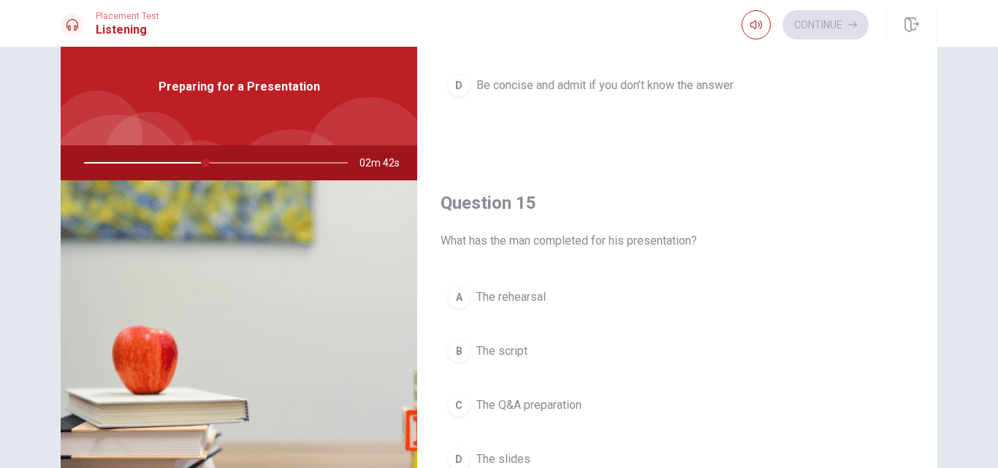
scroll to position [146, 0]
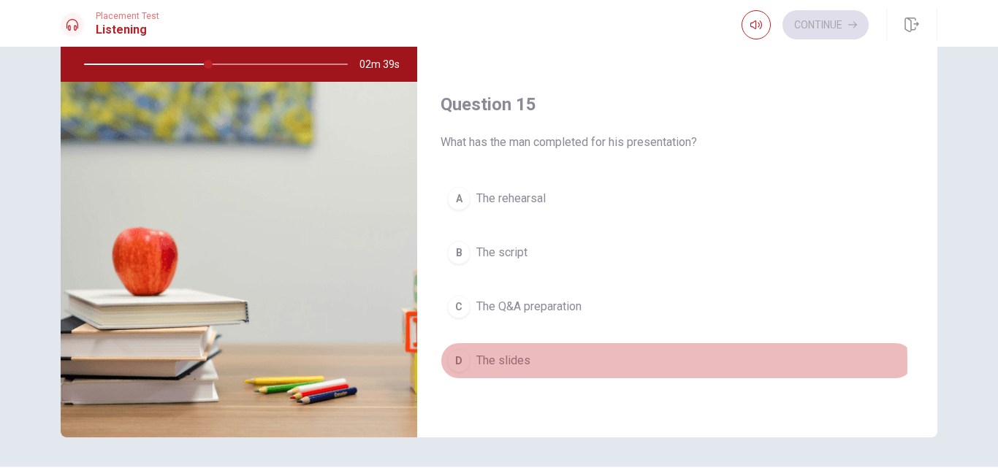
click at [456, 363] on div "D" at bounding box center [458, 360] width 23 height 23
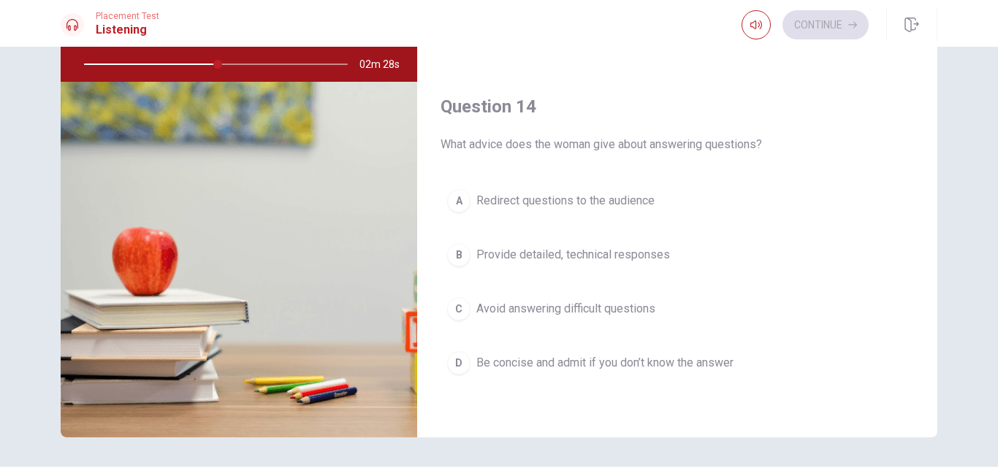
scroll to position [980, 0]
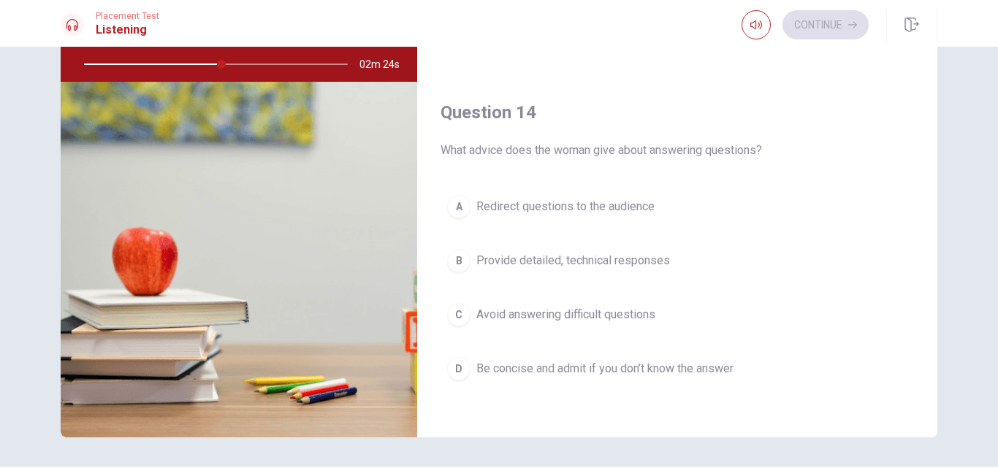
click at [454, 369] on div "D" at bounding box center [458, 368] width 23 height 23
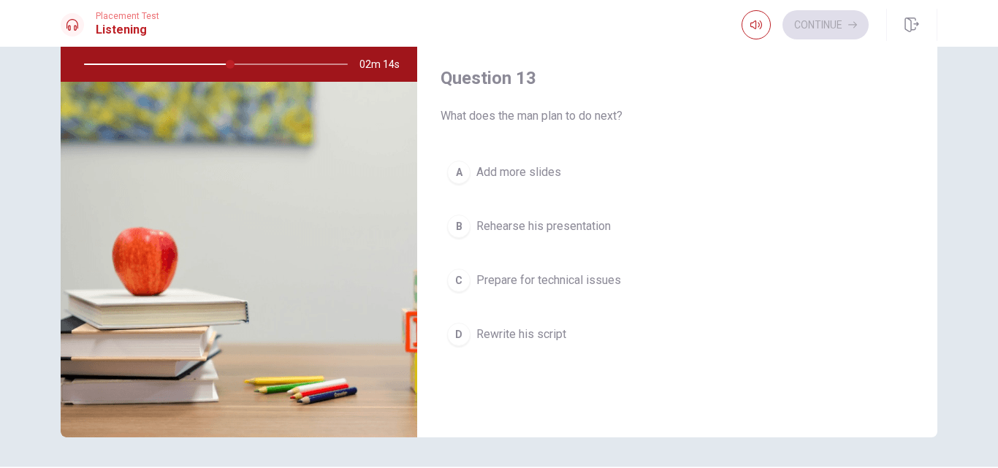
scroll to position [638, 0]
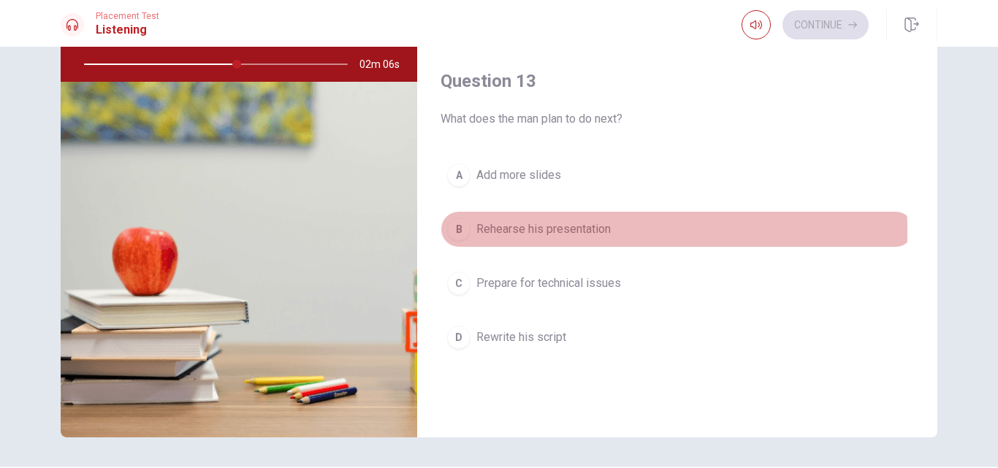
click at [455, 231] on div "B" at bounding box center [458, 229] width 23 height 23
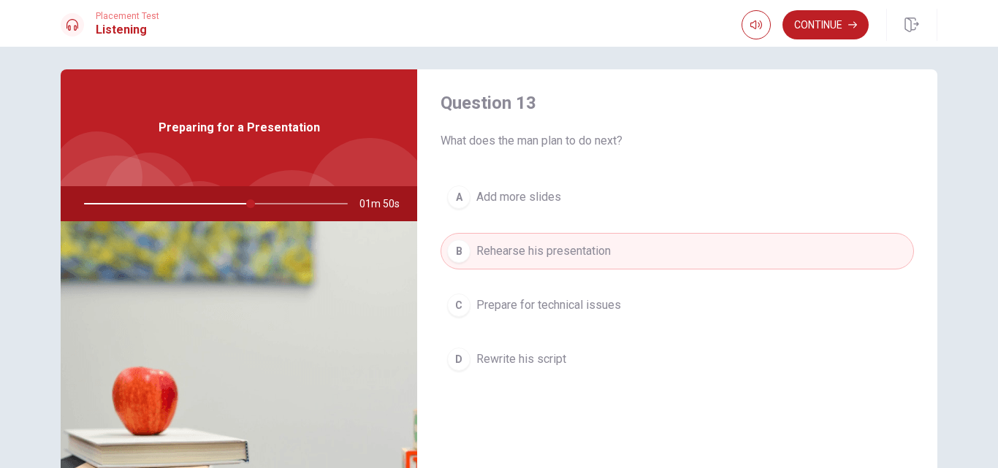
scroll to position [0, 0]
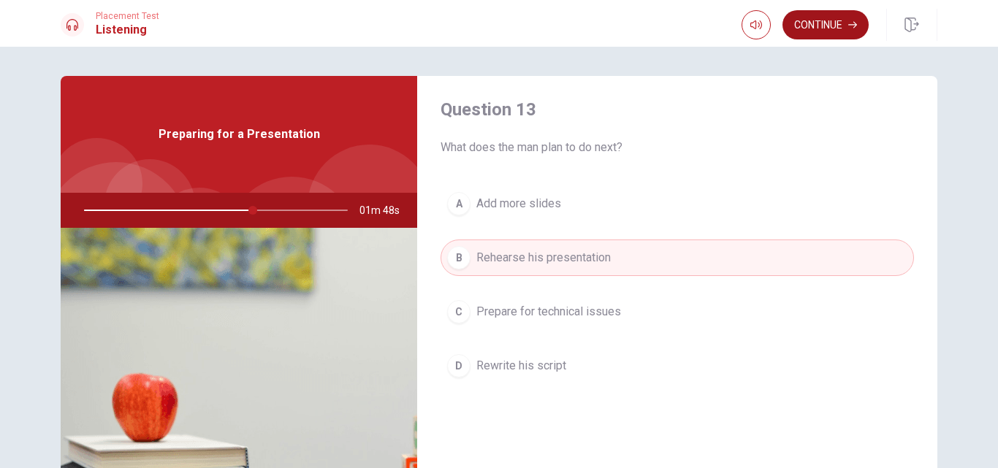
click at [842, 23] on button "Continue" at bounding box center [825, 24] width 86 height 29
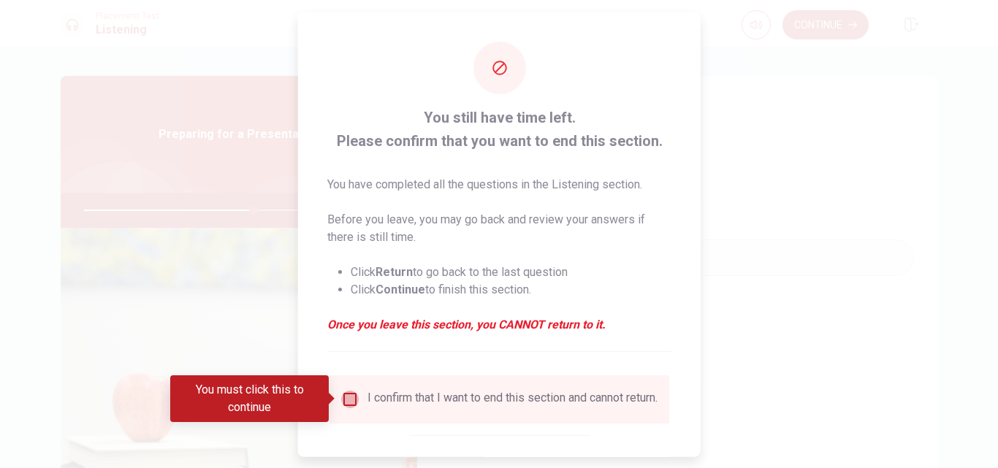
click at [347, 396] on input "You must click this to continue" at bounding box center [350, 399] width 18 height 18
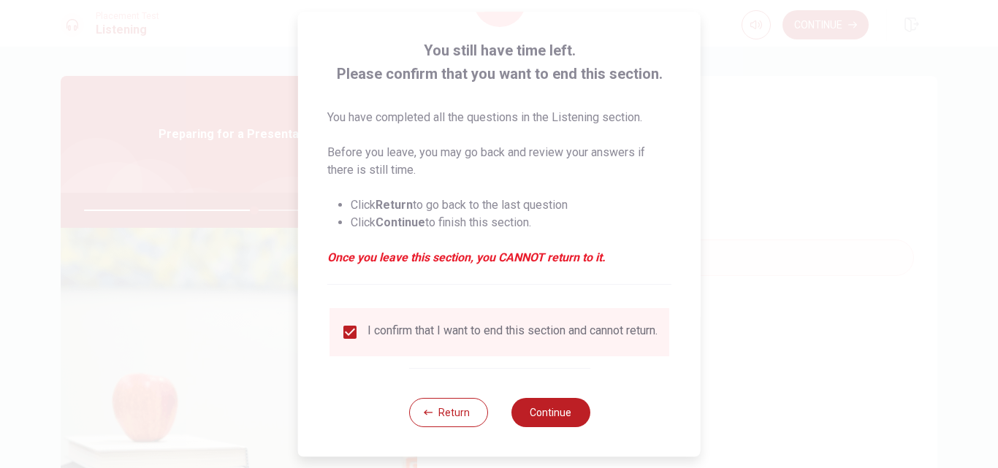
scroll to position [77, 0]
click at [543, 406] on button "Continue" at bounding box center [550, 412] width 79 height 29
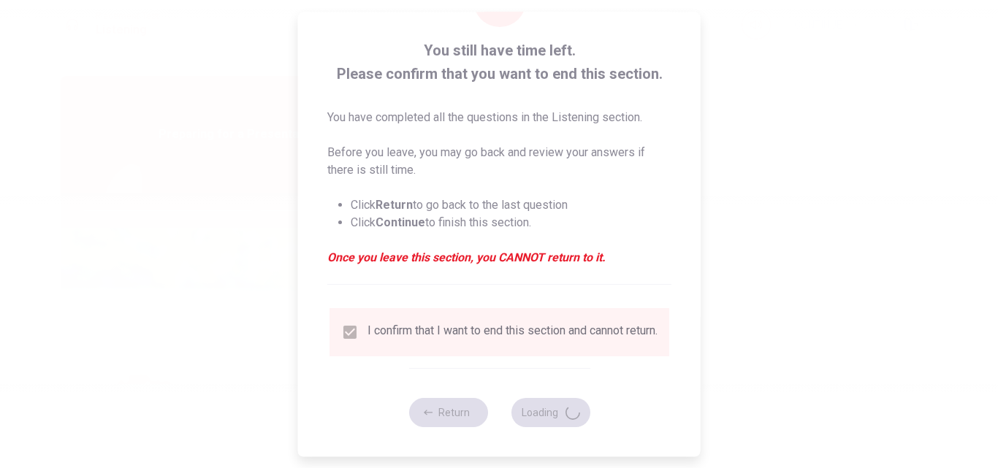
type input "66"
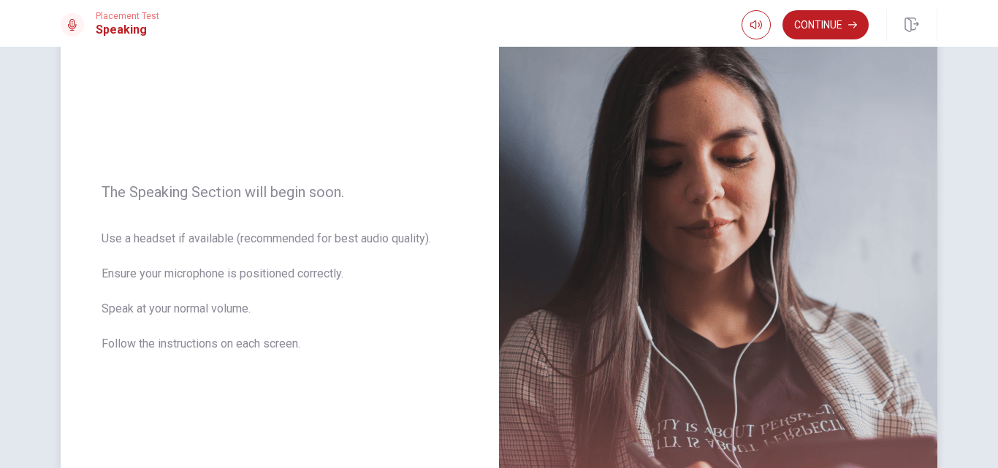
scroll to position [102, 0]
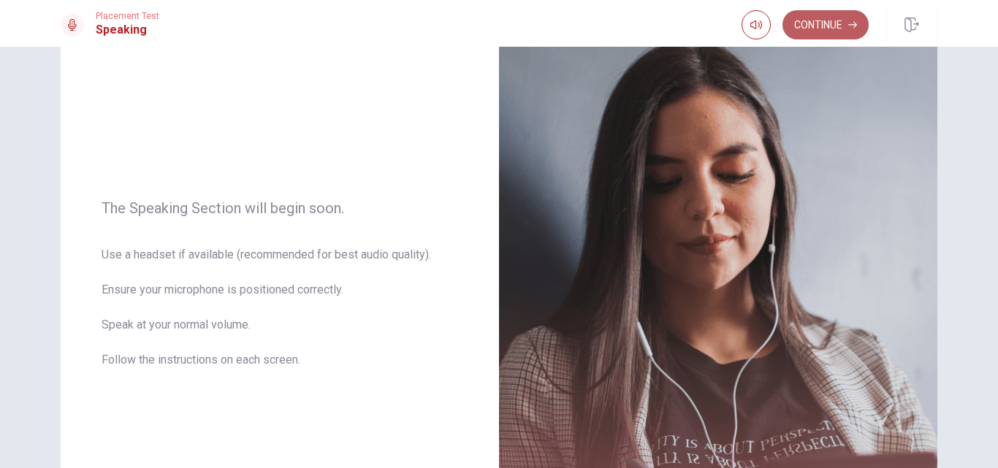
click at [811, 28] on button "Continue" at bounding box center [825, 24] width 86 height 29
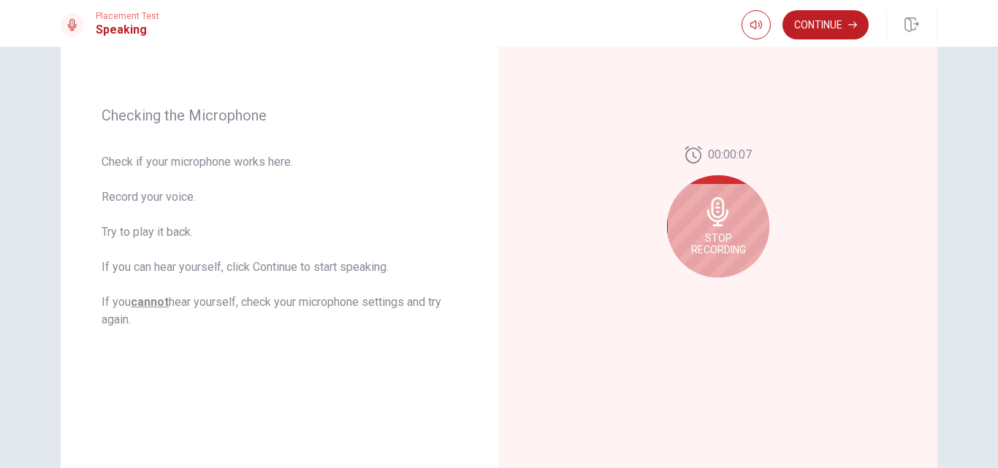
scroll to position [201, 0]
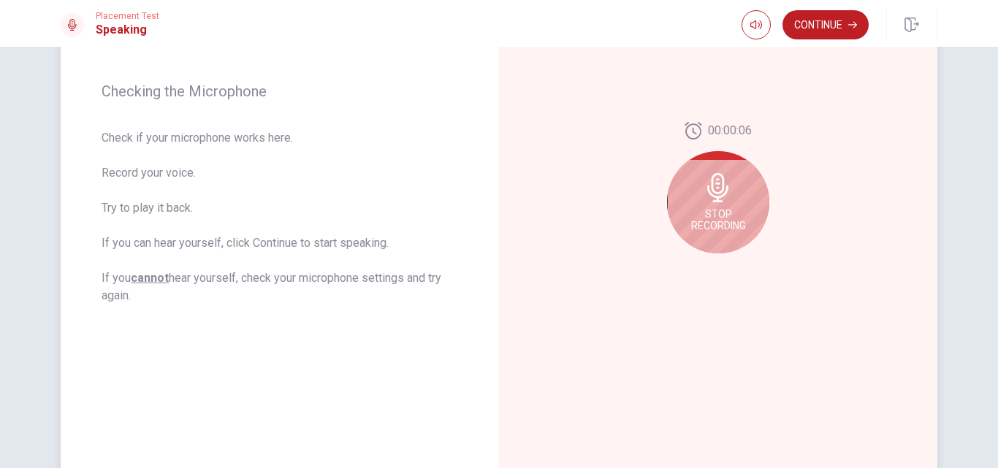
click at [720, 203] on div "Stop Recording" at bounding box center [718, 202] width 102 height 102
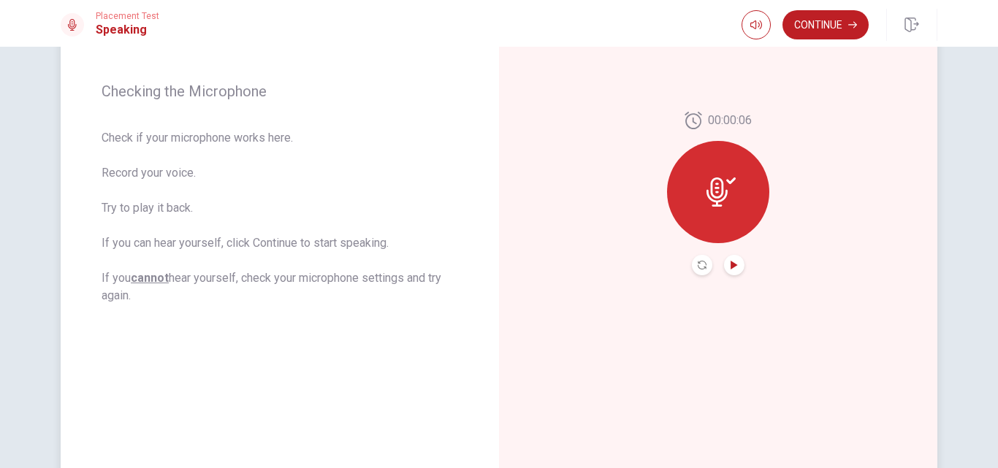
click at [731, 267] on icon "Play Audio" at bounding box center [734, 265] width 7 height 9
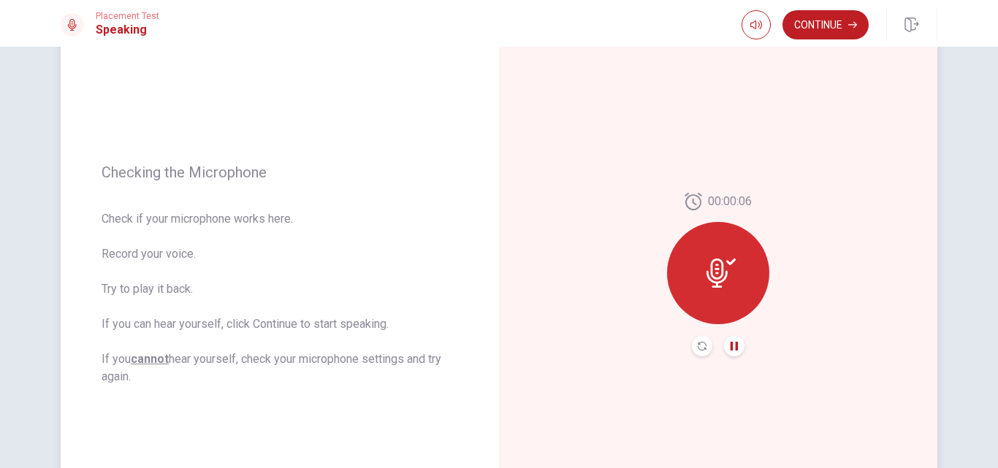
scroll to position [175, 0]
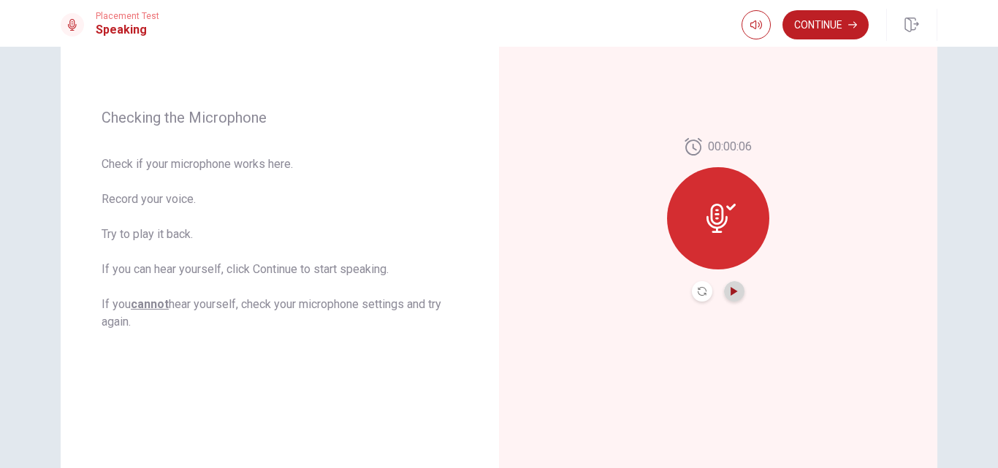
click at [725, 295] on button "Play Audio" at bounding box center [734, 291] width 20 height 20
click at [725, 295] on button "Pause Audio" at bounding box center [734, 291] width 20 height 20
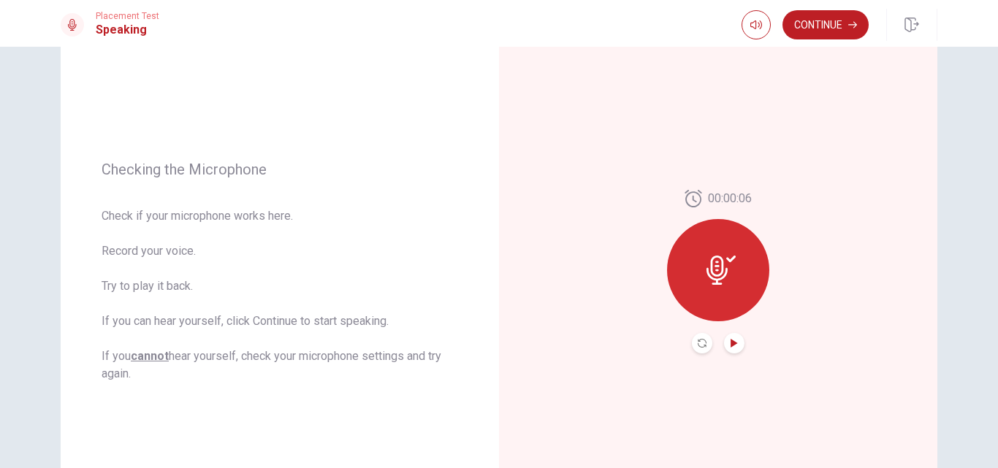
scroll to position [102, 0]
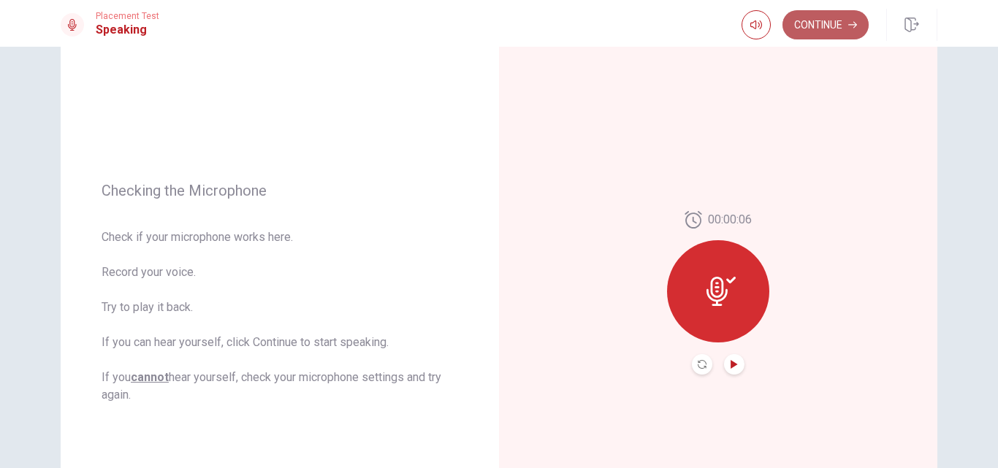
click at [840, 33] on button "Continue" at bounding box center [825, 24] width 86 height 29
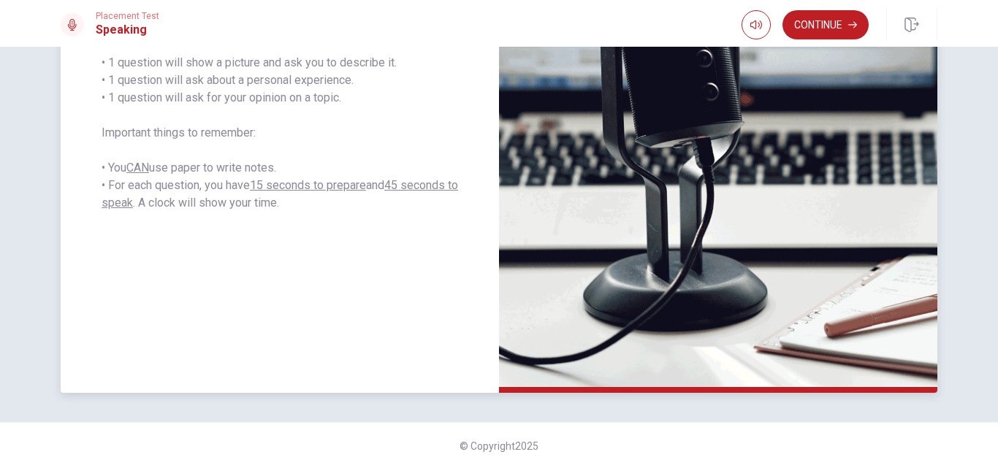
scroll to position [321, 0]
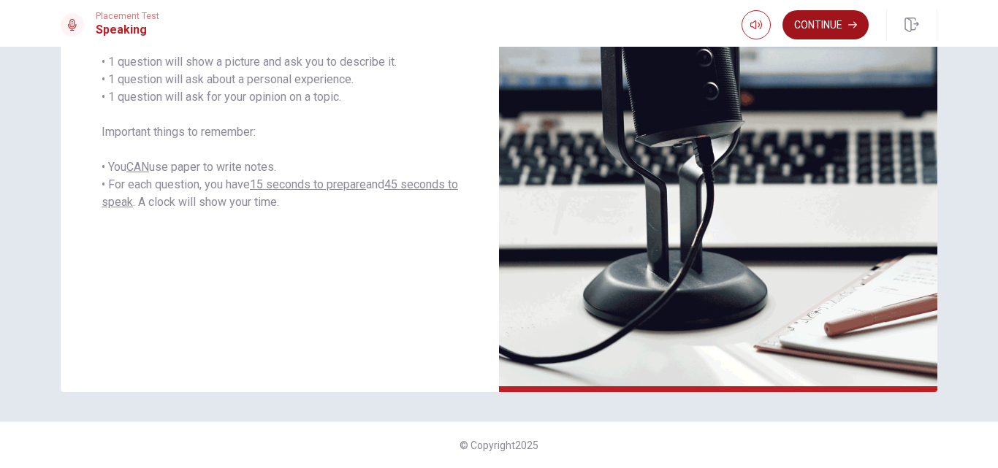
click at [826, 25] on button "Continue" at bounding box center [825, 24] width 86 height 29
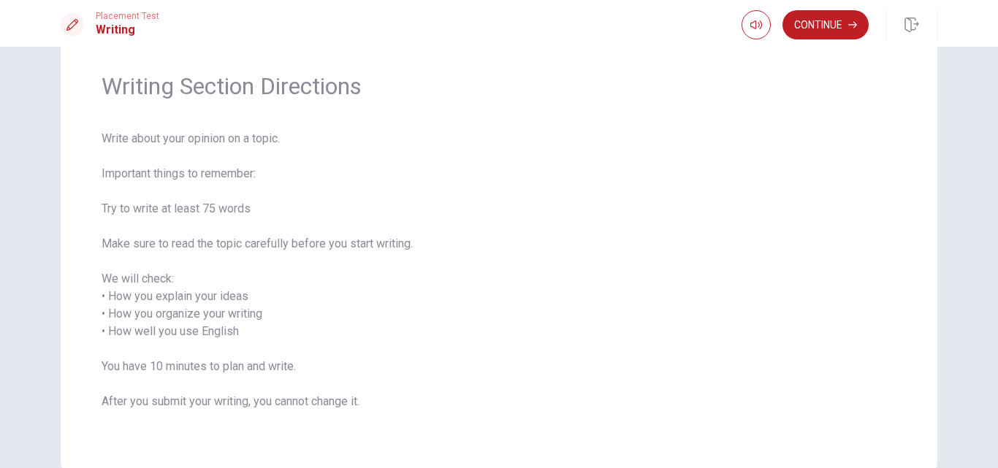
scroll to position [40, 0]
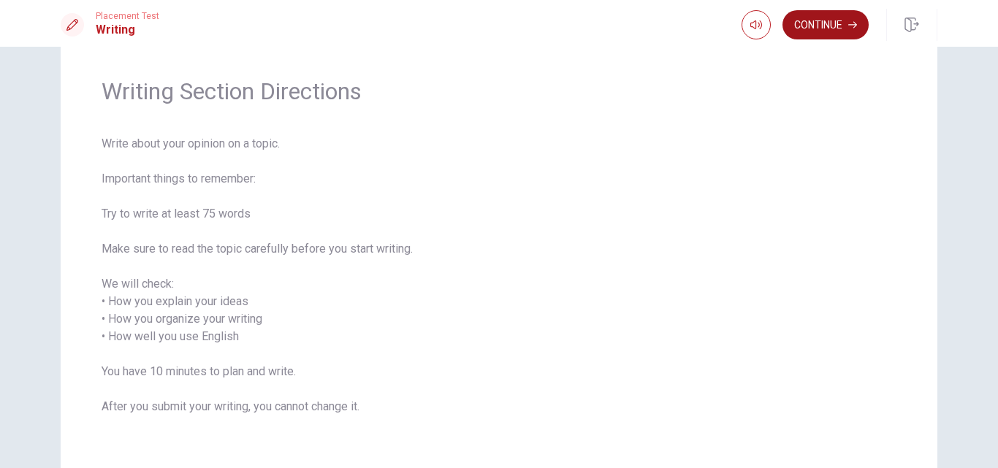
click at [847, 24] on button "Continue" at bounding box center [825, 24] width 86 height 29
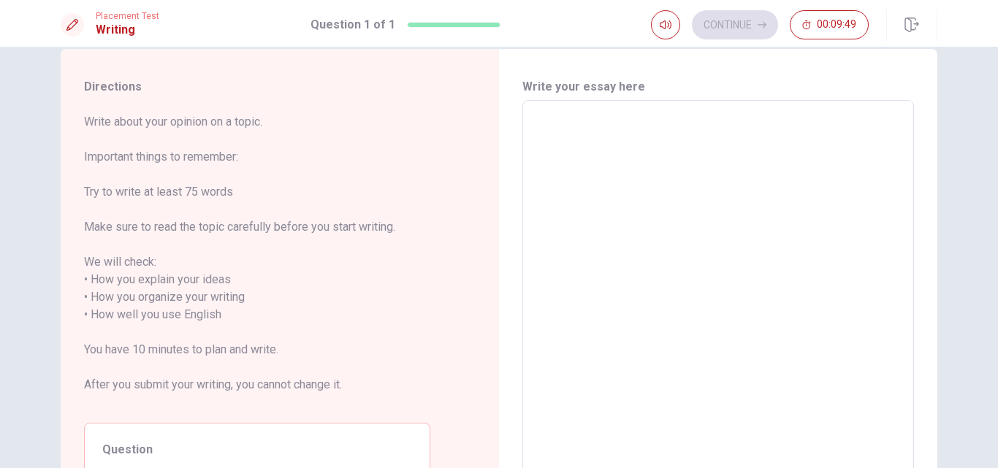
scroll to position [20, 0]
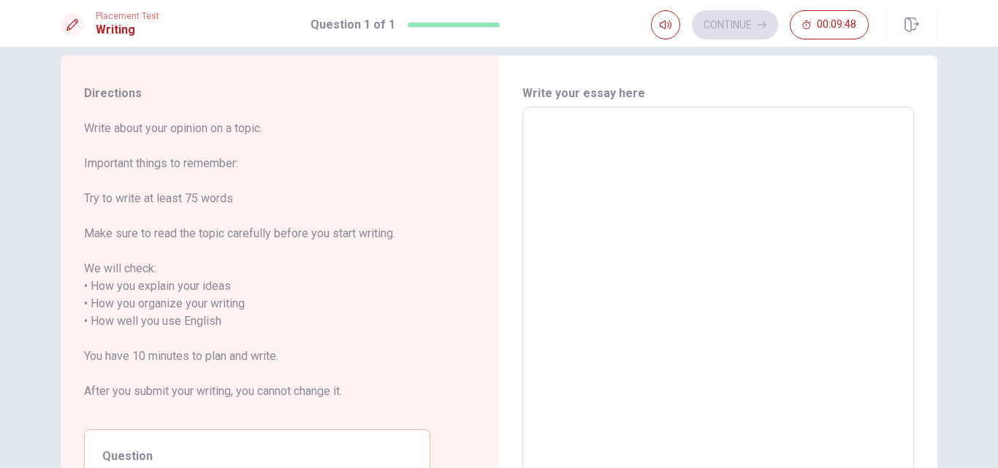
click at [685, 161] on textarea at bounding box center [718, 313] width 371 height 388
type textarea "W"
type textarea "x"
type textarea "WH"
type textarea "x"
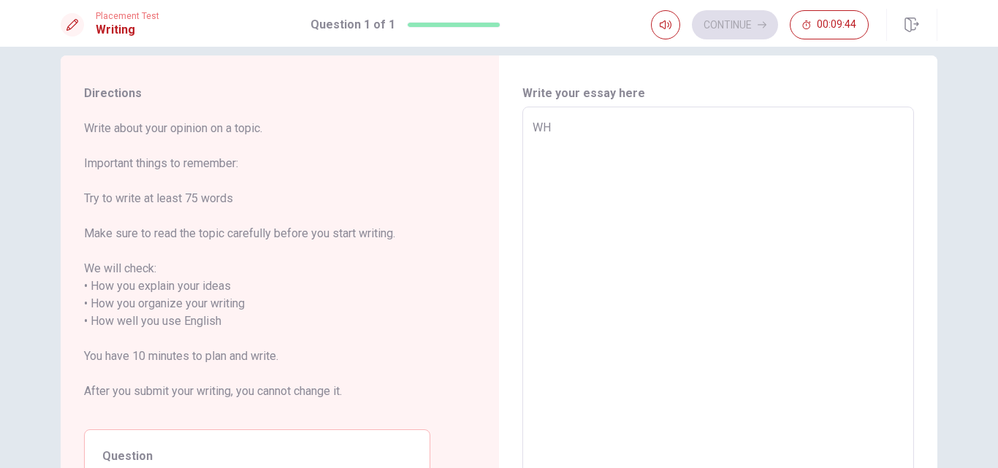
type textarea "W"
type textarea "x"
type textarea "W"
type textarea "x"
type textarea "Wh"
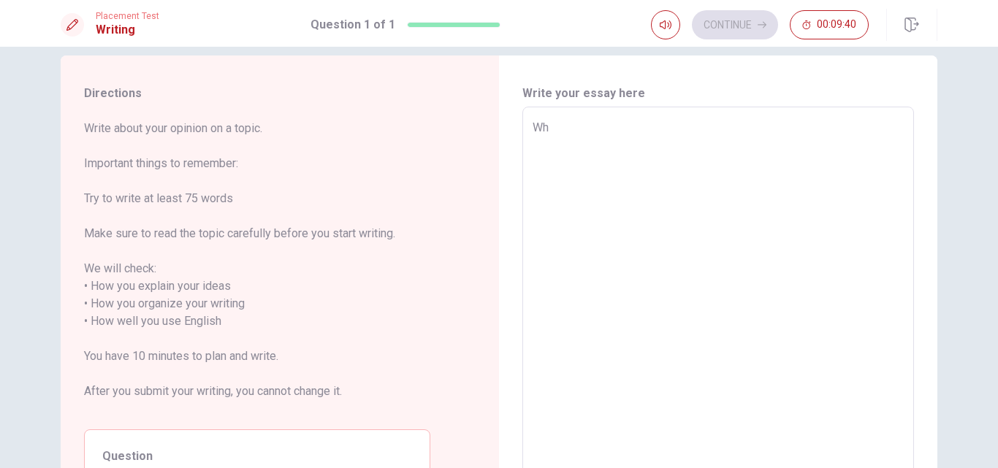
type textarea "x"
type textarea "Whe"
type textarea "x"
type textarea "When"
type textarea "x"
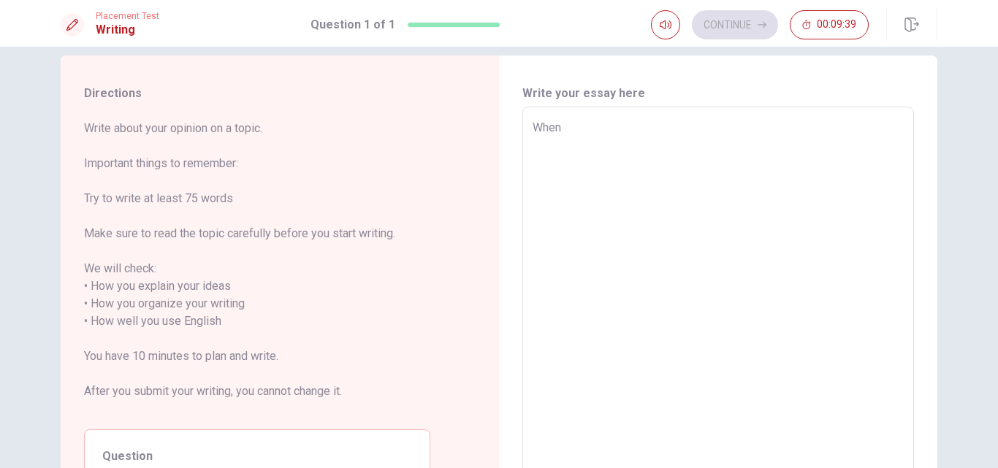
type textarea "When"
type textarea "x"
type textarea "When i"
type textarea "x"
type textarea "When i"
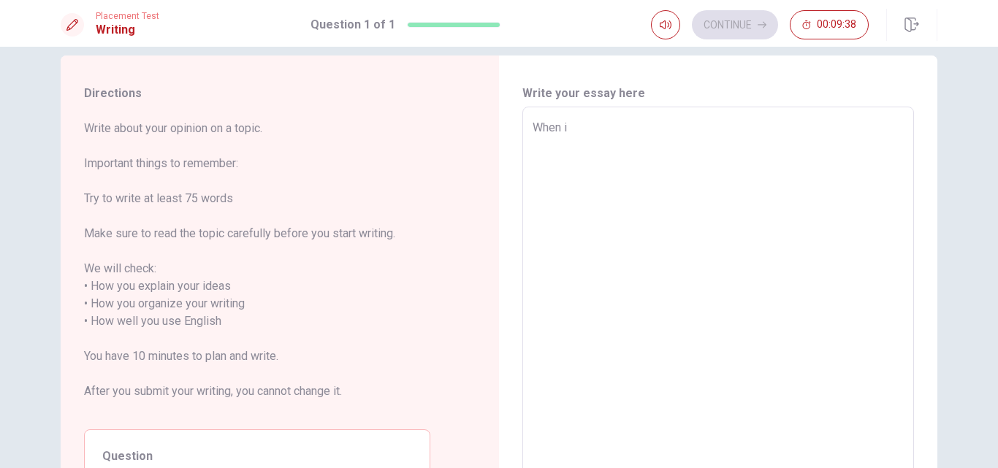
type textarea "x"
type textarea "When i W"
type textarea "x"
type textarea "When i Wa"
type textarea "x"
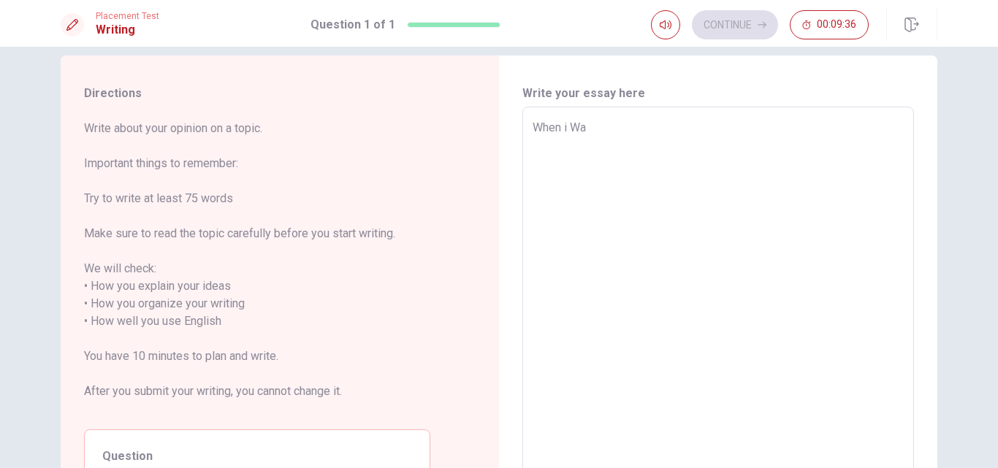
type textarea "When i W"
type textarea "x"
type textarea "When i"
type textarea "x"
type textarea "When i"
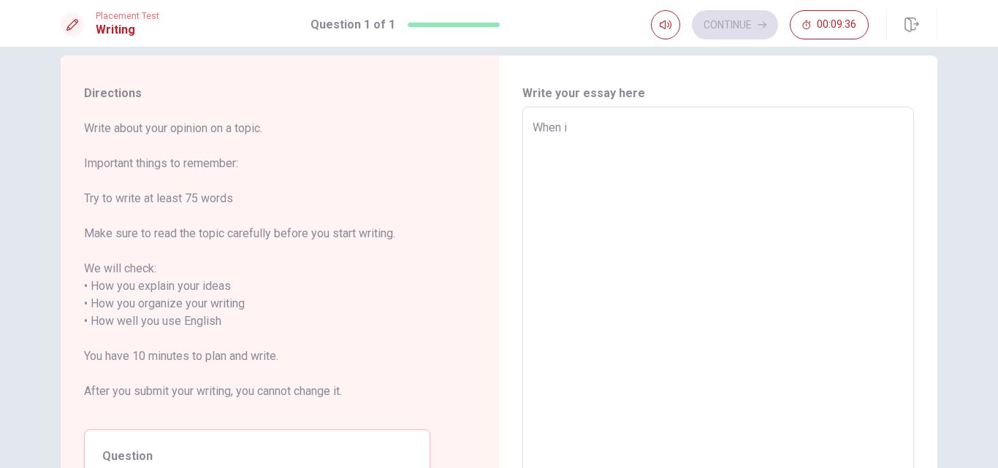
type textarea "x"
type textarea "When"
type textarea "x"
type textarea "When I"
type textarea "x"
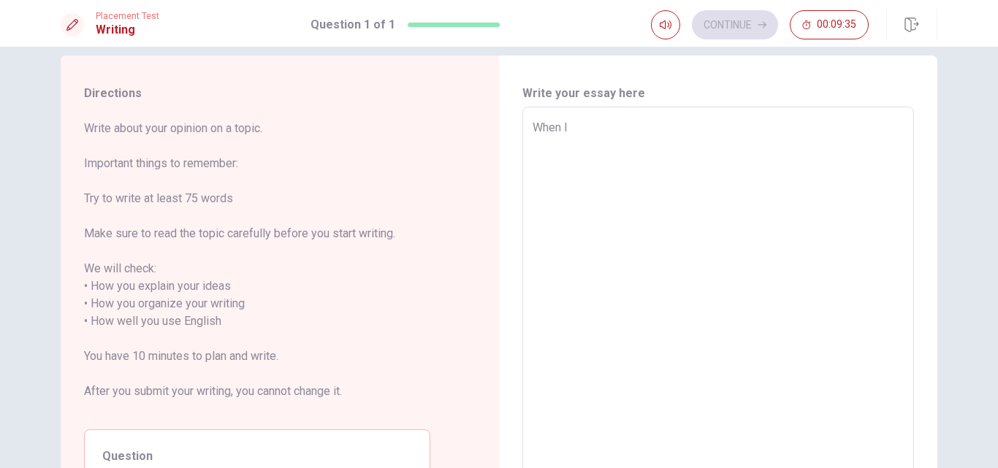
type textarea "When I"
type textarea "x"
type textarea "When I w"
type textarea "x"
type textarea "When I wa"
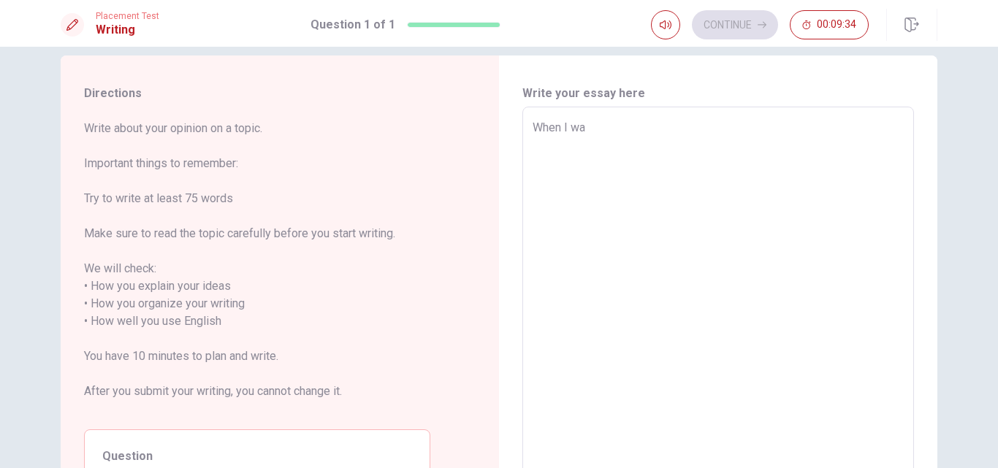
type textarea "x"
type textarea "When I was"
type textarea "x"
type textarea "When I was"
type textarea "x"
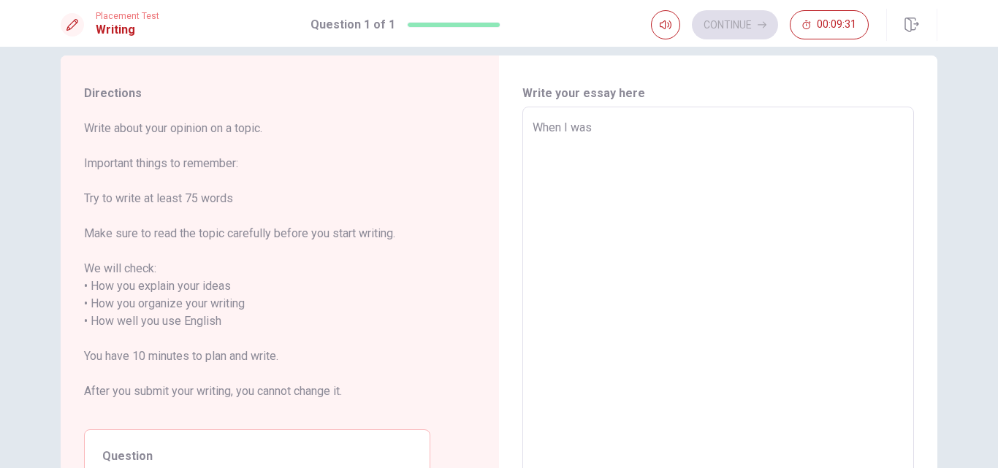
type textarea "When I was 9"
type textarea "x"
type textarea "When I was"
type textarea "x"
type textarea "When I was n"
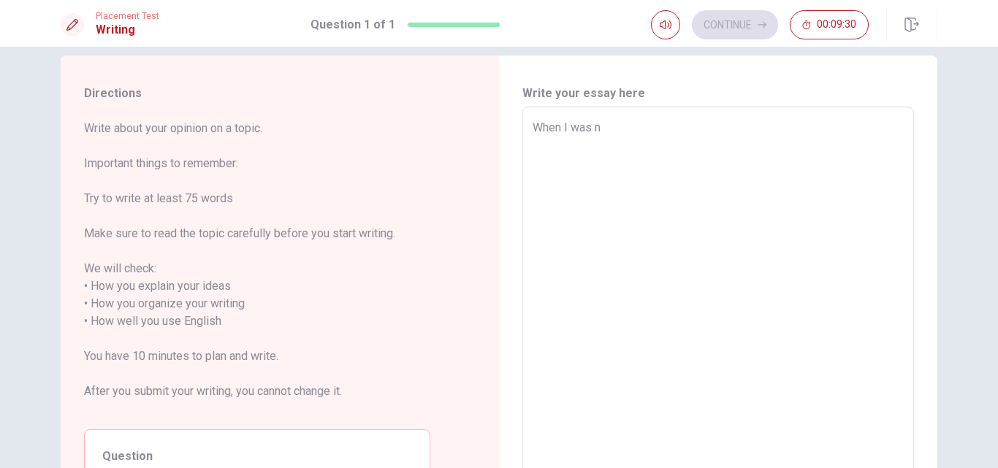
type textarea "x"
type textarea "When I was ni"
type textarea "x"
type textarea "When I was nin"
type textarea "x"
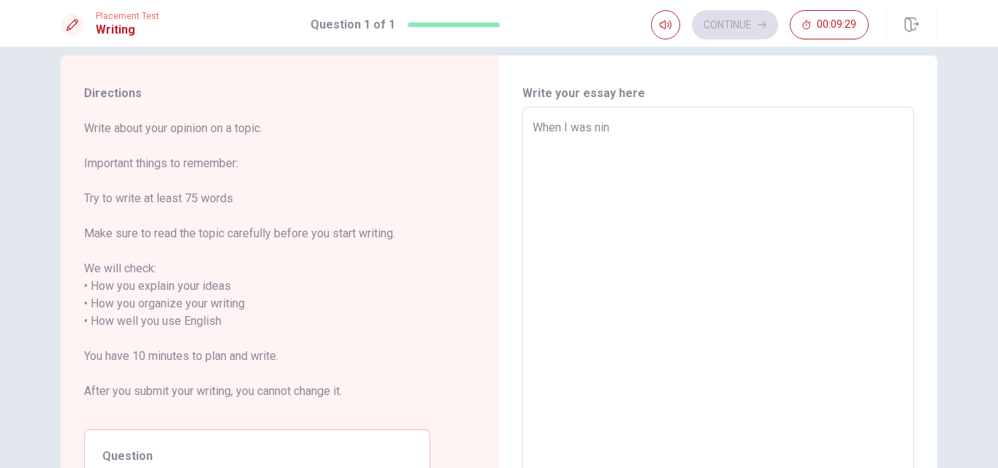
type textarea "When I was nine"
type textarea "x"
type textarea "When I was nine"
type textarea "x"
type textarea "When I was nine y"
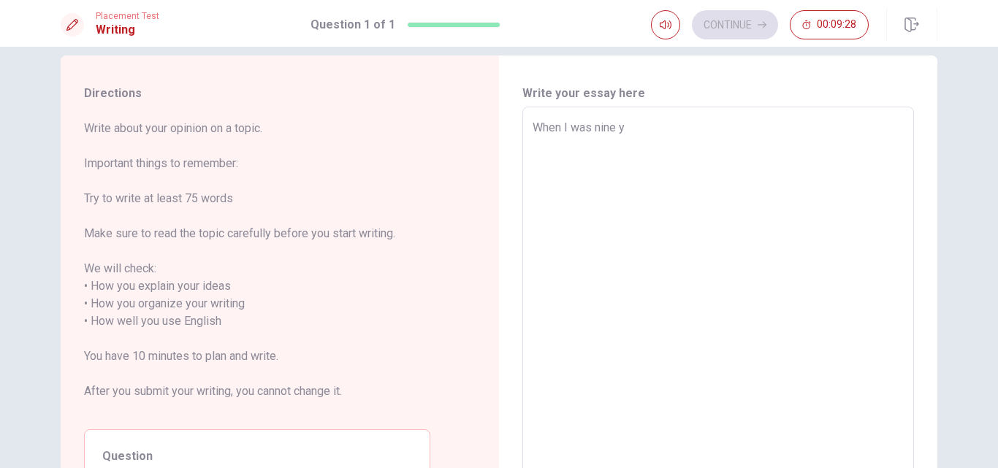
type textarea "x"
type textarea "When I was nine ye"
type textarea "x"
type textarea "When I was nine yea"
type textarea "x"
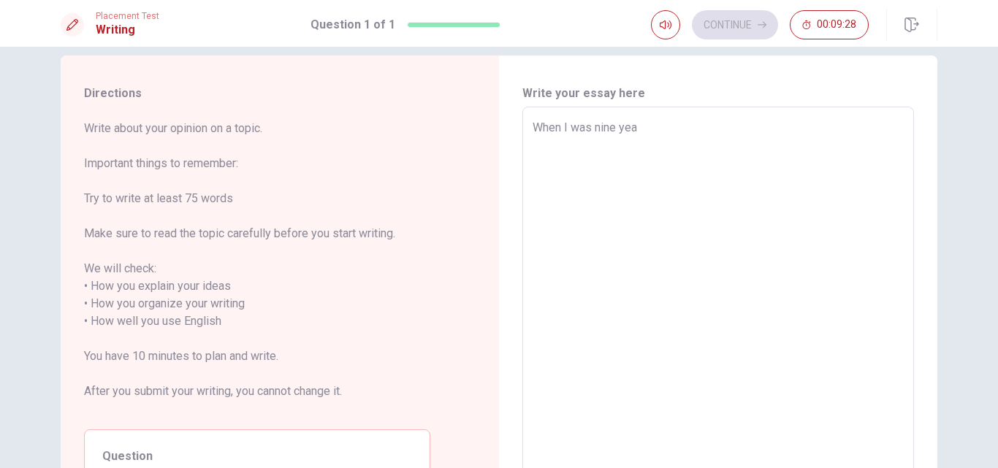
type textarea "When I was nine year"
type textarea "x"
type textarea "When I was nine years"
type textarea "x"
type textarea "When I was nine years"
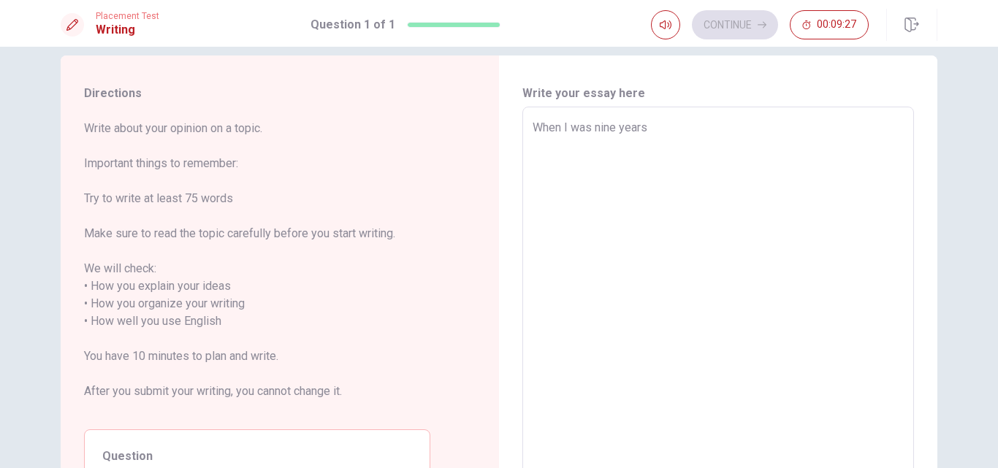
type textarea "x"
type textarea "When I was nine years o"
type textarea "x"
type textarea "When I was nine years ol"
type textarea "x"
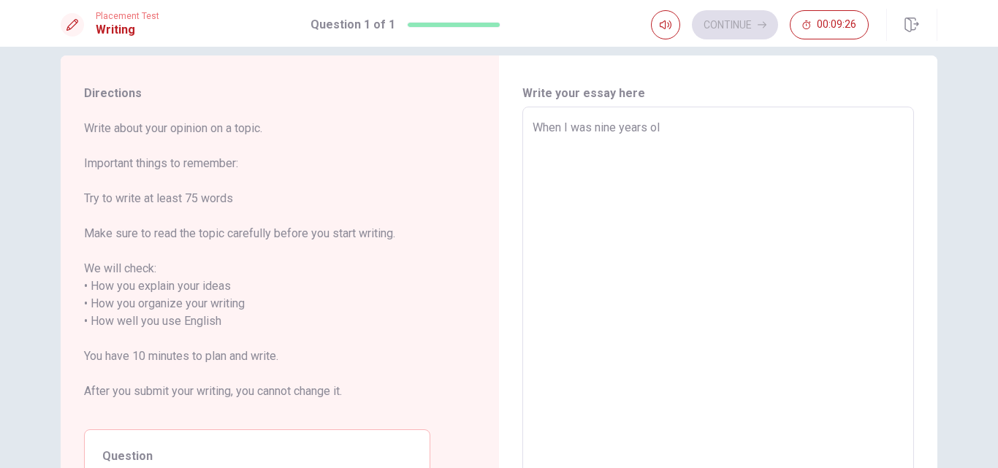
type textarea "When I was nine years old"
type textarea "x"
type textarea "When I was nine years ol"
type textarea "x"
type textarea "When I was nine years o"
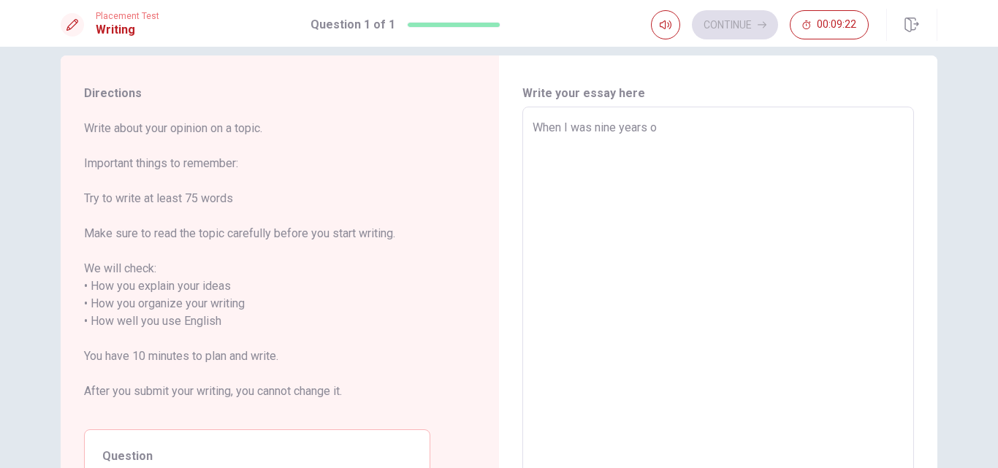
type textarea "x"
type textarea "When I was nine years"
type textarea "x"
type textarea "When I was nine years"
type textarea "x"
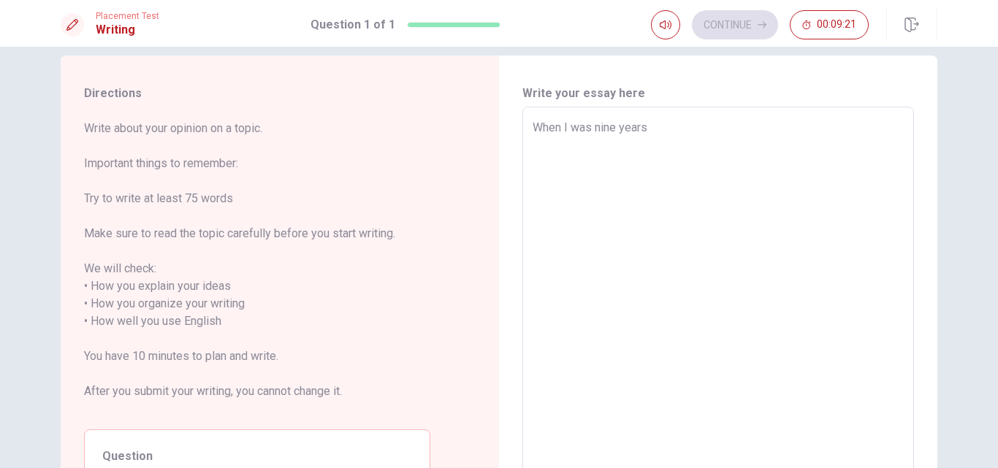
type textarea "When I was nine year"
type textarea "x"
type textarea "When I was nine yea"
type textarea "x"
type textarea "When I was nine ye"
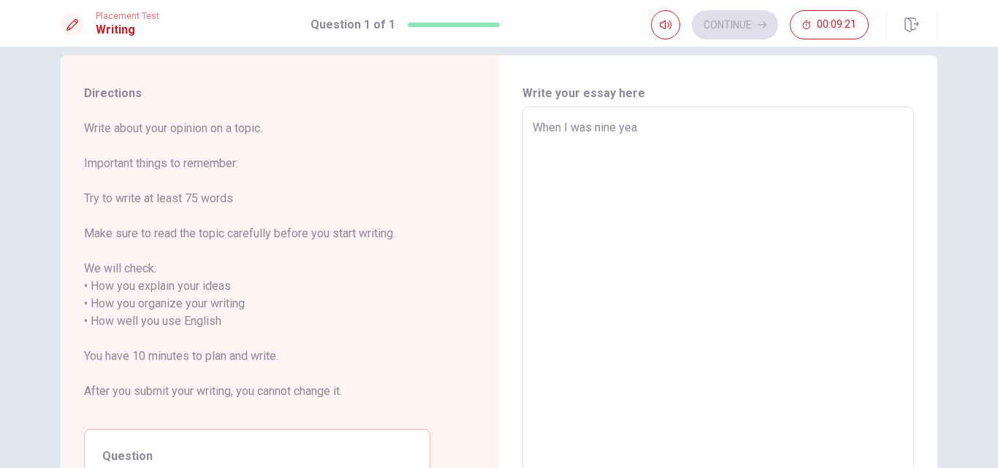
type textarea "x"
type textarea "When I was nine y"
type textarea "x"
type textarea "When I was nine"
type textarea "x"
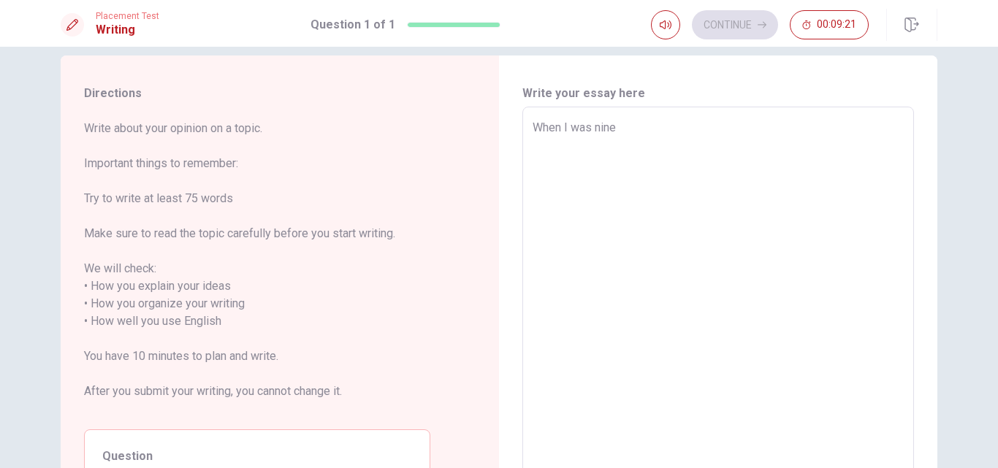
type textarea "When I was nine"
type textarea "x"
type textarea "When I was nin"
type textarea "x"
type textarea "When I was ni"
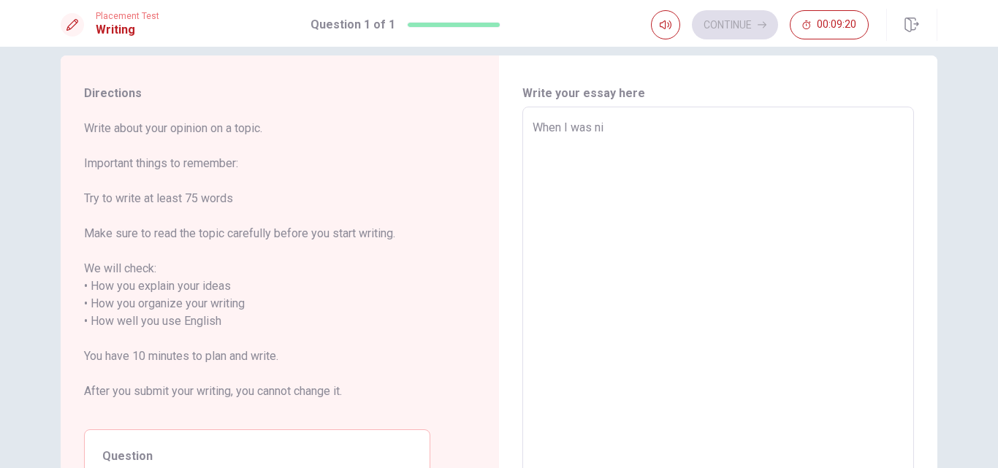
type textarea "x"
type textarea "When I was n"
type textarea "x"
type textarea "When I was"
type textarea "x"
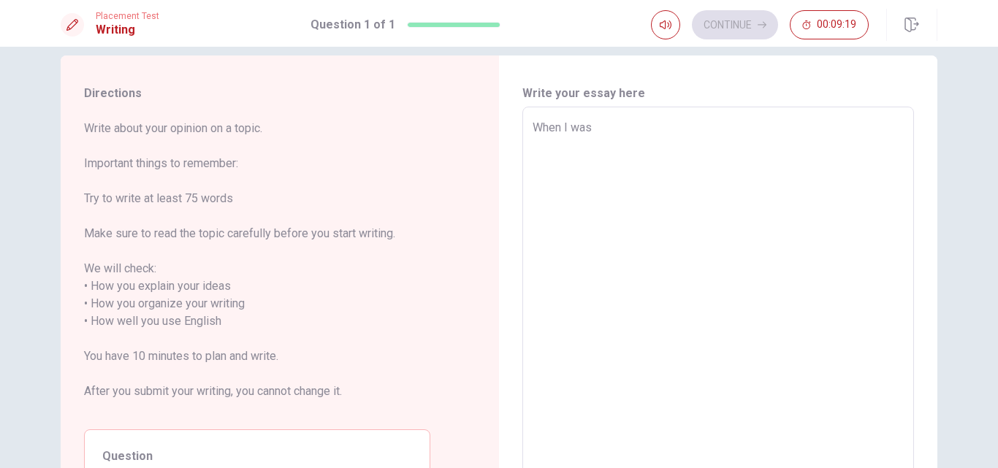
type textarea "When I was l"
type textarea "x"
type textarea "When I was li"
type textarea "x"
type textarea "When I was lik"
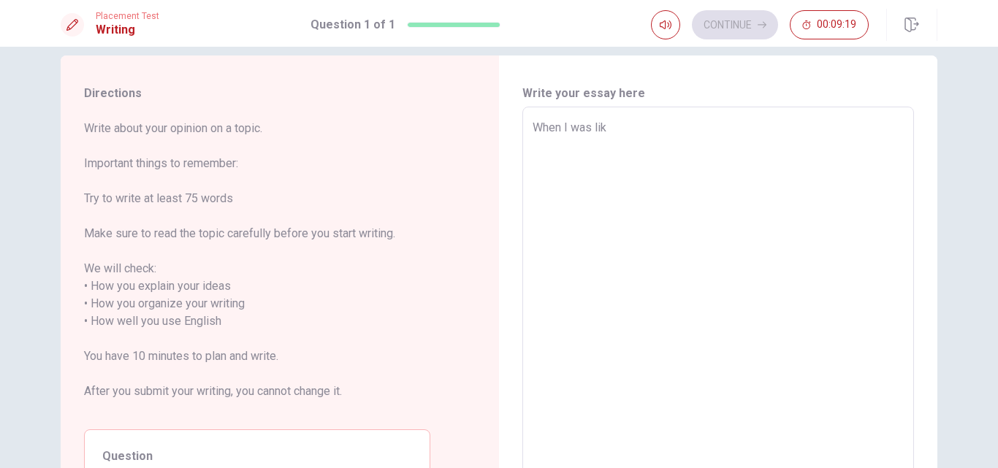
type textarea "x"
type textarea "When I was like"
type textarea "x"
type textarea "When I was like"
type textarea "x"
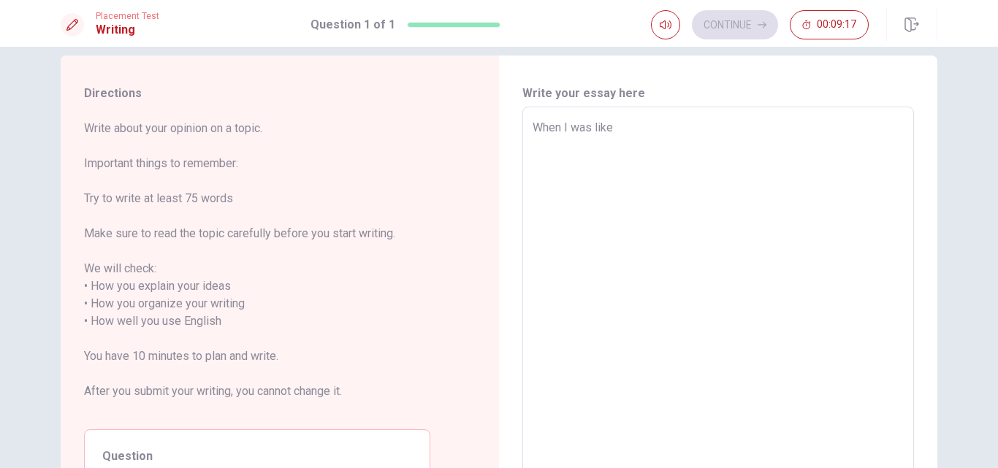
type textarea "When I was like 6"
type textarea "x"
type textarea "When I was like"
type textarea "x"
type textarea "When I was like s"
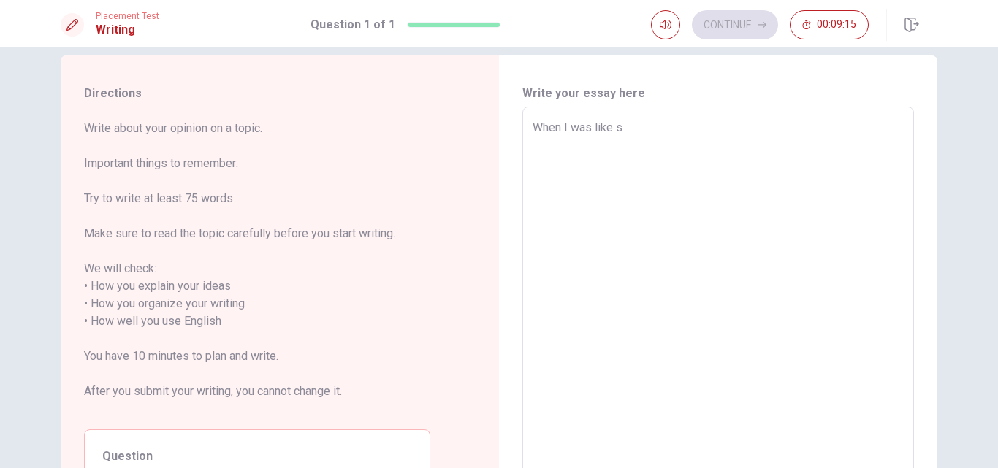
type textarea "x"
type textarea "When I was like si"
type textarea "x"
type textarea "When I was like six"
type textarea "x"
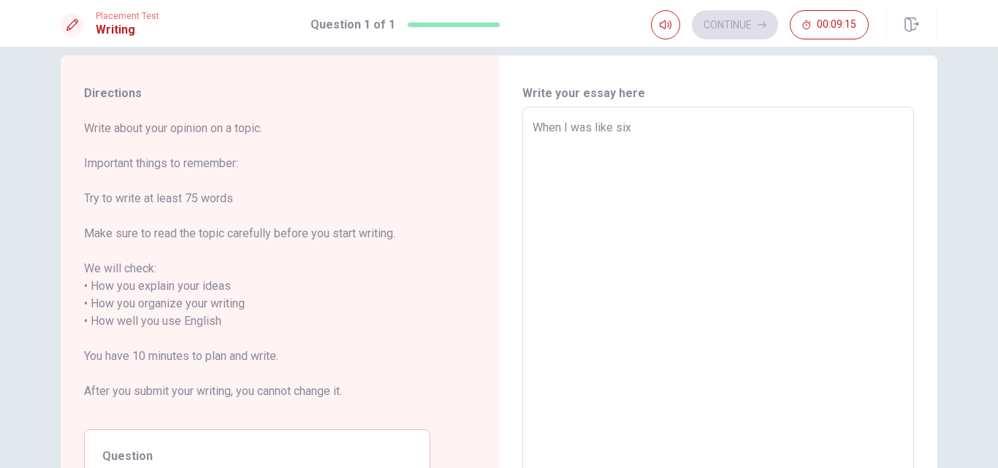
type textarea "When I was like six"
type textarea "x"
type textarea "When I was like six y"
type textarea "x"
type textarea "When I was like six ye"
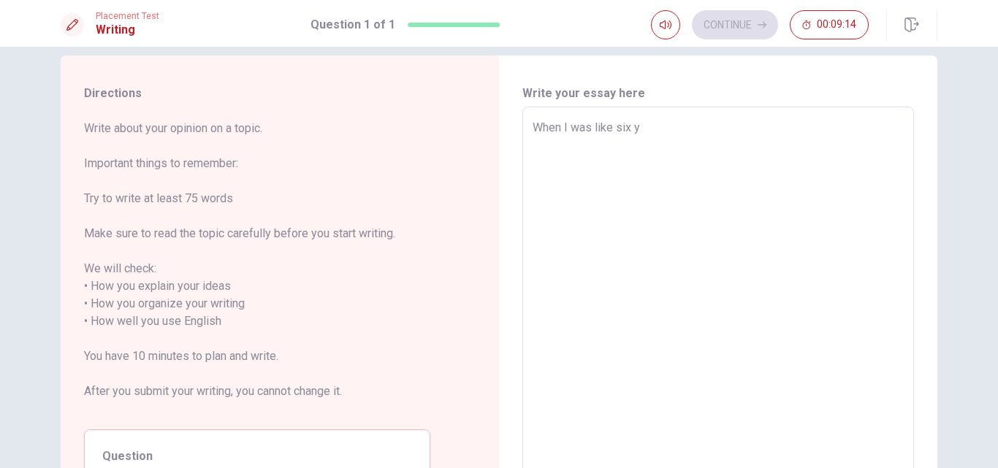
type textarea "x"
type textarea "When I was like six yea"
type textarea "x"
type textarea "When I was like six year"
type textarea "x"
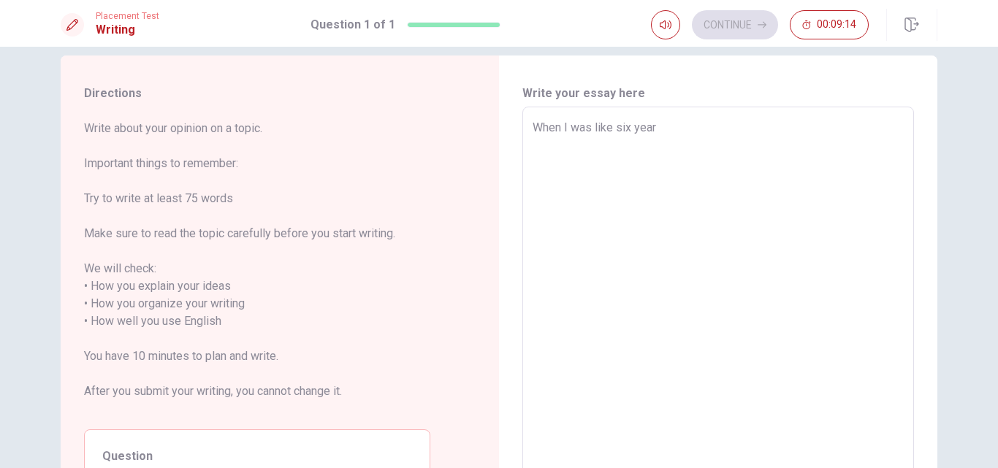
type textarea "When I was like six years"
type textarea "x"
type textarea "When I was like six years"
type textarea "x"
type textarea "When I was like six years o"
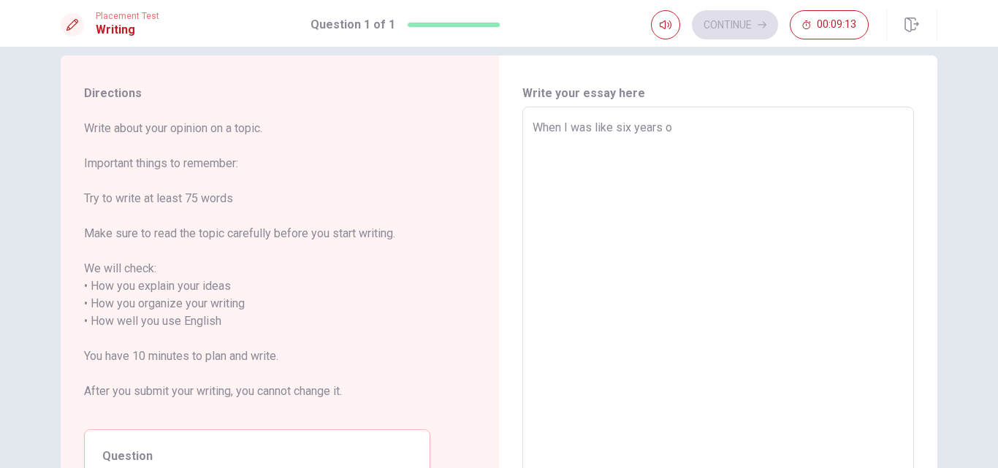
type textarea "x"
type textarea "When I was like six years ol"
type textarea "x"
type textarea "When I was like six years old"
type textarea "x"
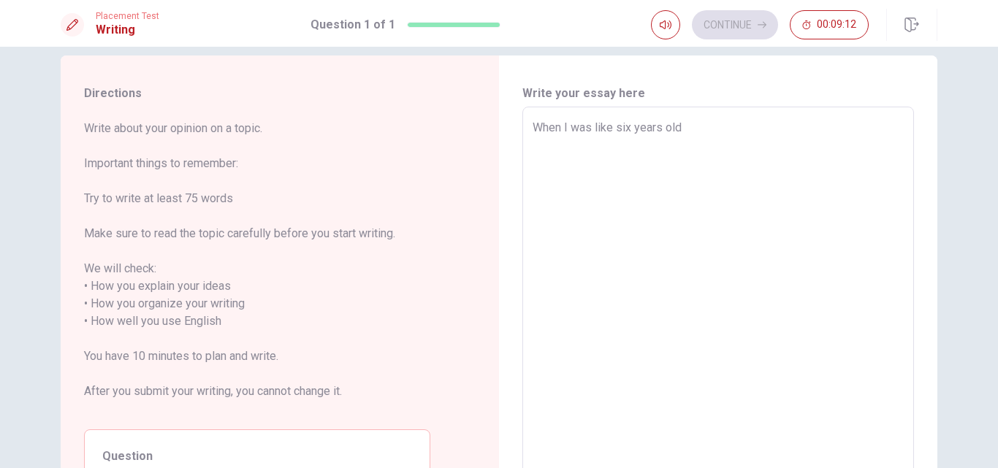
type textarea "When I was like six years old"
type textarea "x"
type textarea "When I was like six years old"
type textarea "x"
type textarea "When I was like six years old,"
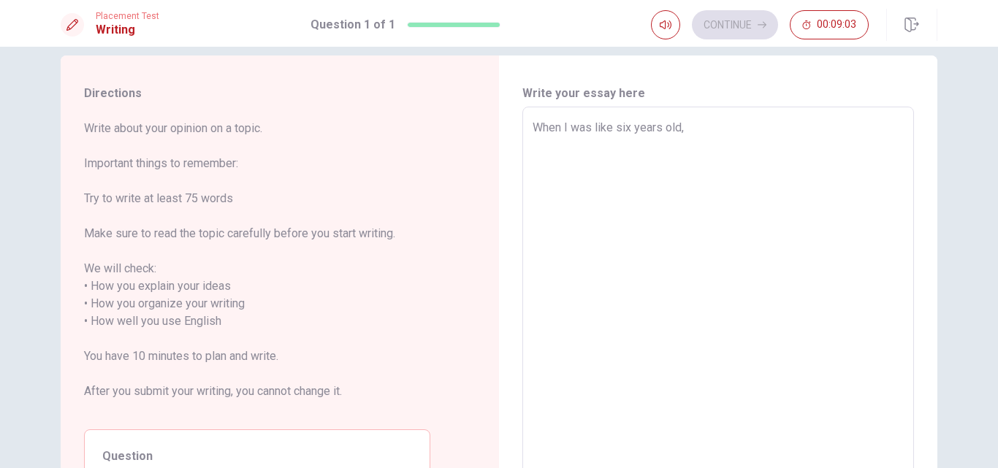
type textarea "x"
type textarea "When I was like six years old,"
type textarea "x"
type textarea "When I was like six years old, m"
type textarea "x"
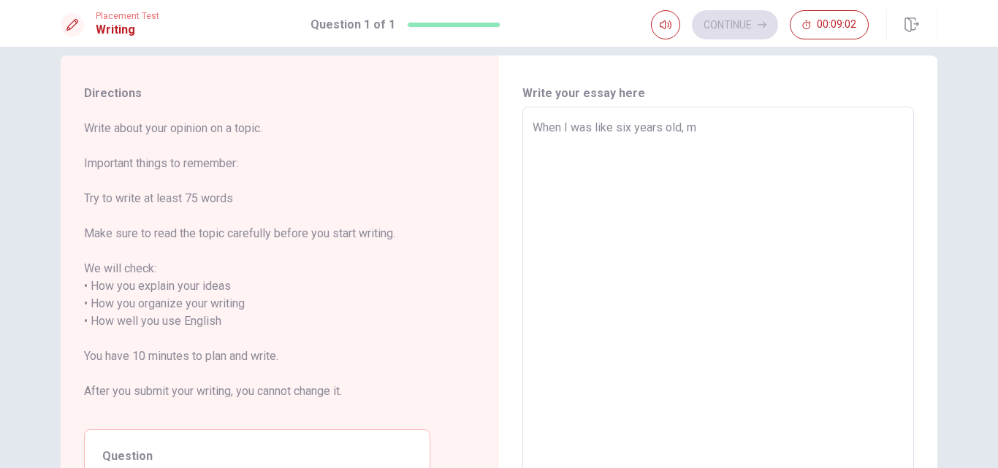
type textarea "When I was like six years old, my"
type textarea "x"
type textarea "When I was like six years old, my"
type textarea "x"
type textarea "When I was like six years old, my"
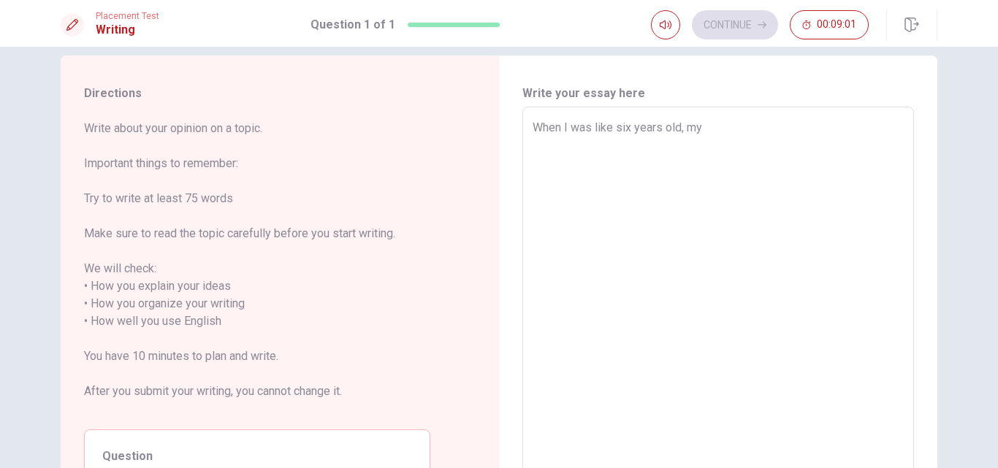
type textarea "x"
type textarea "When I was like six years old, m"
type textarea "x"
type textarea "When I was like six years old,"
type textarea "x"
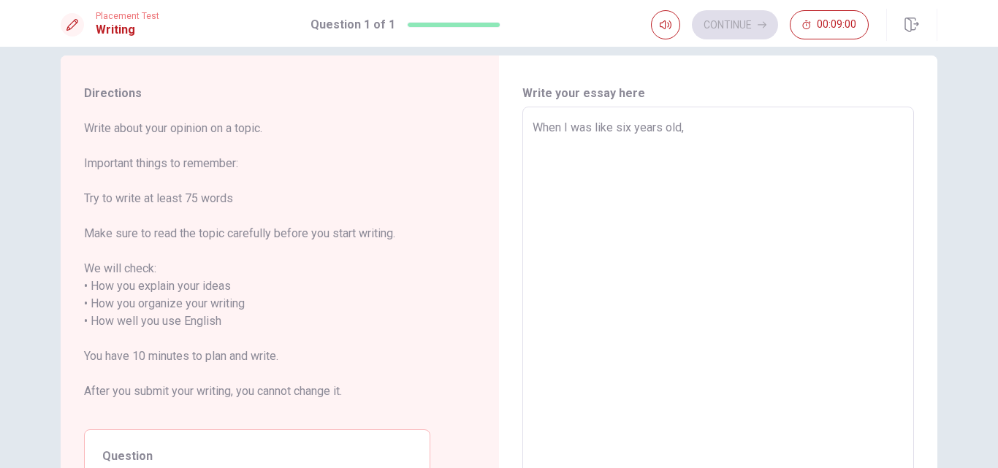
type textarea "When I was like six years old,"
type textarea "x"
type textarea "When I was like six years old"
type textarea "x"
type textarea "When I was like six years old"
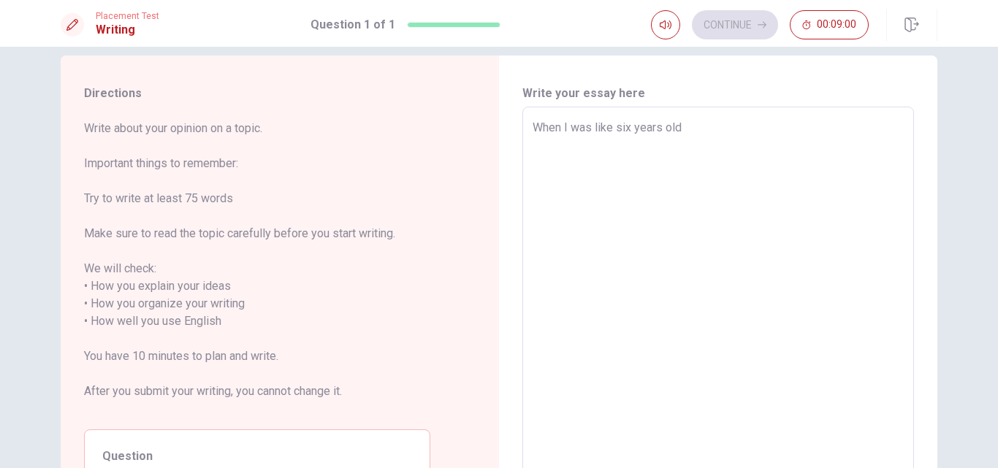
type textarea "x"
type textarea "When I was like six years old m"
type textarea "x"
type textarea "When I was like six years old my"
type textarea "x"
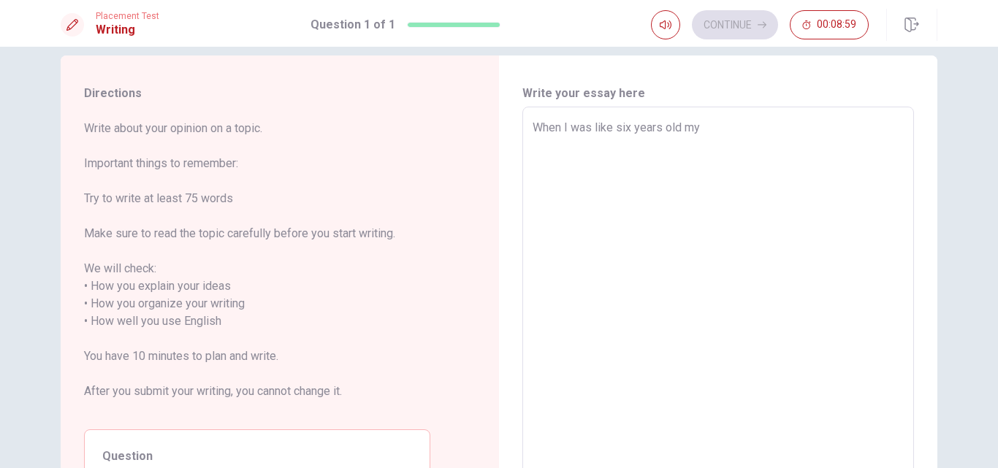
type textarea "When I was like six years old my"
type textarea "x"
type textarea "When I was like six years old my m"
type textarea "x"
type textarea "When I was like six years old my mo"
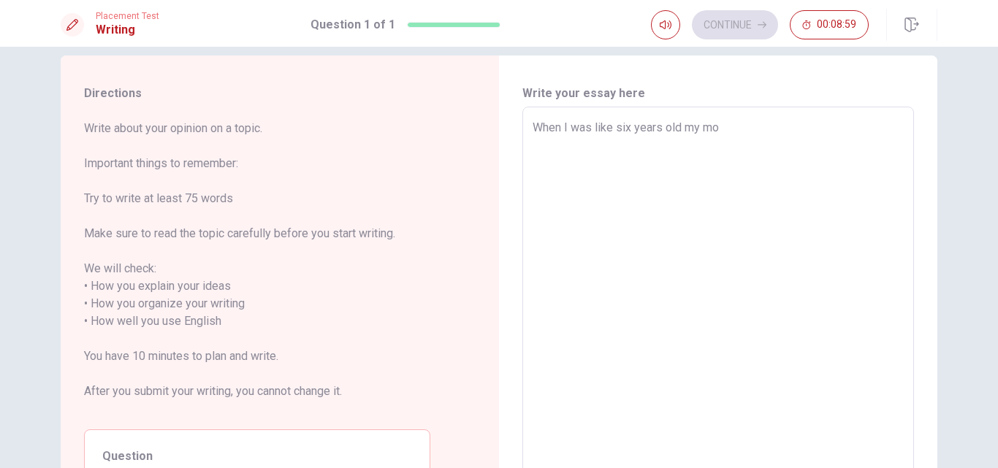
type textarea "x"
type textarea "When I was like six years old my mom"
type textarea "x"
type textarea "When I was like six years old my mom"
type textarea "x"
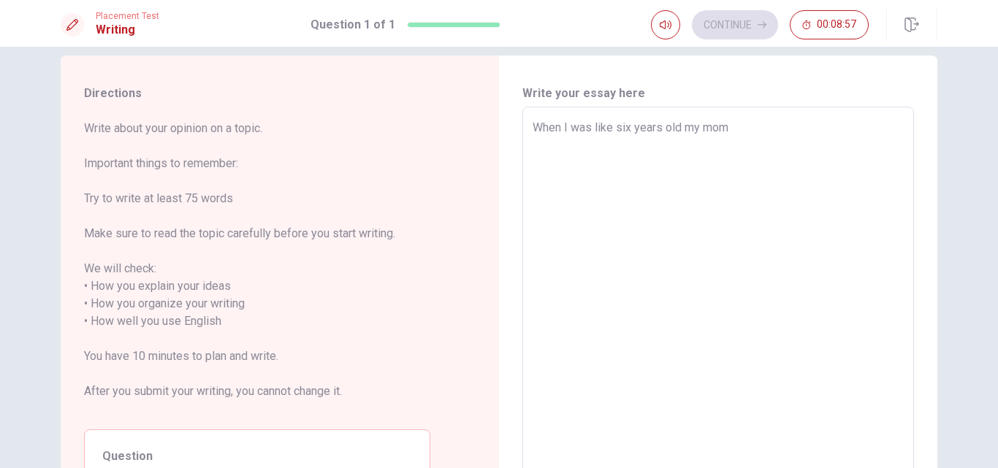
type textarea "When I was like six years old my mom g"
type textarea "x"
type textarea "When I was like six years old my mom go"
type textarea "x"
type textarea "When I was like six years old my mom got"
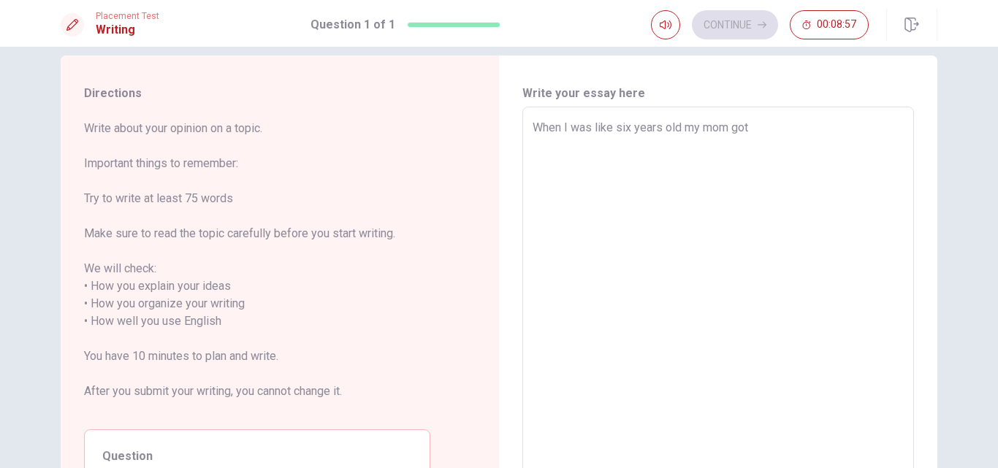
type textarea "x"
type textarea "When I was like six years old my mom got"
type textarea "x"
type textarea "When I was like six years old my mom got s"
type textarea "x"
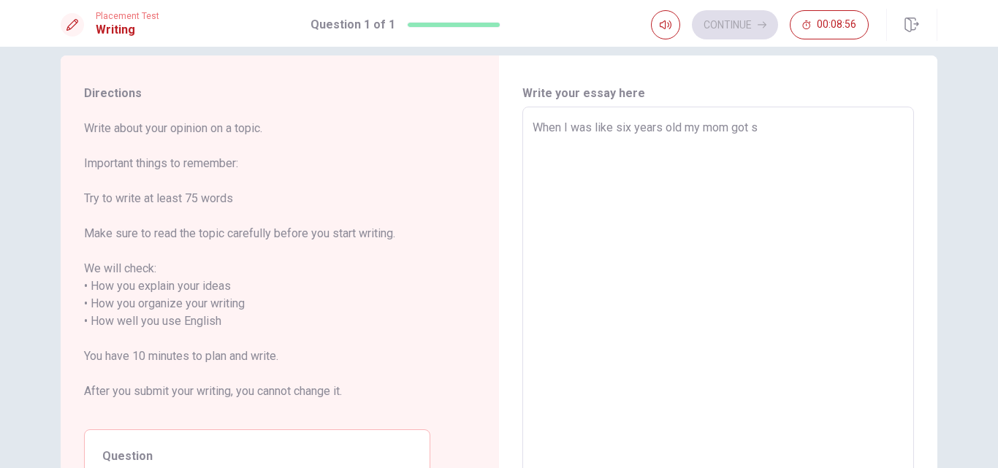
type textarea "When I was like six years old my mom got si"
type textarea "x"
type textarea "When I was like six years old my mom got sic"
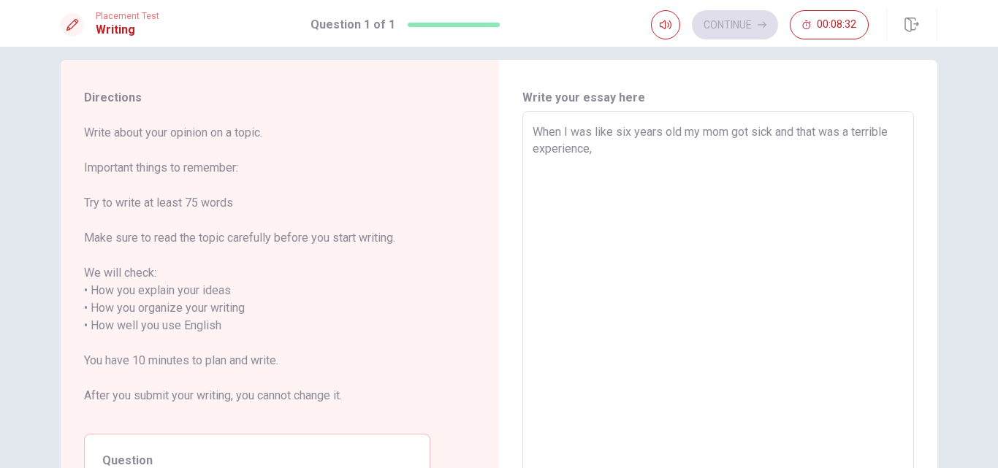
scroll to position [0, 0]
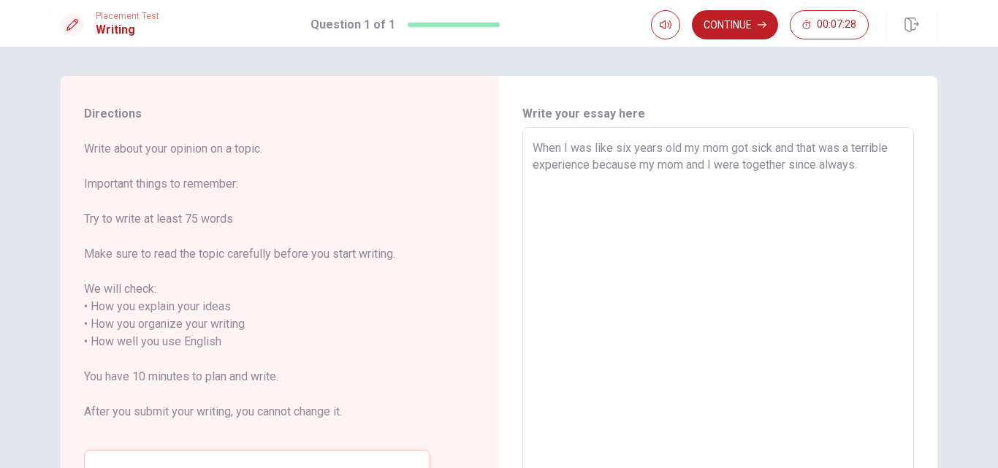
click at [789, 290] on textarea "When I was like six years old my mom got sick and that was a terrible experienc…" at bounding box center [718, 334] width 371 height 388
click at [565, 181] on textarea "When I was like six years old my mom got sick and that was a terrible experienc…" at bounding box center [718, 334] width 371 height 388
click at [872, 171] on textarea "When I was like six years old my mom got sick and that was a terrible experienc…" at bounding box center [718, 334] width 371 height 388
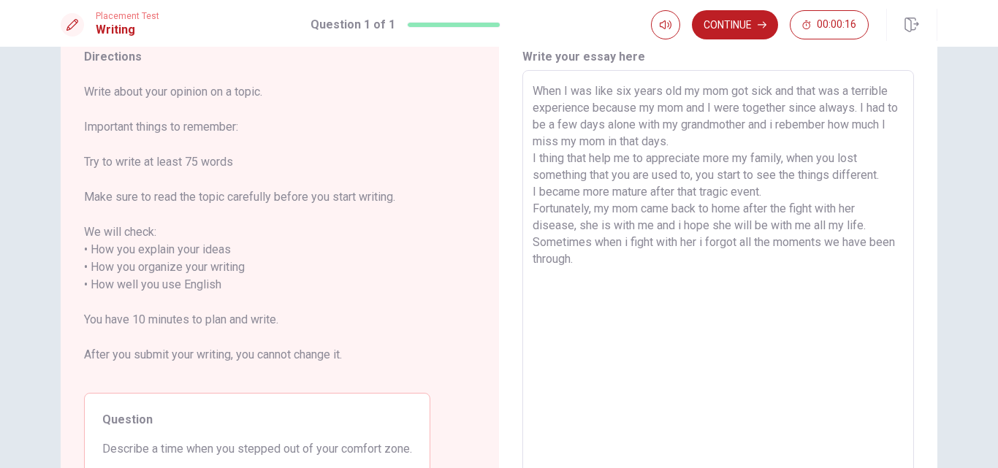
scroll to position [53, 0]
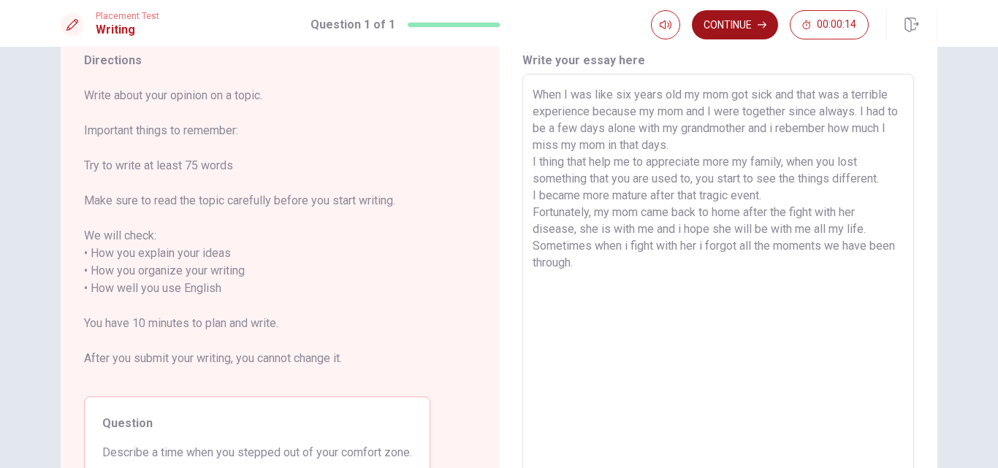
click at [733, 23] on button "Continue" at bounding box center [735, 24] width 86 height 29
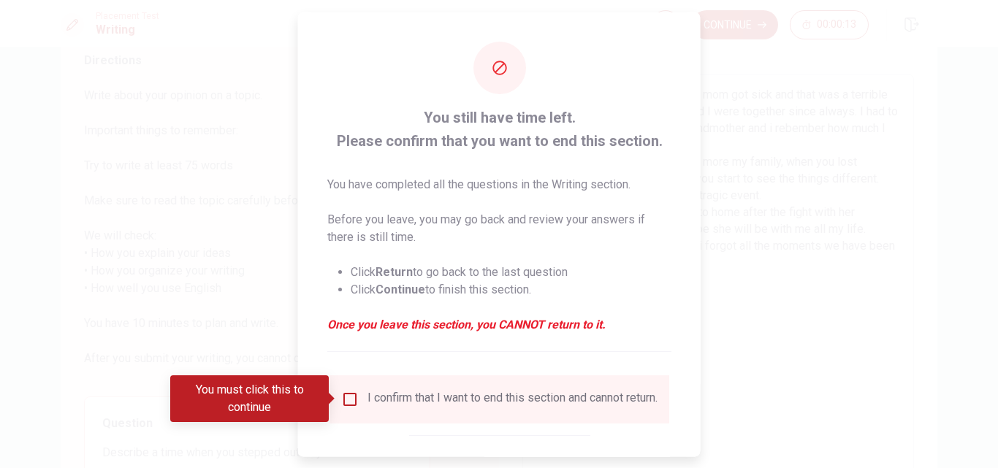
click at [348, 399] on input "You must click this to continue" at bounding box center [350, 399] width 18 height 18
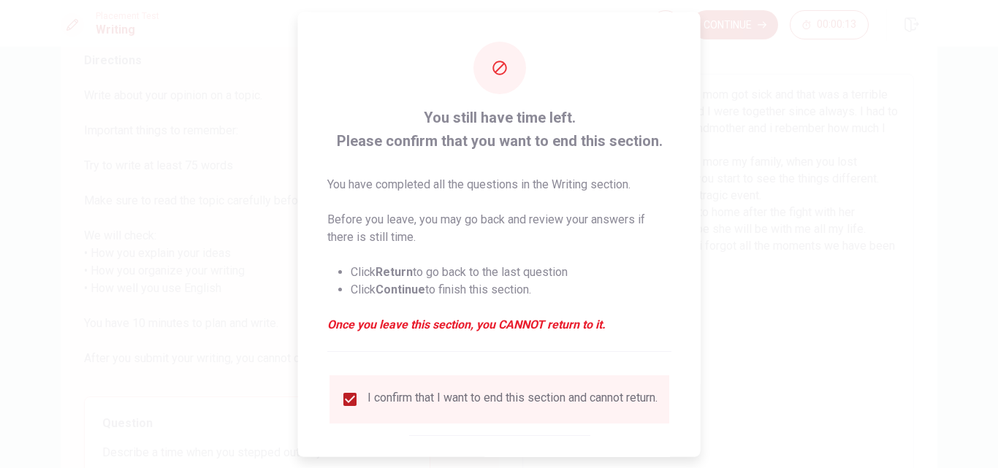
scroll to position [77, 0]
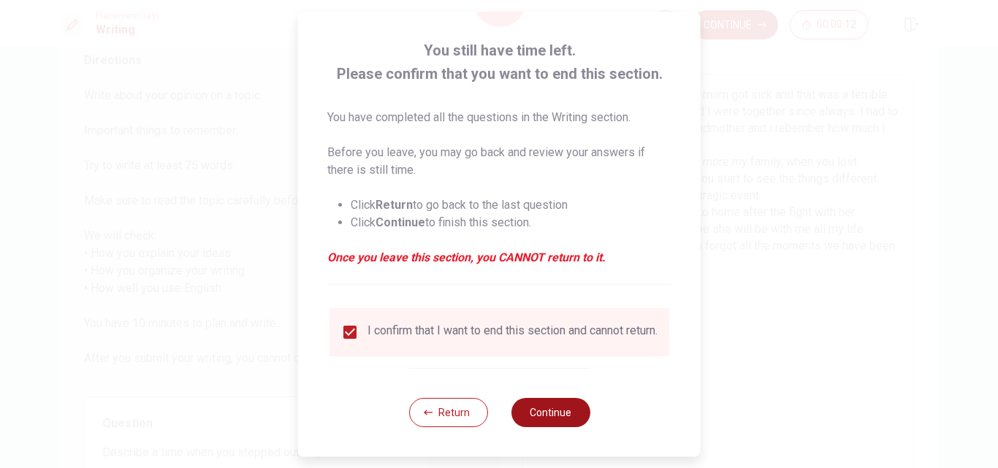
click at [527, 405] on button "Continue" at bounding box center [550, 412] width 79 height 29
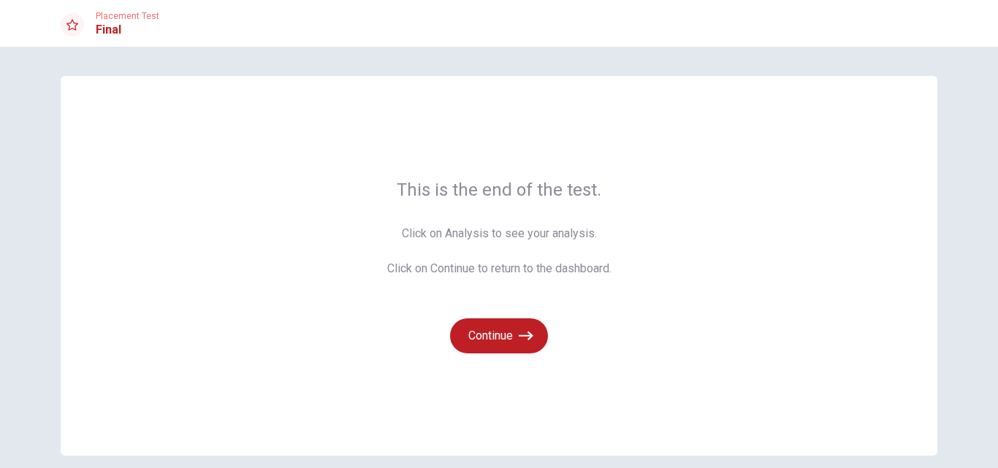
scroll to position [64, 0]
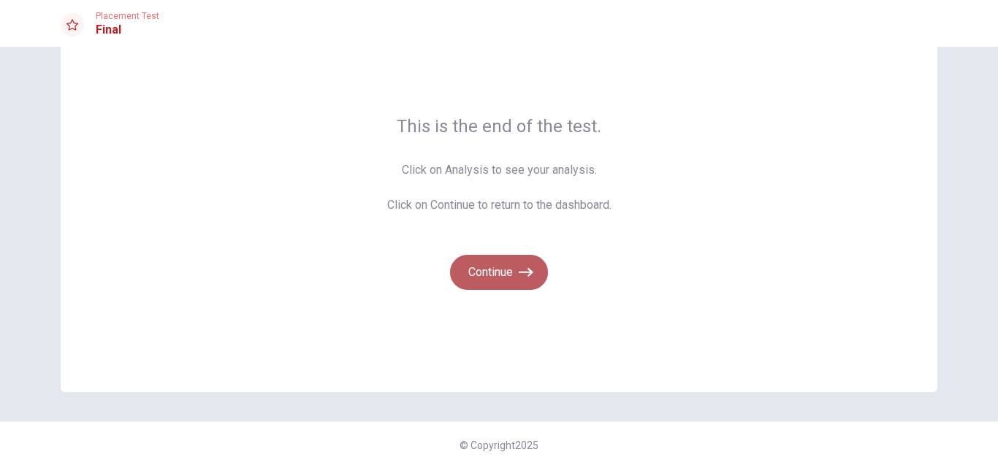
click at [514, 275] on button "Continue" at bounding box center [499, 272] width 98 height 35
